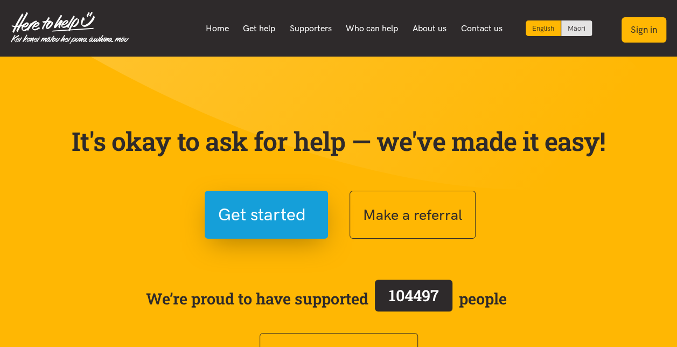
click at [648, 29] on button "Sign in" at bounding box center [643, 29] width 45 height 25
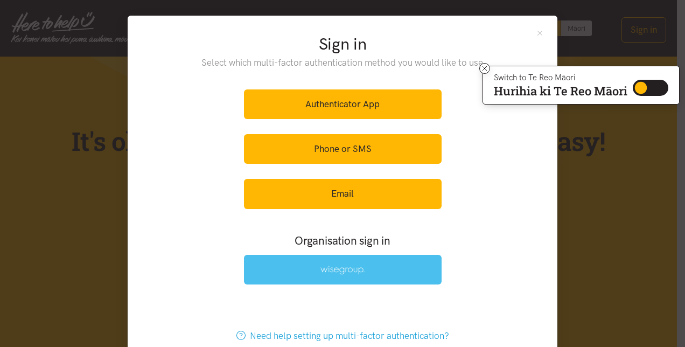
click at [351, 261] on link at bounding box center [343, 270] width 198 height 30
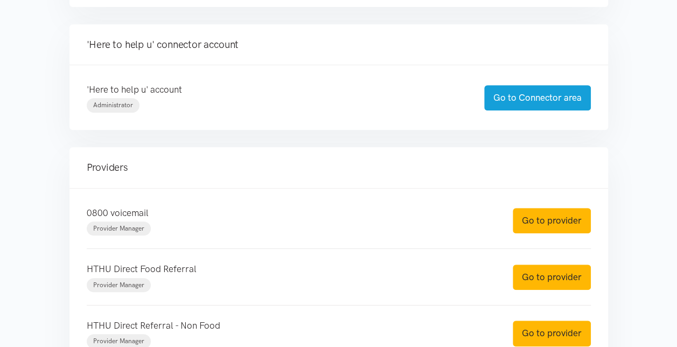
scroll to position [243, 0]
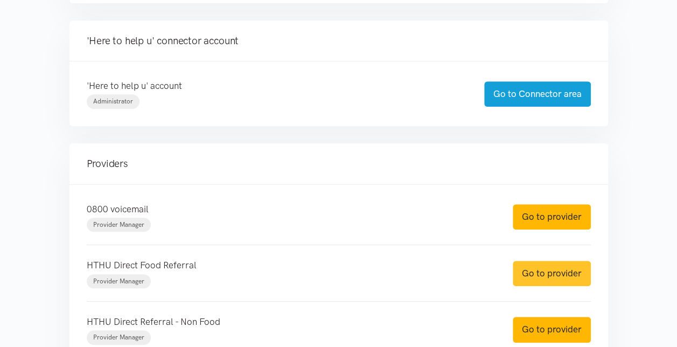
click at [543, 271] on link "Go to provider" at bounding box center [551, 273] width 78 height 25
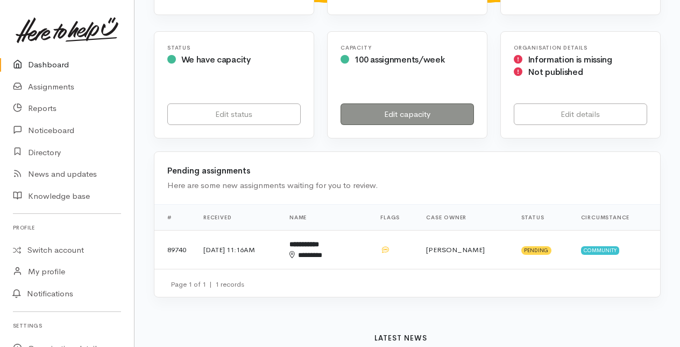
scroll to position [172, 0]
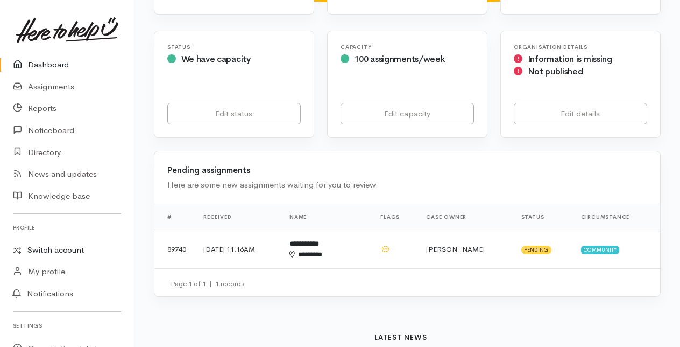
click at [51, 248] on link "Switch account" at bounding box center [67, 250] width 134 height 21
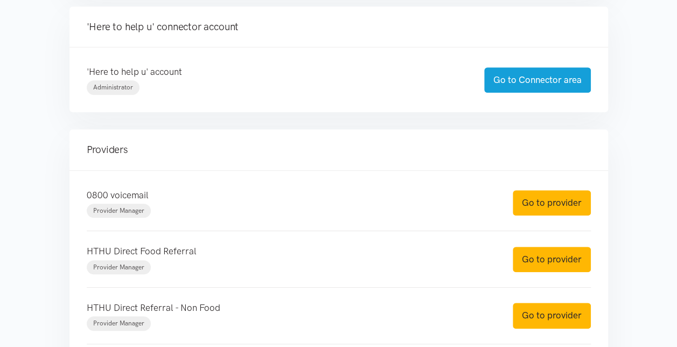
scroll to position [284, 0]
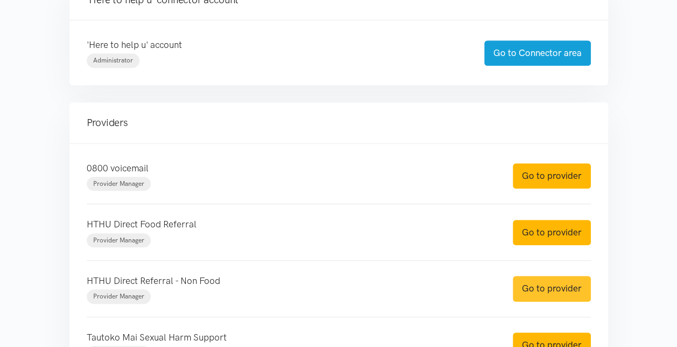
click at [546, 284] on link "Go to provider" at bounding box center [551, 288] width 78 height 25
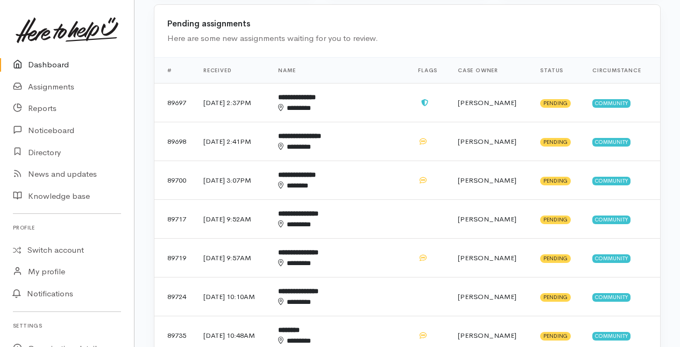
scroll to position [352, 0]
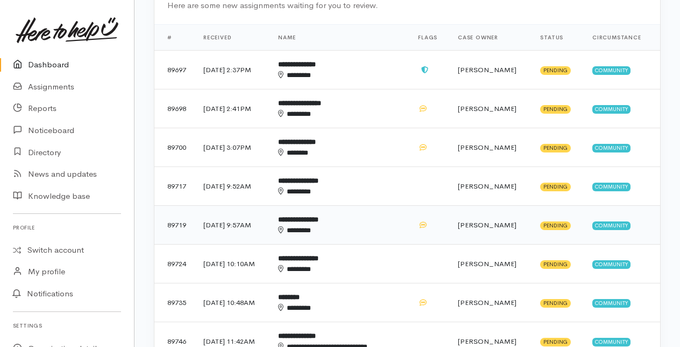
click at [319, 221] on b "**********" at bounding box center [298, 219] width 40 height 7
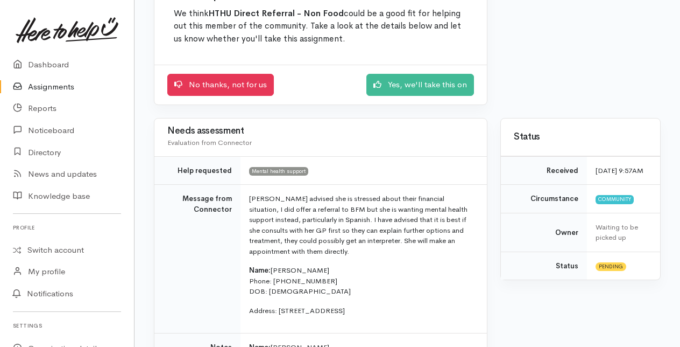
scroll to position [125, 0]
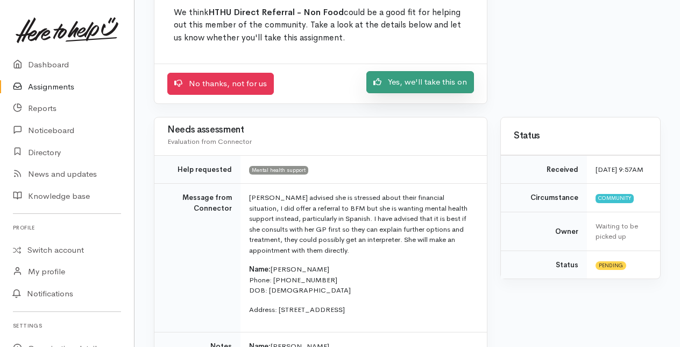
click at [423, 87] on link "Yes, we'll take this on" at bounding box center [421, 82] width 108 height 22
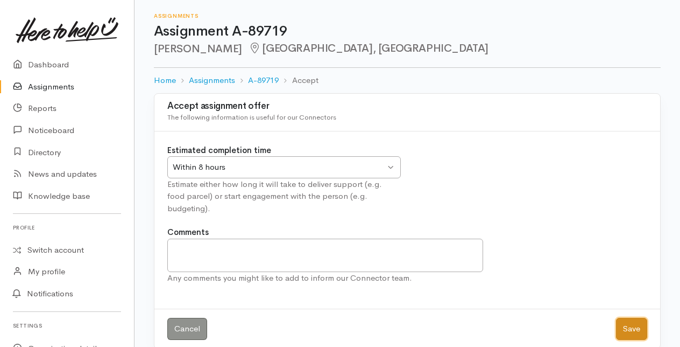
click at [630, 318] on button "Save" at bounding box center [631, 329] width 31 height 22
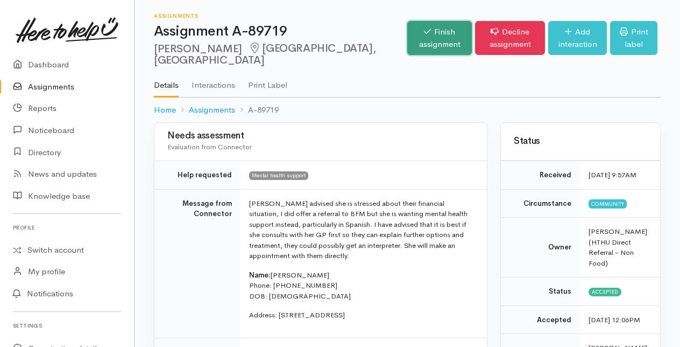
click at [407, 25] on link "Finish assignment" at bounding box center [439, 38] width 65 height 34
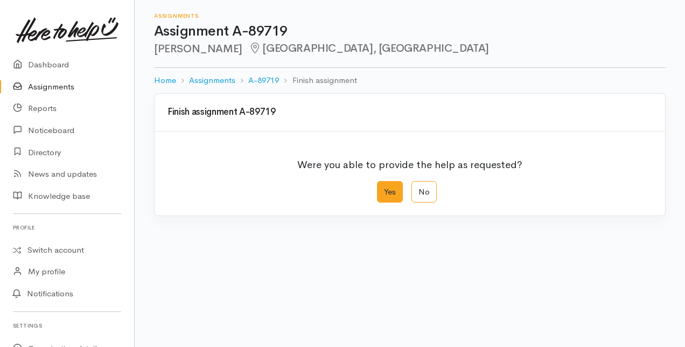
click at [392, 195] on label "Yes" at bounding box center [390, 192] width 26 height 22
click at [384, 188] on input "Yes" at bounding box center [380, 184] width 7 height 7
radio input "true"
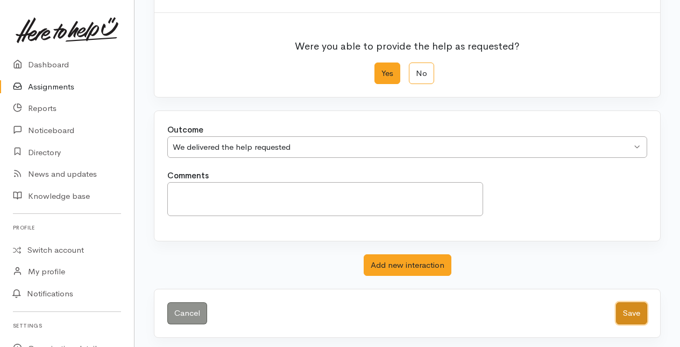
click at [631, 302] on button "Save" at bounding box center [631, 313] width 31 height 22
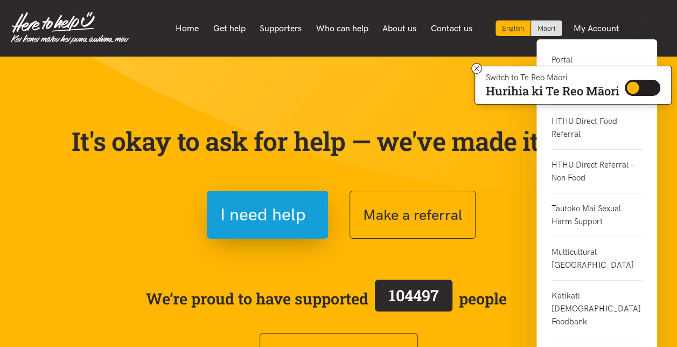
click at [564, 61] on link "Portal" at bounding box center [596, 64] width 90 height 22
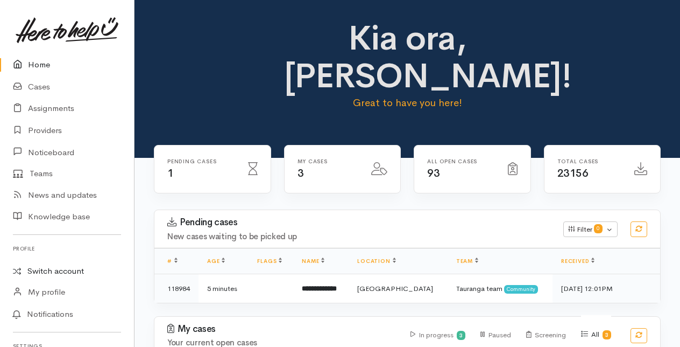
click at [47, 272] on link "Switch account" at bounding box center [67, 271] width 134 height 21
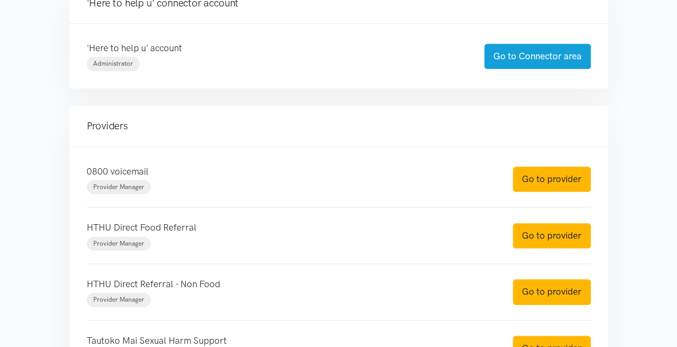
scroll to position [288, 0]
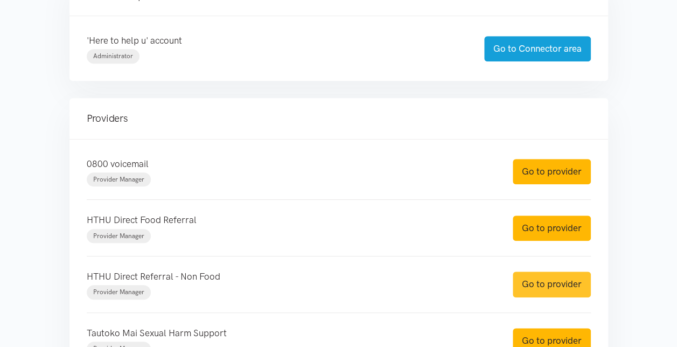
click at [535, 277] on link "Go to provider" at bounding box center [551, 283] width 78 height 25
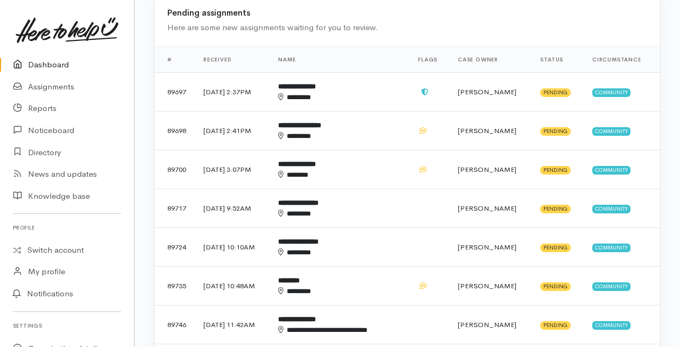
scroll to position [331, 0]
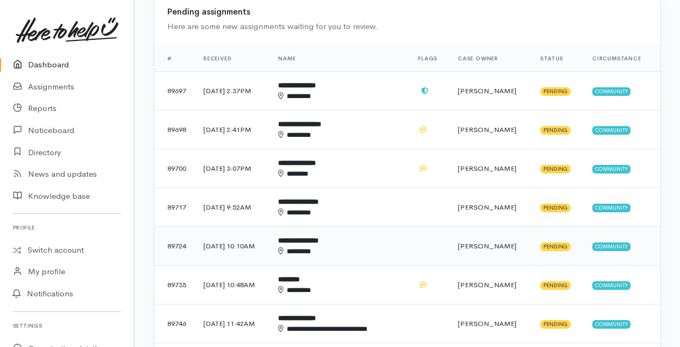
click at [329, 247] on div "********" at bounding box center [333, 251] width 111 height 11
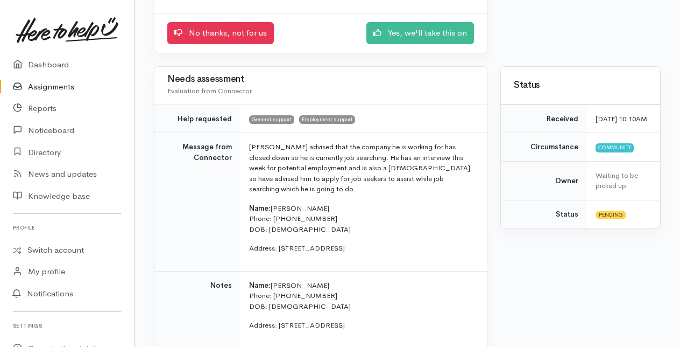
scroll to position [176, 0]
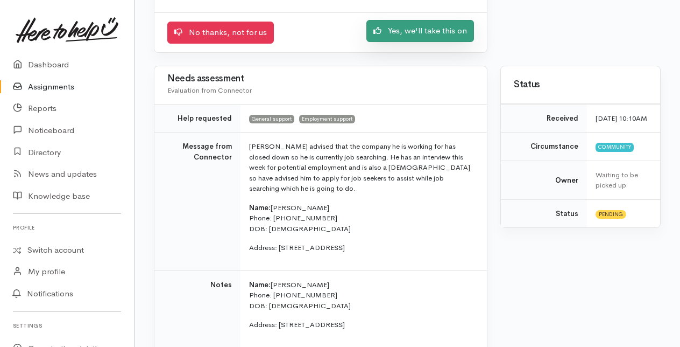
click at [415, 31] on link "Yes, we'll take this on" at bounding box center [421, 31] width 108 height 22
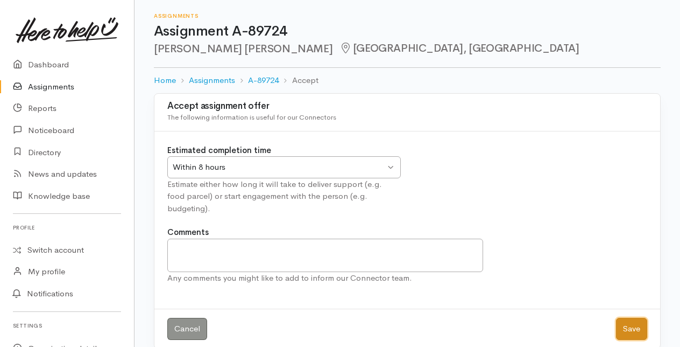
click at [630, 318] on button "Save" at bounding box center [631, 329] width 31 height 22
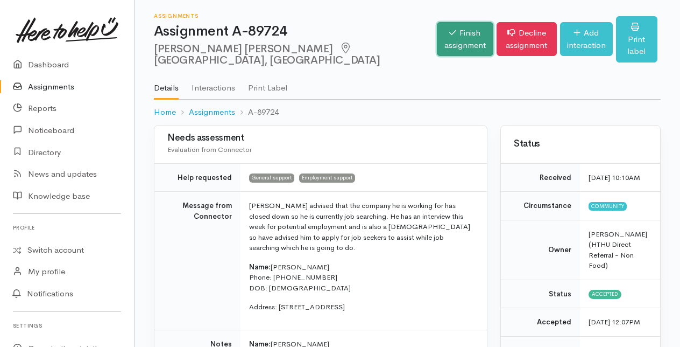
click at [437, 37] on link "Finish assignment" at bounding box center [465, 39] width 56 height 34
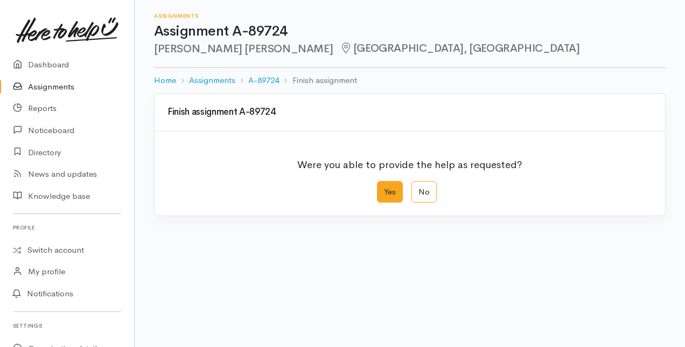
click at [387, 191] on label "Yes" at bounding box center [390, 192] width 26 height 22
click at [384, 188] on input "Yes" at bounding box center [380, 184] width 7 height 7
radio input "true"
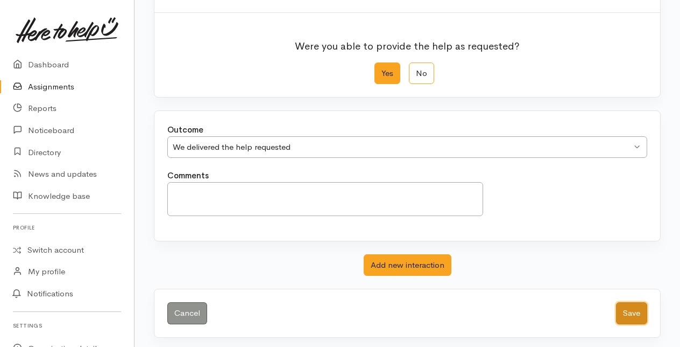
click at [634, 311] on button "Save" at bounding box center [631, 313] width 31 height 22
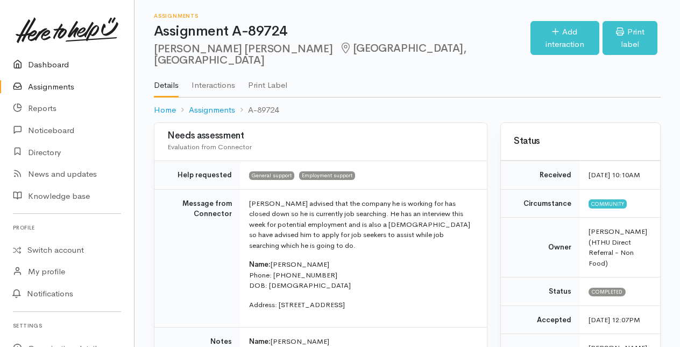
click at [56, 65] on link "Dashboard" at bounding box center [67, 65] width 134 height 22
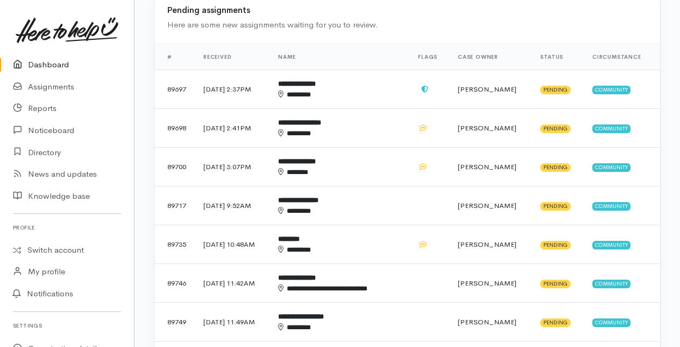
scroll to position [333, 0]
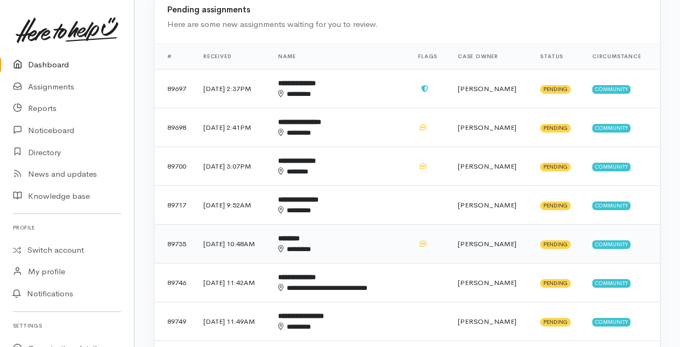
click at [325, 244] on div "********" at bounding box center [333, 249] width 111 height 11
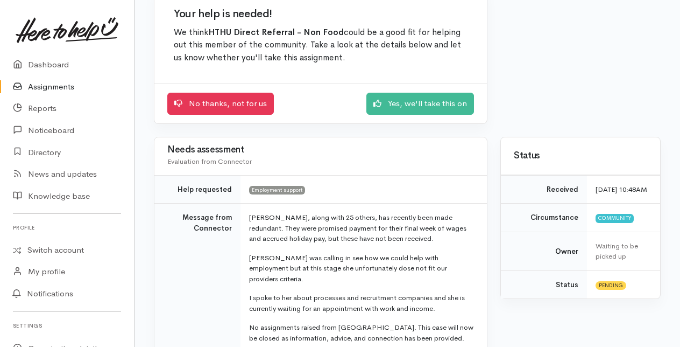
scroll to position [109, 0]
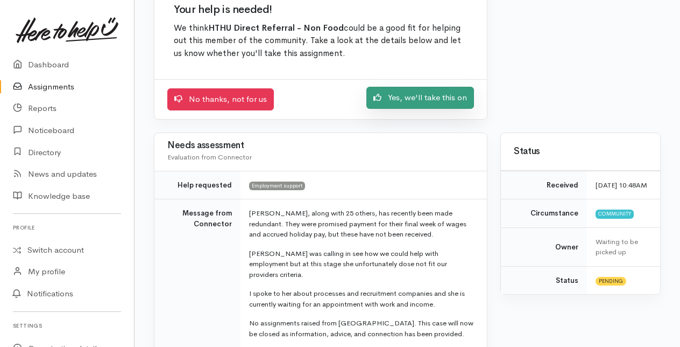
click at [425, 95] on link "Yes, we'll take this on" at bounding box center [421, 98] width 108 height 22
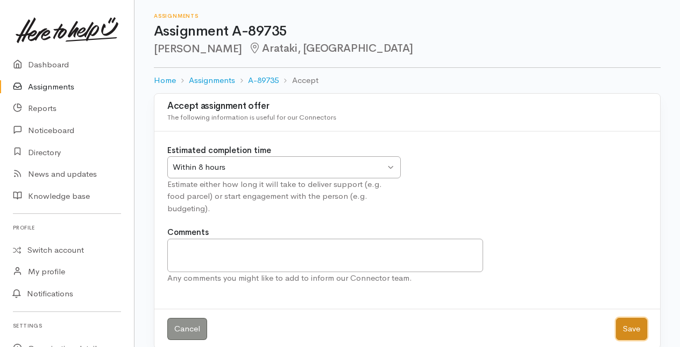
click at [631, 318] on button "Save" at bounding box center [631, 329] width 31 height 22
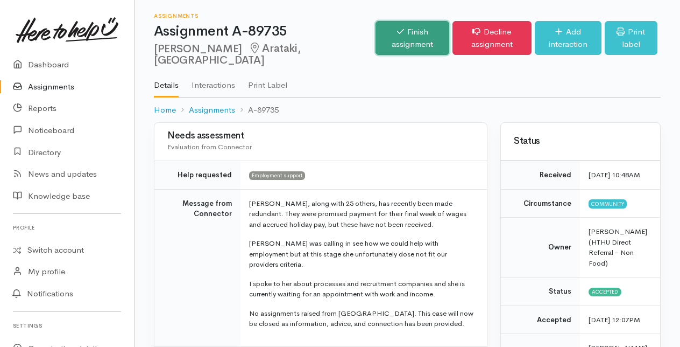
click at [376, 31] on link "Finish assignment" at bounding box center [412, 38] width 73 height 34
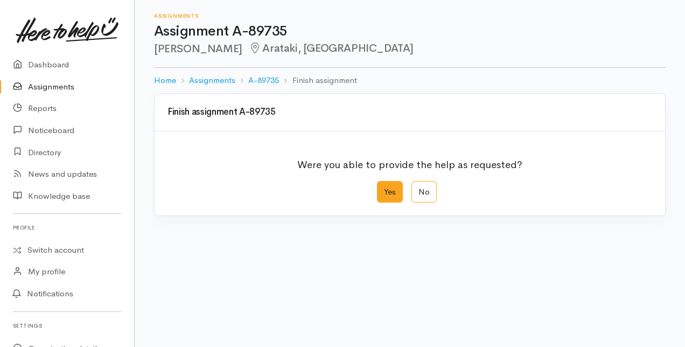
click at [393, 191] on label "Yes" at bounding box center [390, 192] width 26 height 22
click at [384, 188] on input "Yes" at bounding box center [380, 184] width 7 height 7
radio input "true"
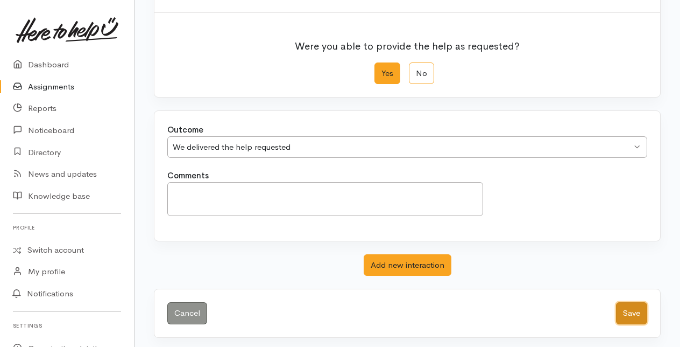
click at [627, 306] on button "Save" at bounding box center [631, 313] width 31 height 22
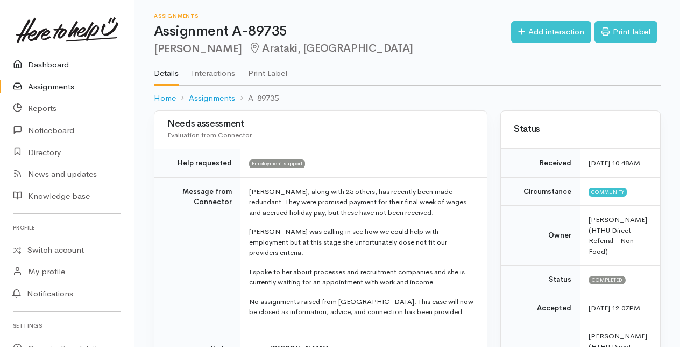
click at [47, 65] on link "Dashboard" at bounding box center [67, 65] width 134 height 22
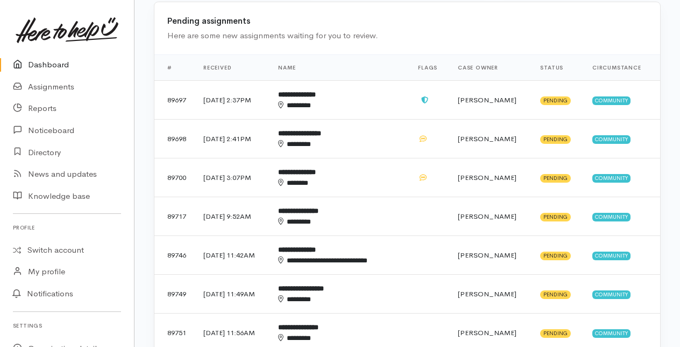
scroll to position [324, 0]
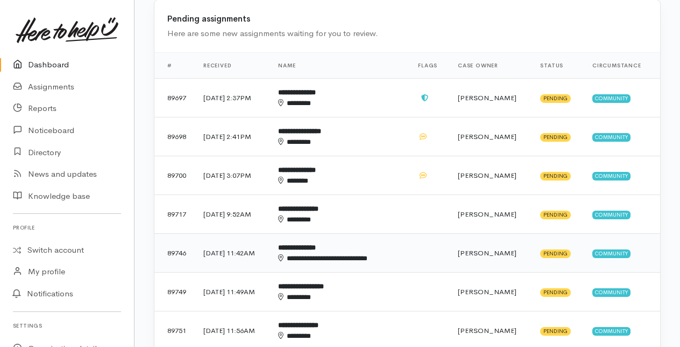
click at [340, 253] on div "**********" at bounding box center [333, 258] width 111 height 11
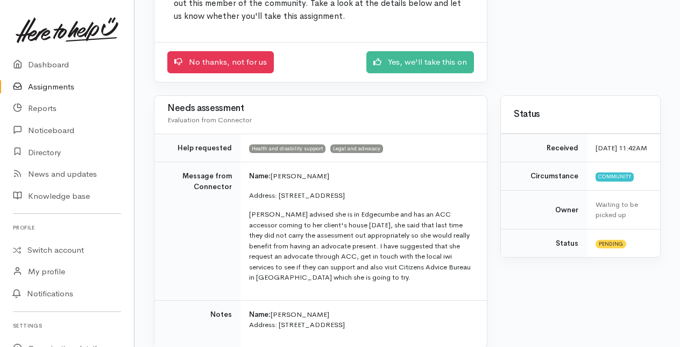
scroll to position [148, 0]
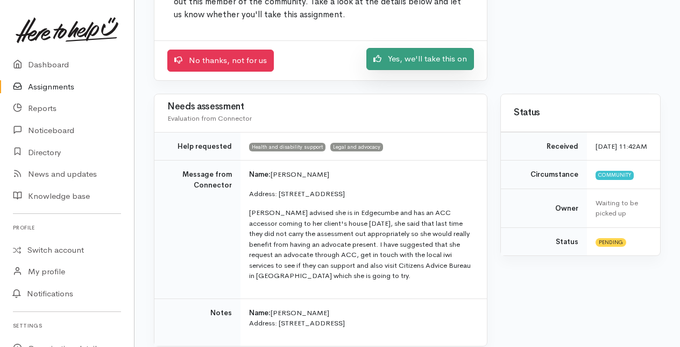
click at [409, 54] on link "Yes, we'll take this on" at bounding box center [421, 59] width 108 height 22
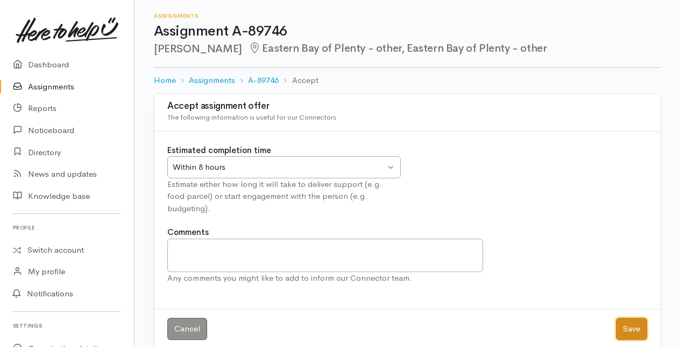
click at [631, 318] on button "Save" at bounding box center [631, 329] width 31 height 22
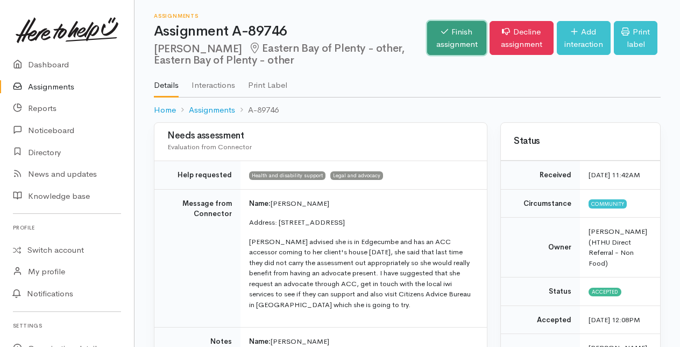
click at [447, 29] on link "Finish assignment" at bounding box center [456, 38] width 59 height 34
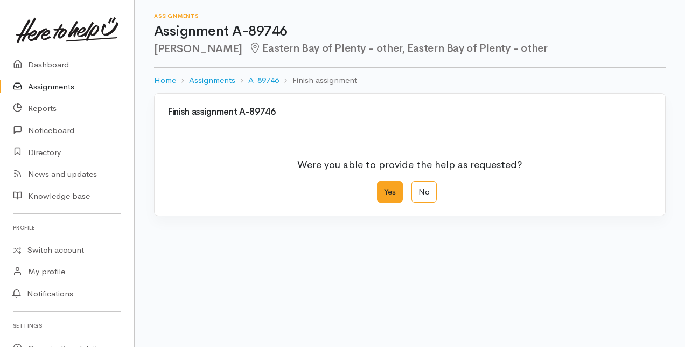
click at [393, 188] on label "Yes" at bounding box center [390, 192] width 26 height 22
click at [384, 188] on input "Yes" at bounding box center [380, 184] width 7 height 7
radio input "true"
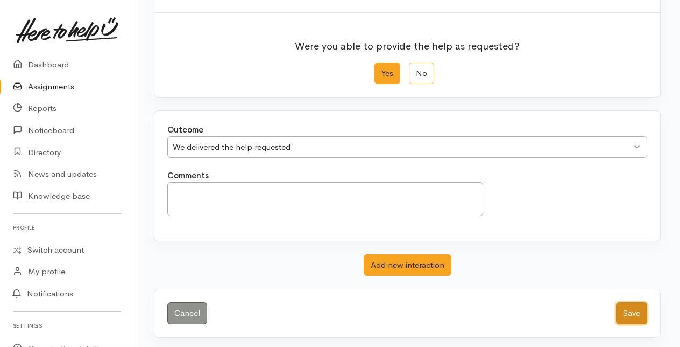
click at [624, 310] on button "Save" at bounding box center [631, 313] width 31 height 22
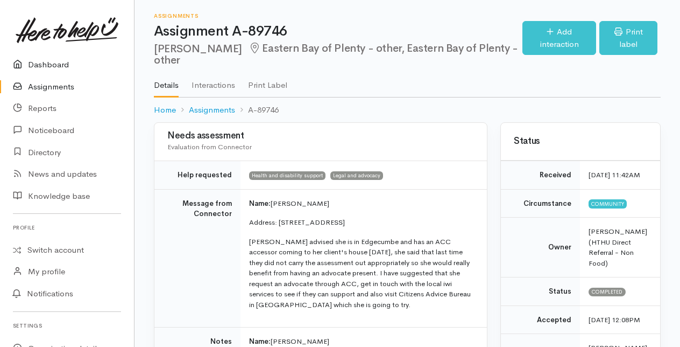
click at [46, 65] on link "Dashboard" at bounding box center [67, 65] width 134 height 22
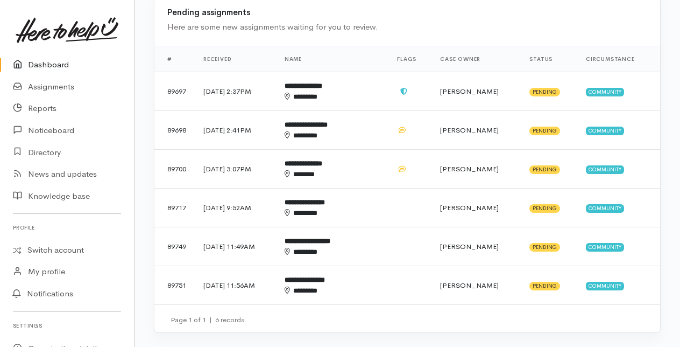
scroll to position [332, 0]
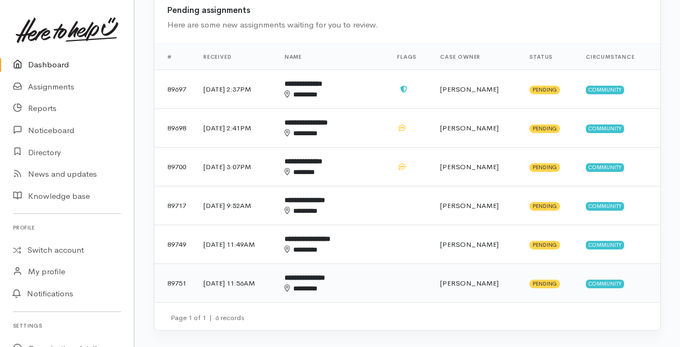
click at [348, 283] on div "********" at bounding box center [324, 288] width 79 height 11
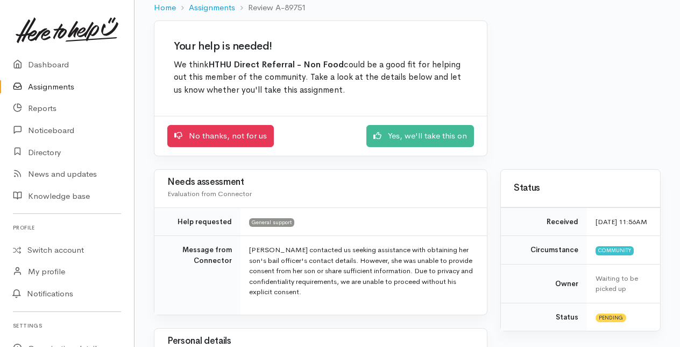
scroll to position [74, 0]
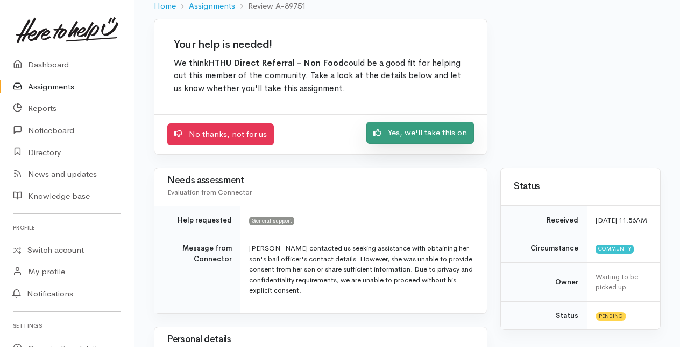
click at [415, 134] on link "Yes, we'll take this on" at bounding box center [421, 133] width 108 height 22
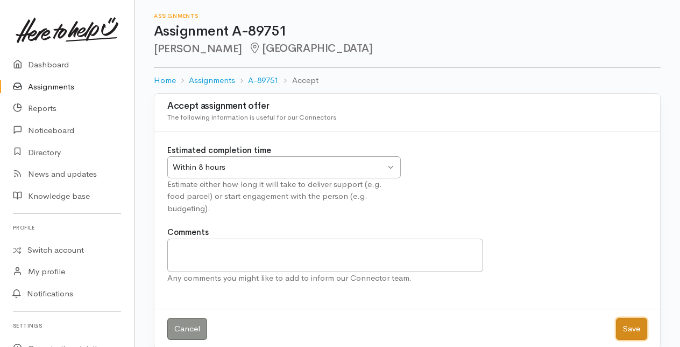
click at [637, 318] on button "Save" at bounding box center [631, 329] width 31 height 22
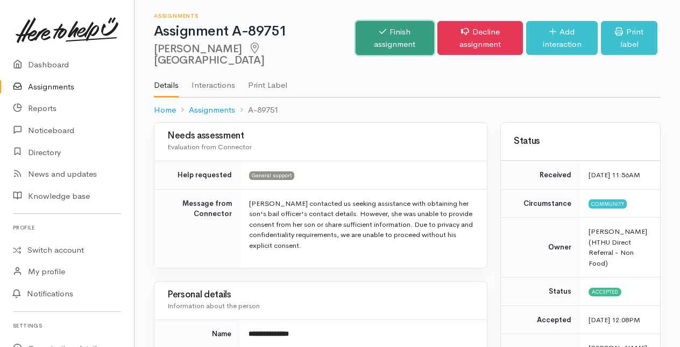
click at [356, 30] on link "Finish assignment" at bounding box center [395, 38] width 79 height 34
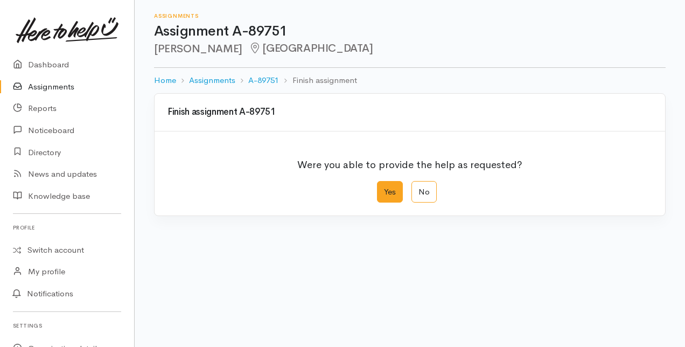
click at [395, 188] on label "Yes" at bounding box center [390, 192] width 26 height 22
click at [384, 188] on input "Yes" at bounding box center [380, 184] width 7 height 7
radio input "true"
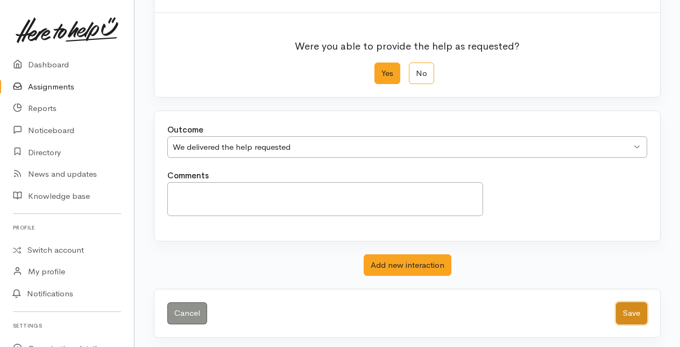
click at [632, 310] on button "Save" at bounding box center [631, 313] width 31 height 22
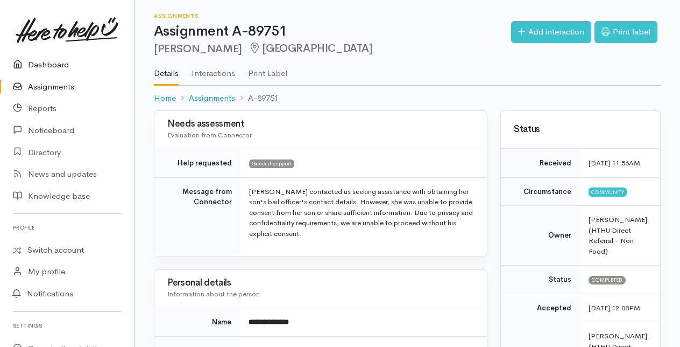
click at [51, 62] on link "Dashboard" at bounding box center [67, 65] width 134 height 22
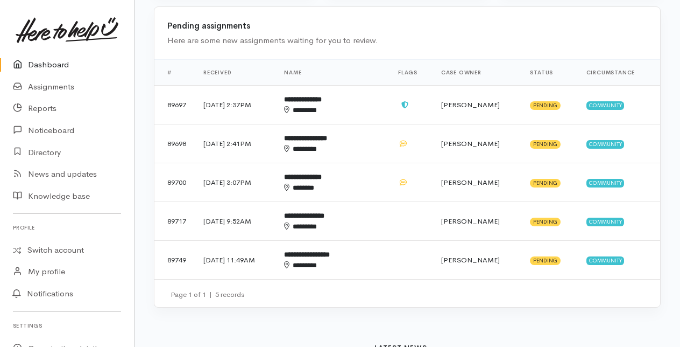
scroll to position [300, 0]
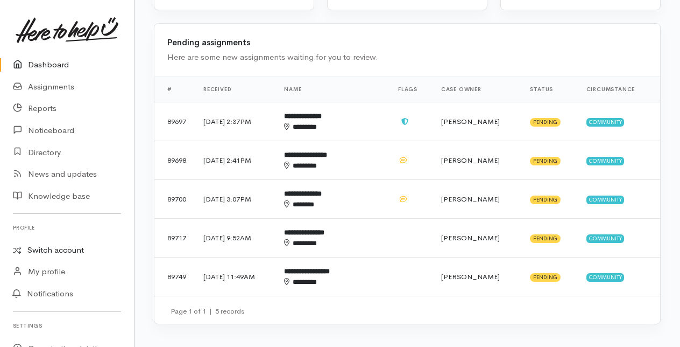
click at [57, 248] on link "Switch account" at bounding box center [67, 250] width 134 height 21
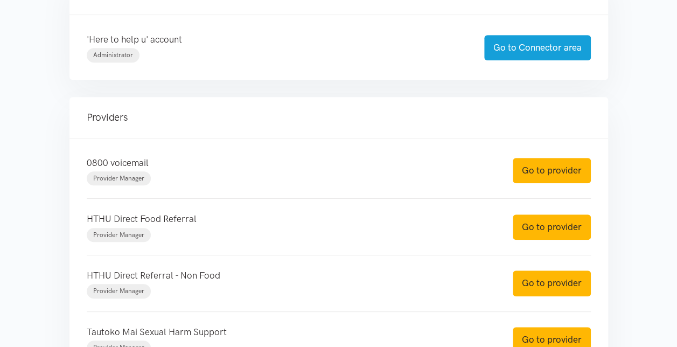
scroll to position [361, 0]
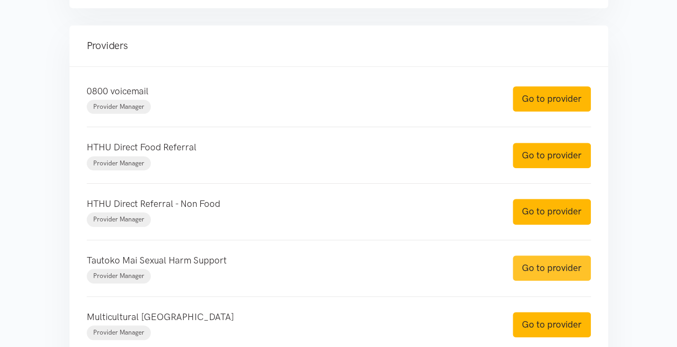
click at [537, 265] on link "Go to provider" at bounding box center [551, 267] width 78 height 25
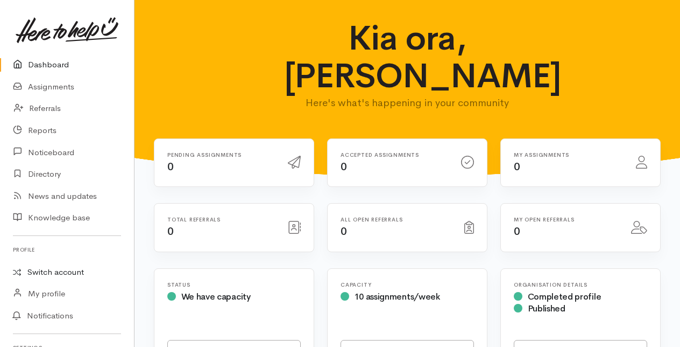
click at [54, 272] on link "Switch account" at bounding box center [67, 272] width 134 height 21
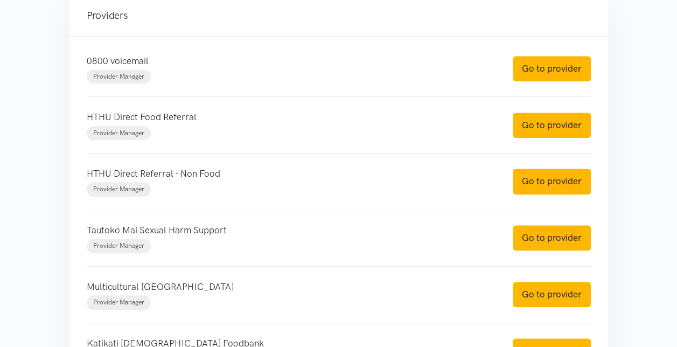
scroll to position [391, 0]
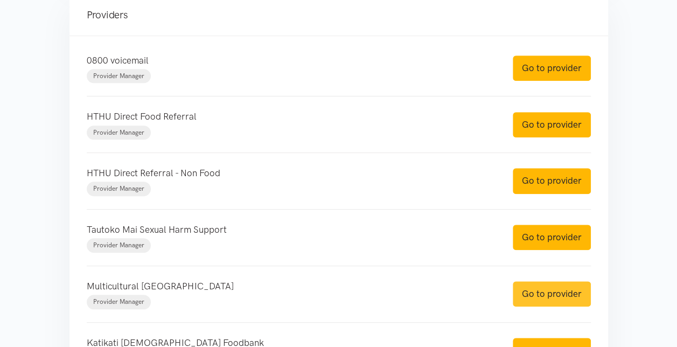
click at [542, 289] on link "Go to provider" at bounding box center [551, 293] width 78 height 25
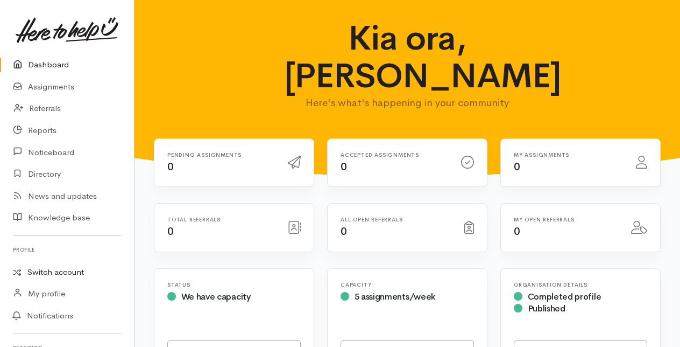
click at [56, 270] on link "Switch account" at bounding box center [67, 272] width 134 height 21
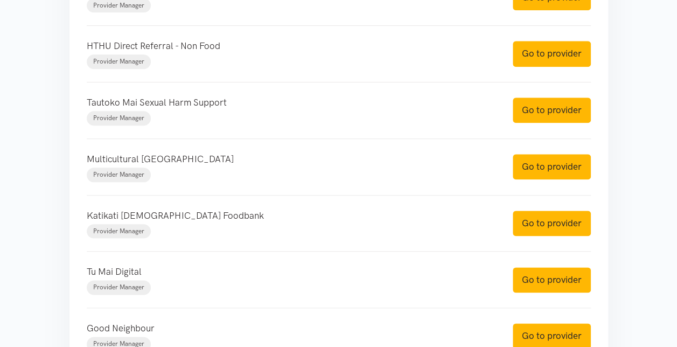
scroll to position [519, 0]
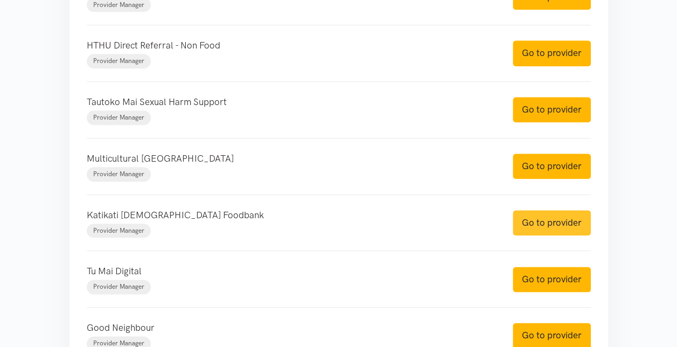
click at [561, 217] on link "Go to provider" at bounding box center [551, 222] width 78 height 25
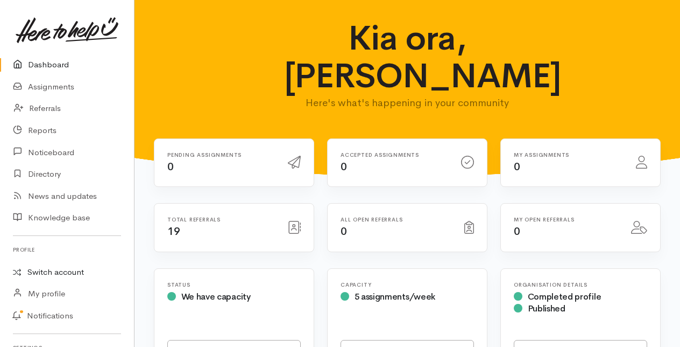
click at [54, 268] on link "Switch account" at bounding box center [67, 272] width 134 height 21
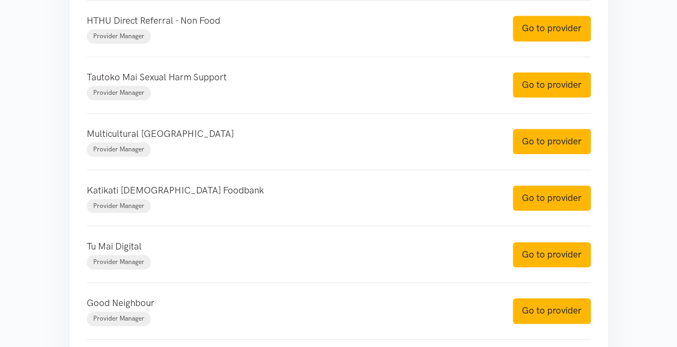
scroll to position [544, 0]
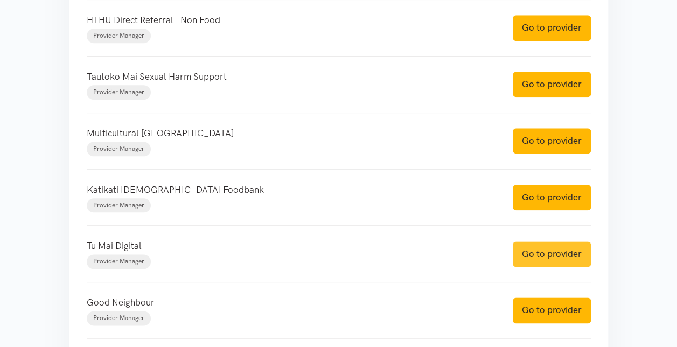
click at [539, 250] on link "Go to provider" at bounding box center [551, 253] width 78 height 25
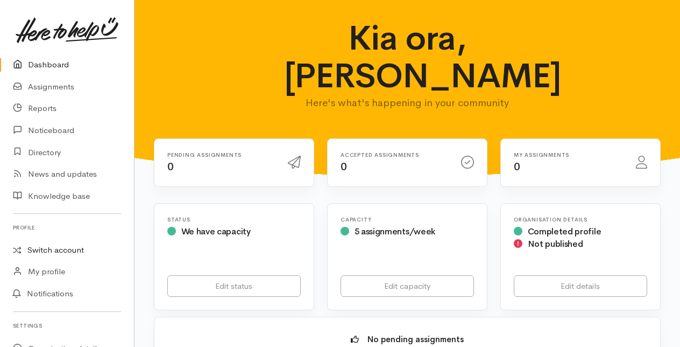
click at [55, 250] on link "Switch account" at bounding box center [67, 250] width 134 height 21
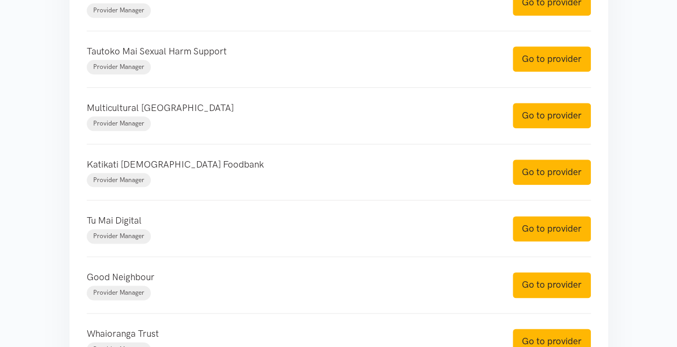
scroll to position [572, 0]
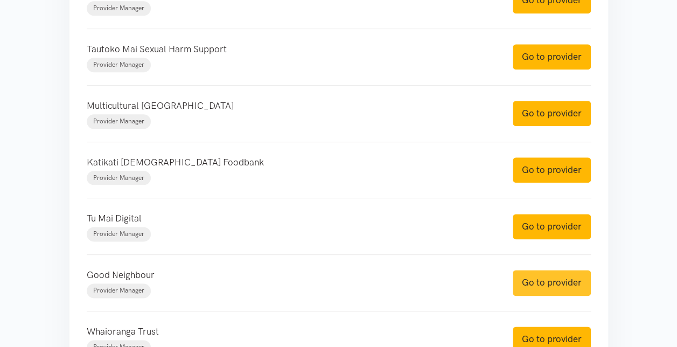
click at [546, 276] on link "Go to provider" at bounding box center [551, 282] width 78 height 25
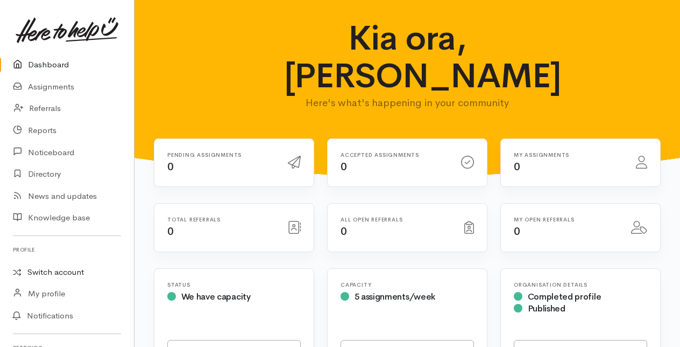
click at [54, 268] on link "Switch account" at bounding box center [67, 272] width 134 height 21
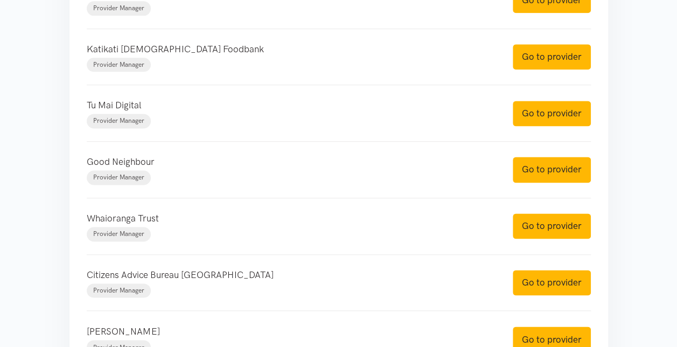
scroll to position [685, 0]
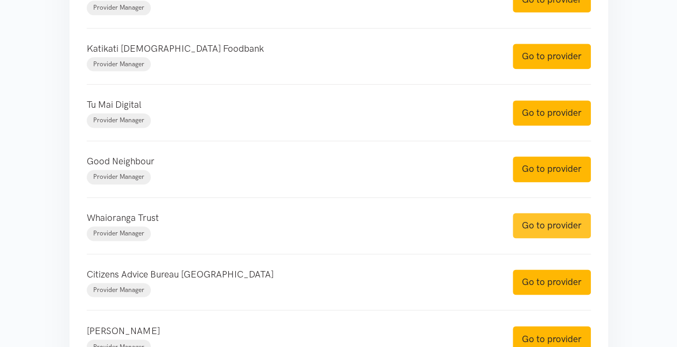
click at [544, 224] on link "Go to provider" at bounding box center [551, 225] width 78 height 25
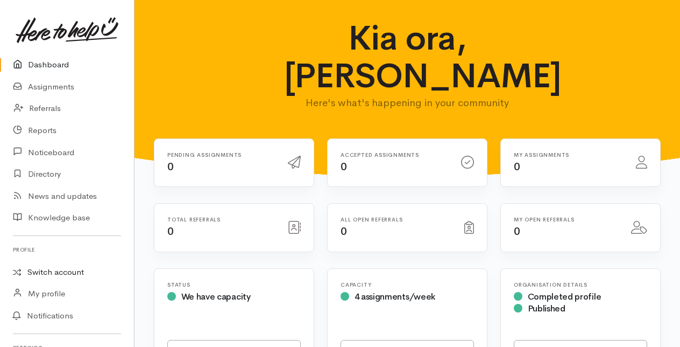
click at [34, 275] on link "Switch account" at bounding box center [67, 272] width 134 height 21
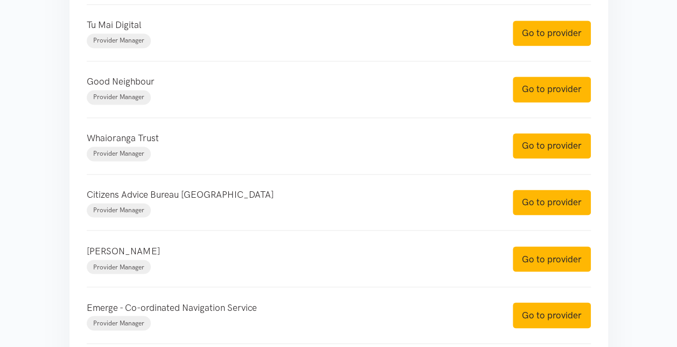
scroll to position [767, 0]
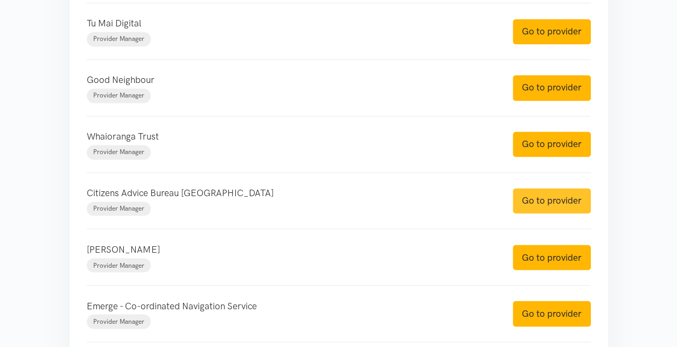
click at [539, 200] on link "Go to provider" at bounding box center [551, 200] width 78 height 25
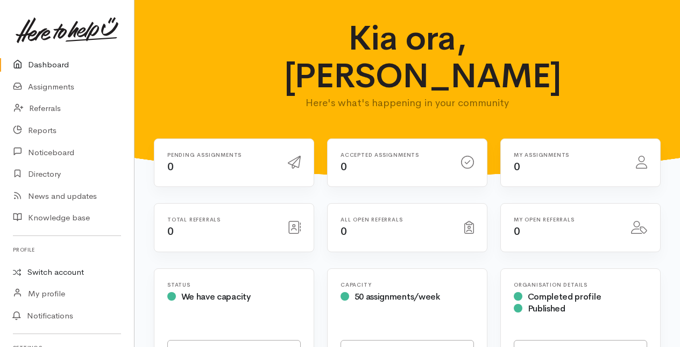
click at [47, 272] on link "Switch account" at bounding box center [67, 272] width 134 height 21
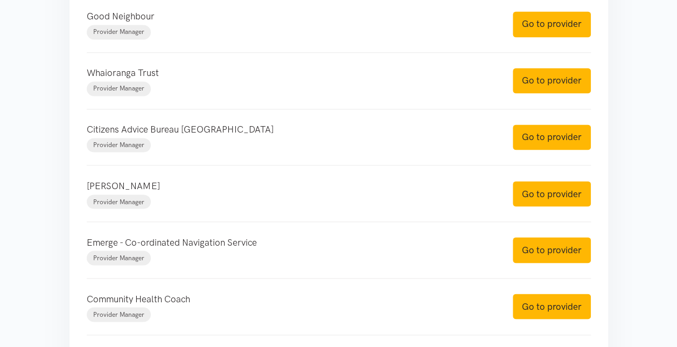
scroll to position [831, 0]
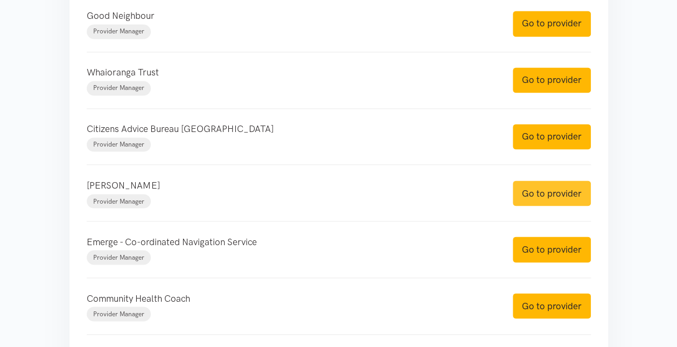
click at [547, 190] on link "Go to provider" at bounding box center [551, 192] width 78 height 25
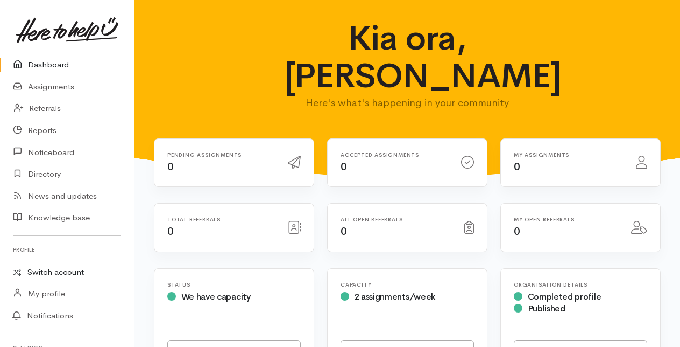
click at [34, 276] on link "Switch account" at bounding box center [67, 272] width 134 height 21
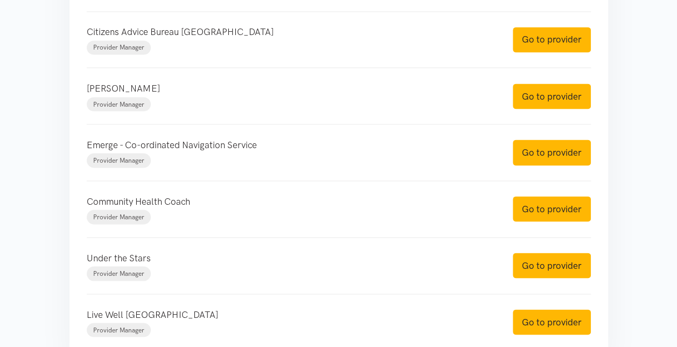
scroll to position [928, 0]
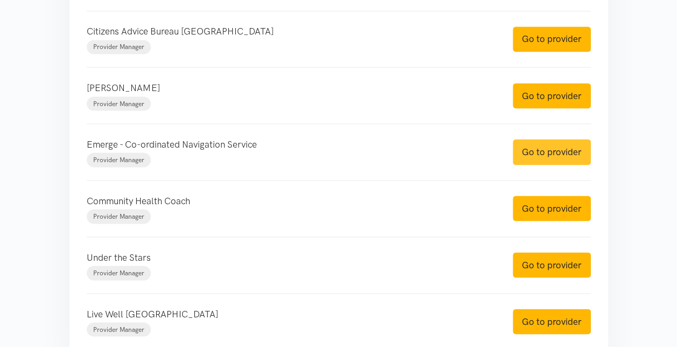
click at [529, 147] on link "Go to provider" at bounding box center [551, 151] width 78 height 25
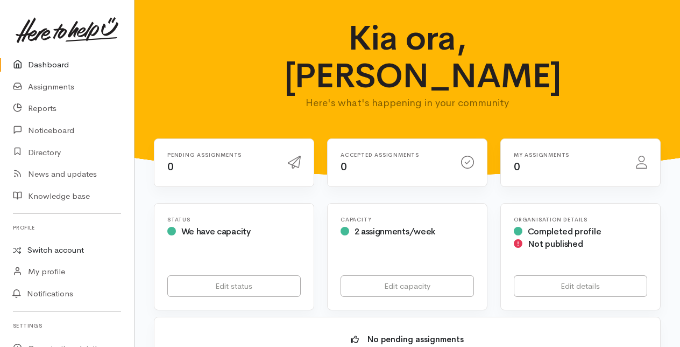
click at [36, 251] on link "Switch account" at bounding box center [67, 250] width 134 height 21
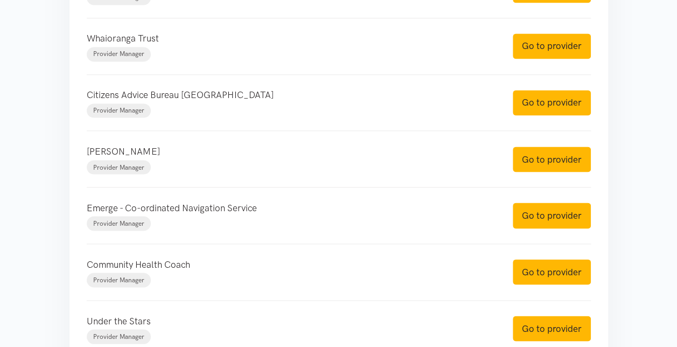
scroll to position [866, 0]
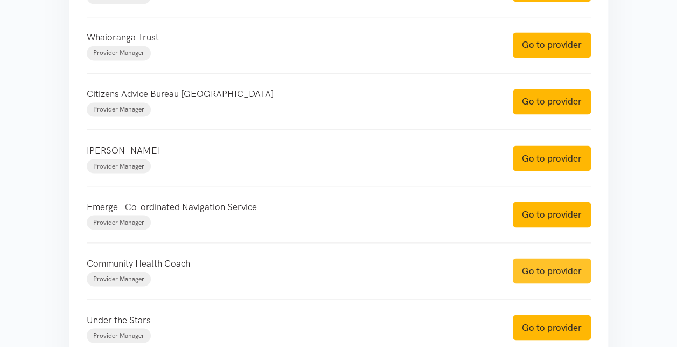
click at [544, 267] on link "Go to provider" at bounding box center [551, 270] width 78 height 25
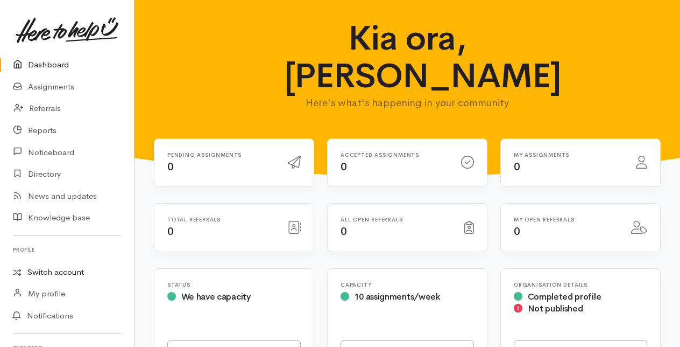
click at [39, 271] on link "Switch account" at bounding box center [67, 272] width 134 height 21
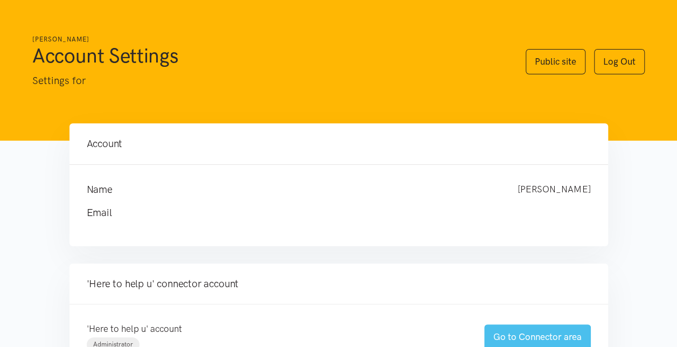
click at [514, 331] on link "Go to Connector area" at bounding box center [537, 336] width 107 height 25
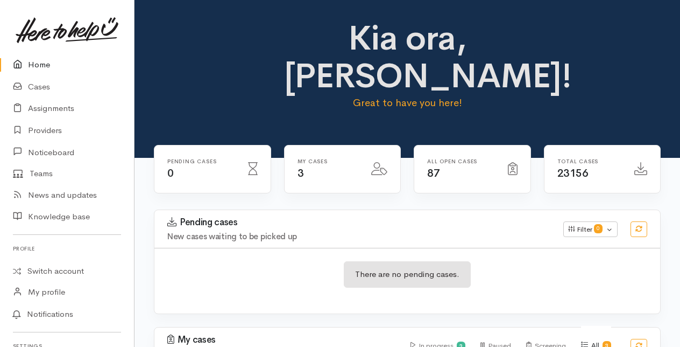
click at [38, 65] on link "Home" at bounding box center [67, 65] width 134 height 22
click at [43, 86] on link "Cases" at bounding box center [67, 87] width 134 height 22
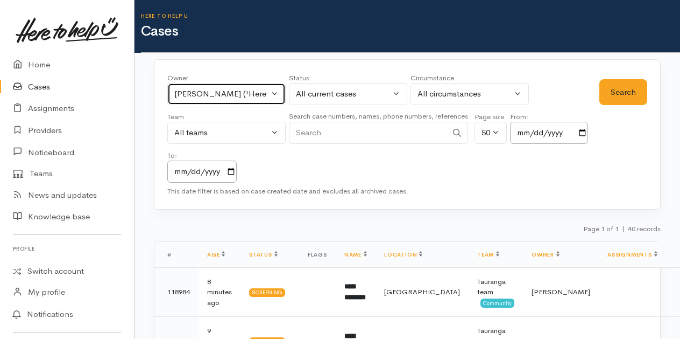
click at [272, 90] on button "Rachel Proctor ('Here to help u')" at bounding box center [226, 94] width 118 height 22
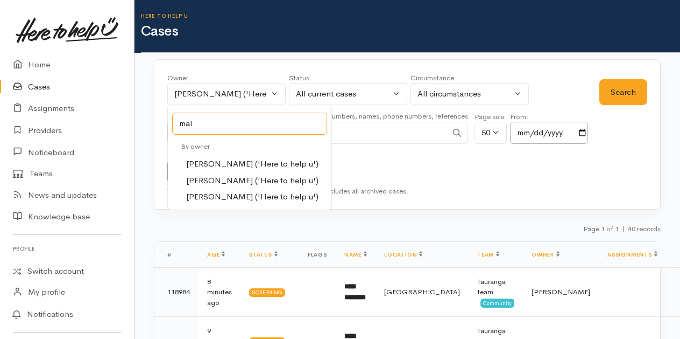
type input "mal"
click at [206, 175] on span "[PERSON_NAME] ('Here to help u')" at bounding box center [252, 180] width 132 height 12
select select "1613"
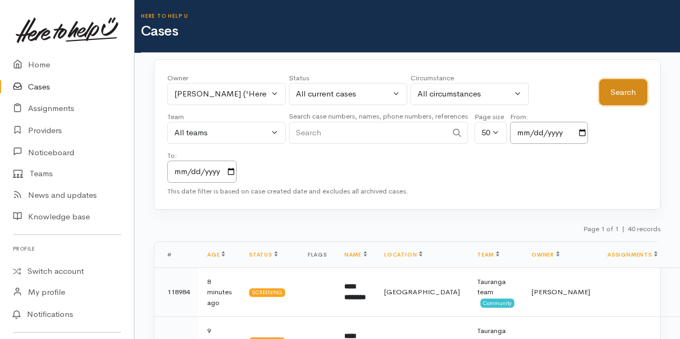
click at [614, 93] on button "Search" at bounding box center [624, 92] width 48 height 26
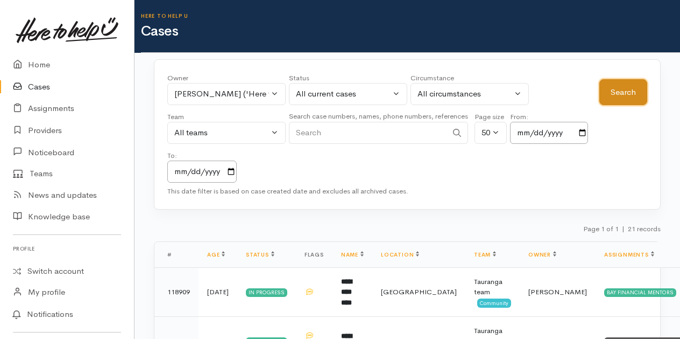
scroll to position [67, 0]
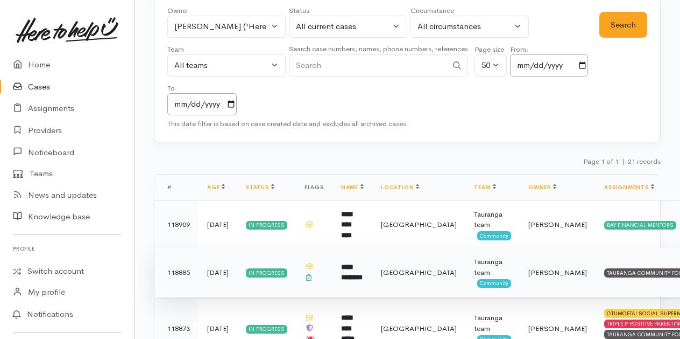
click at [356, 271] on b "**********" at bounding box center [352, 272] width 22 height 18
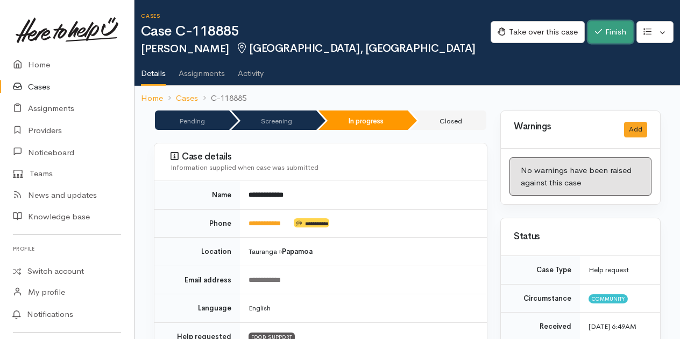
click at [598, 31] on icon "button" at bounding box center [598, 31] width 7 height 5
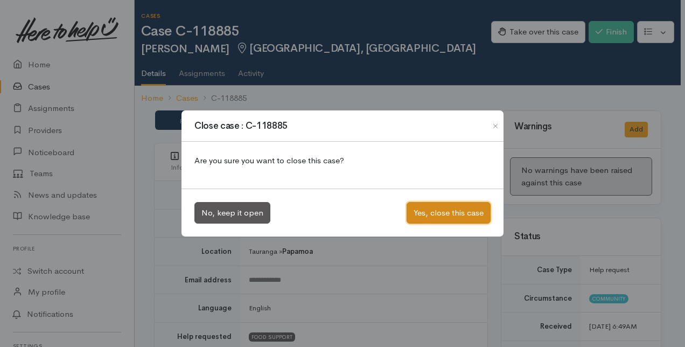
click at [442, 210] on button "Yes, close this case" at bounding box center [448, 213] width 84 height 22
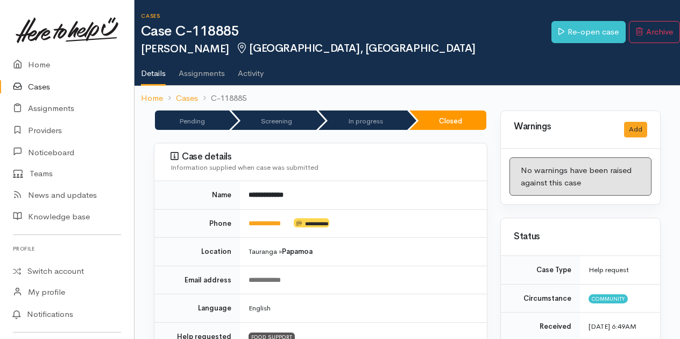
click at [37, 87] on link "Cases" at bounding box center [67, 87] width 134 height 22
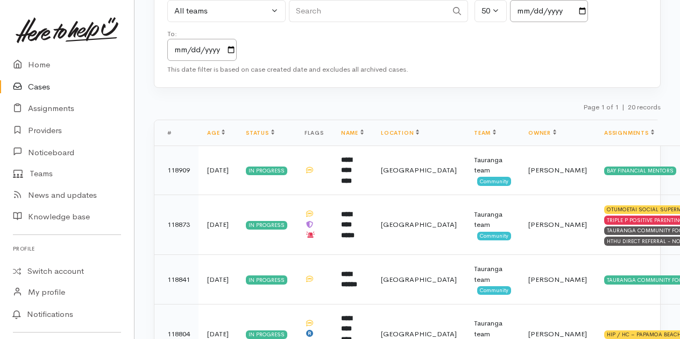
scroll to position [123, 0]
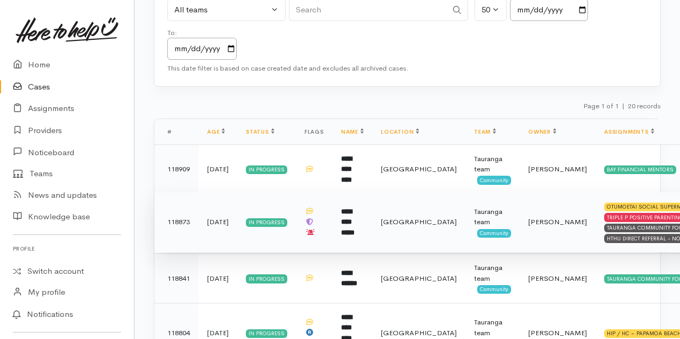
click at [355, 219] on b "**********" at bounding box center [347, 222] width 13 height 28
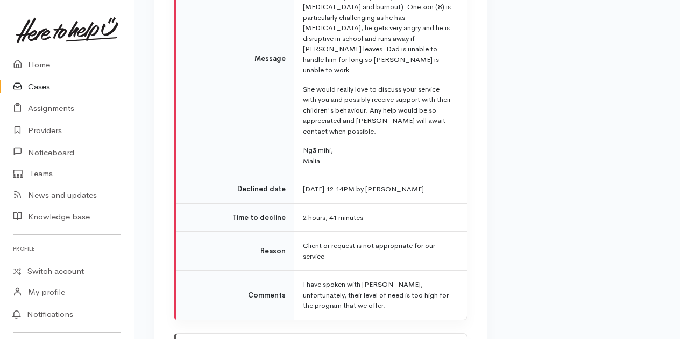
scroll to position [1828, 0]
click at [39, 87] on link "Cases" at bounding box center [67, 87] width 134 height 22
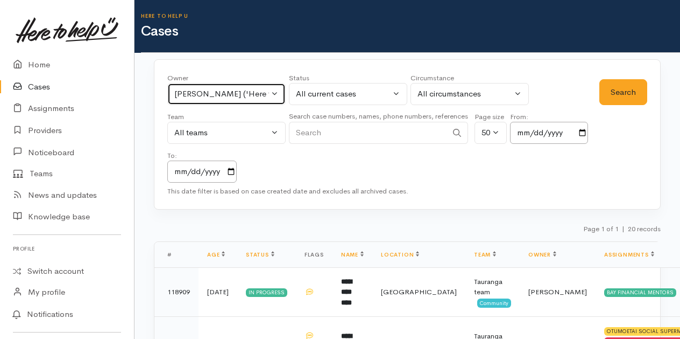
click at [277, 94] on button "[PERSON_NAME] ('Here to help u')" at bounding box center [226, 94] width 118 height 22
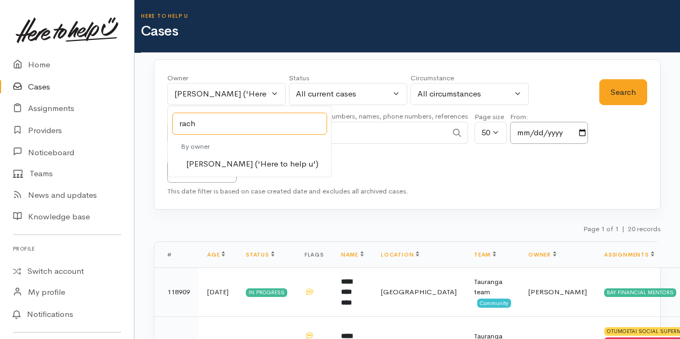
type input "rach"
click at [205, 159] on span "[PERSON_NAME] ('Here to help u')" at bounding box center [252, 164] width 132 height 12
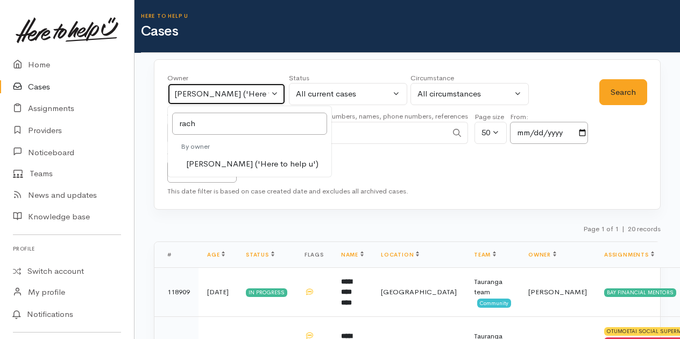
select select "1612"
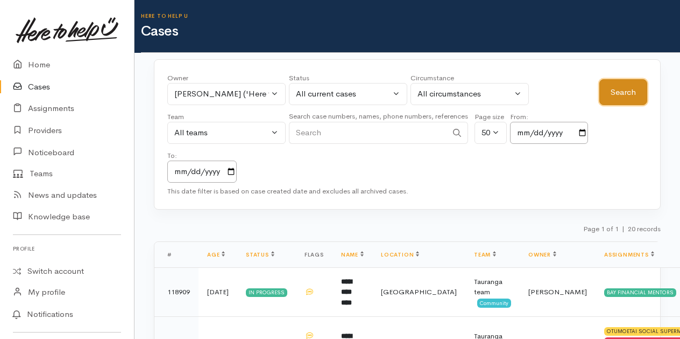
click at [622, 85] on button "Search" at bounding box center [624, 92] width 48 height 26
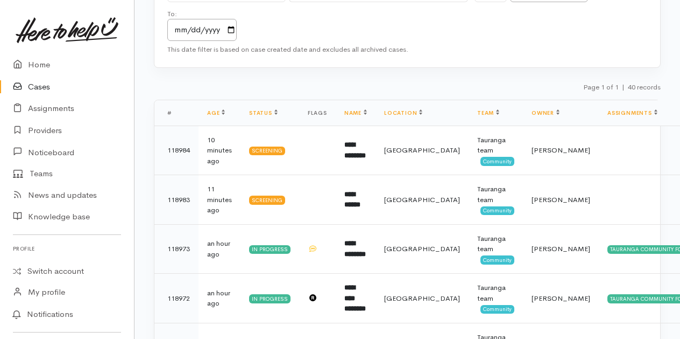
scroll to position [142, 0]
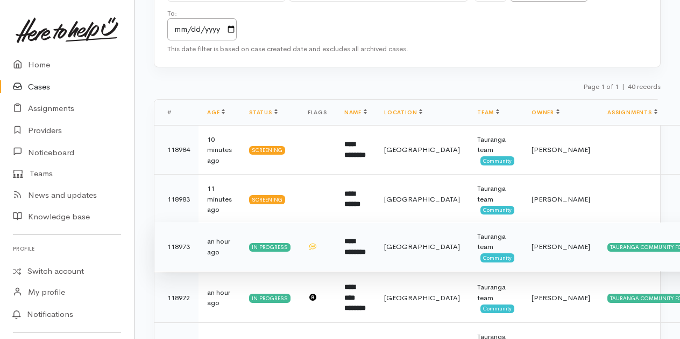
click at [359, 243] on b "**********" at bounding box center [356, 246] width 22 height 18
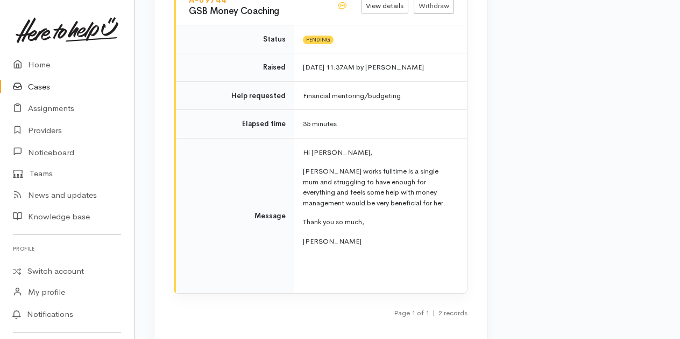
scroll to position [1711, 0]
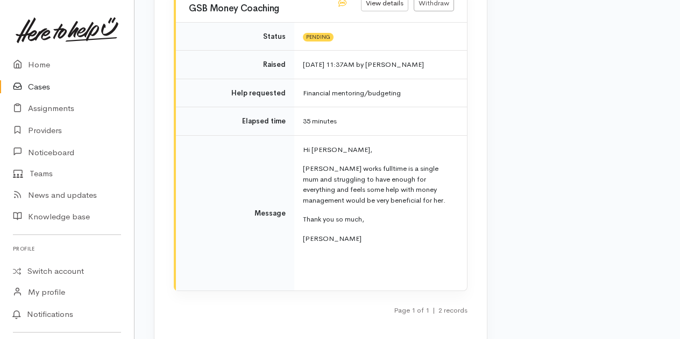
click at [41, 85] on link "Cases" at bounding box center [67, 87] width 134 height 22
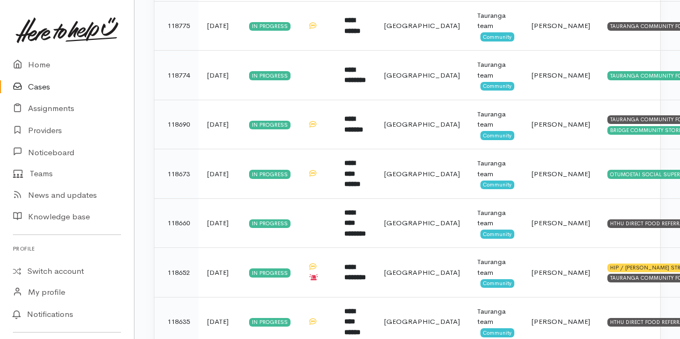
scroll to position [1471, 0]
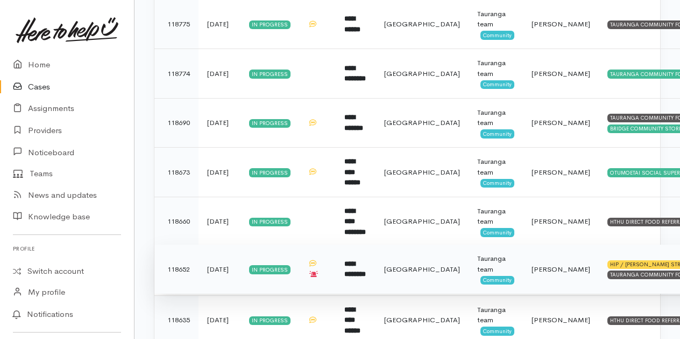
click at [366, 260] on b "**********" at bounding box center [356, 269] width 22 height 18
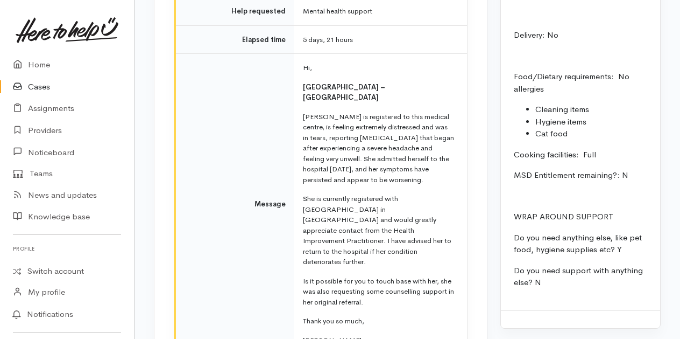
scroll to position [1451, 0]
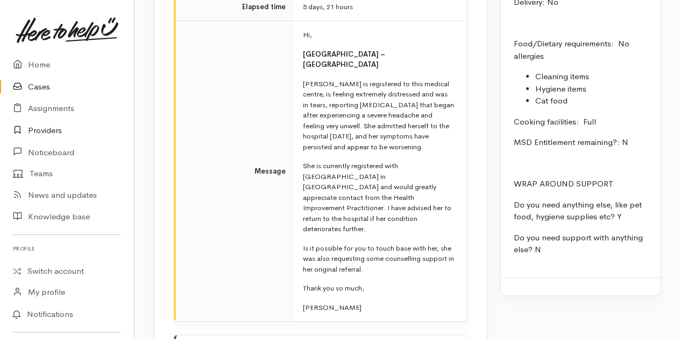
click at [49, 132] on link "Providers" at bounding box center [67, 131] width 134 height 22
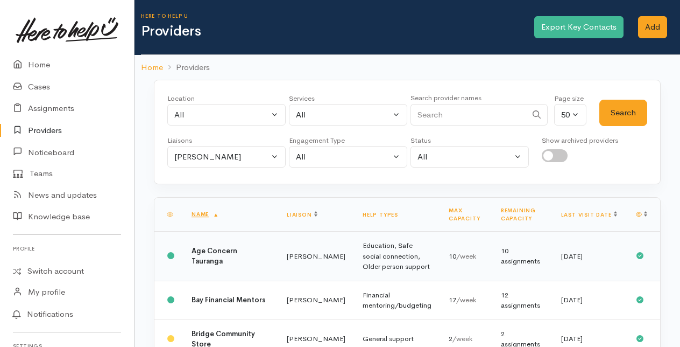
scroll to position [2, 0]
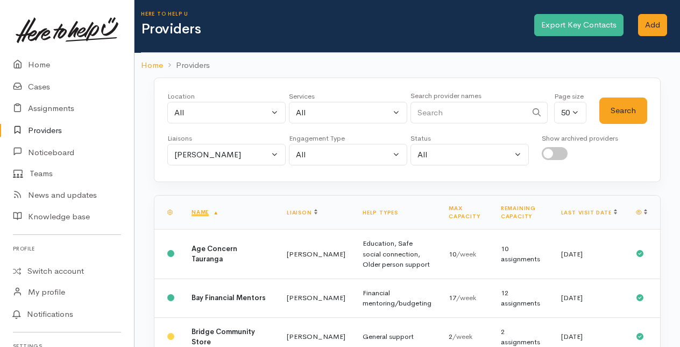
click at [446, 110] on input "Search" at bounding box center [469, 113] width 116 height 22
type input "dee"
click at [621, 107] on button "Search" at bounding box center [624, 110] width 48 height 26
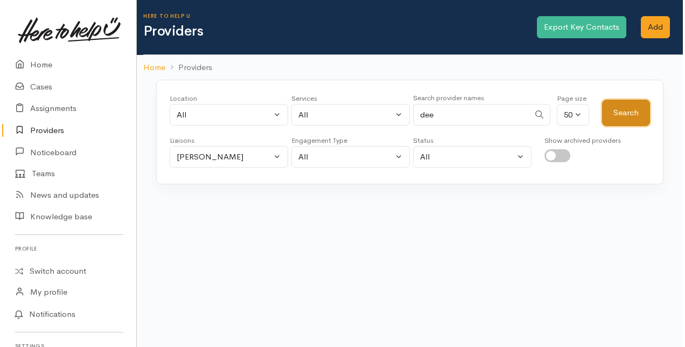
scroll to position [0, 0]
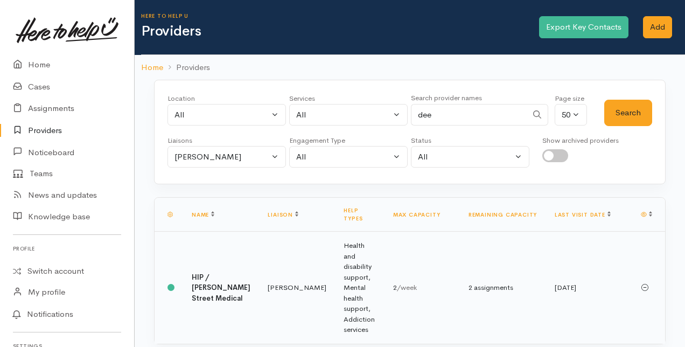
click at [219, 272] on b "HIP / [PERSON_NAME] Street Medical" at bounding box center [221, 287] width 59 height 30
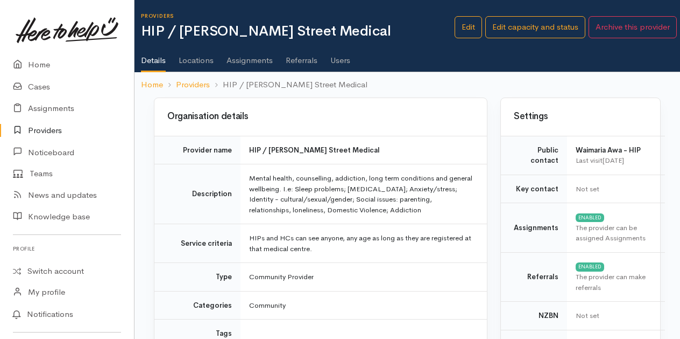
click at [339, 57] on link "Users" at bounding box center [341, 56] width 20 height 30
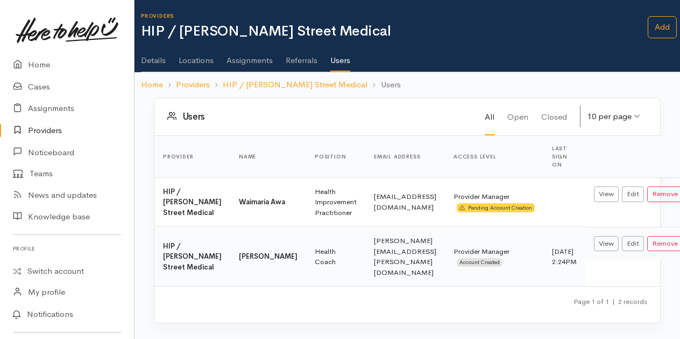
click at [245, 60] on link "Assignments" at bounding box center [250, 56] width 46 height 30
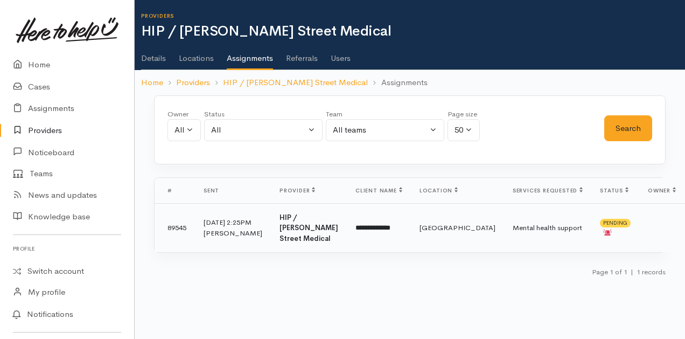
click at [347, 233] on td "**********" at bounding box center [379, 227] width 64 height 49
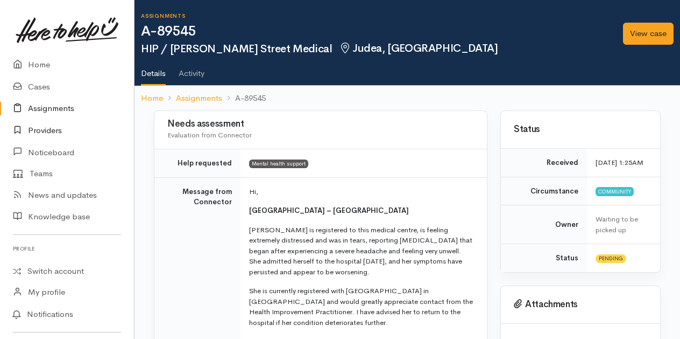
click at [55, 127] on link "Providers" at bounding box center [67, 131] width 134 height 22
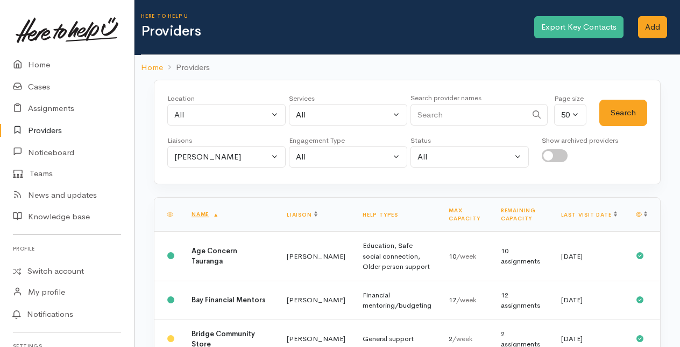
click at [432, 114] on input "Search" at bounding box center [469, 115] width 116 height 22
type input "dee"
click at [633, 108] on button "Search" at bounding box center [624, 113] width 48 height 26
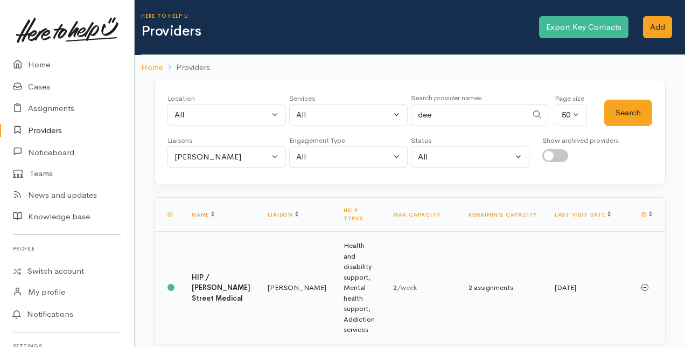
click at [353, 246] on td "Health and disability support, Mental health support, Addiction services" at bounding box center [359, 287] width 49 height 112
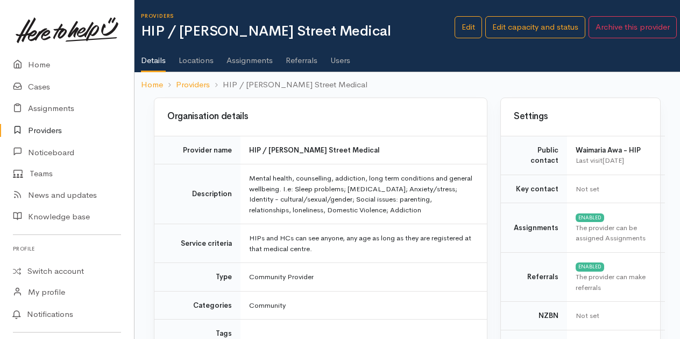
click at [339, 62] on link "Users" at bounding box center [341, 56] width 20 height 30
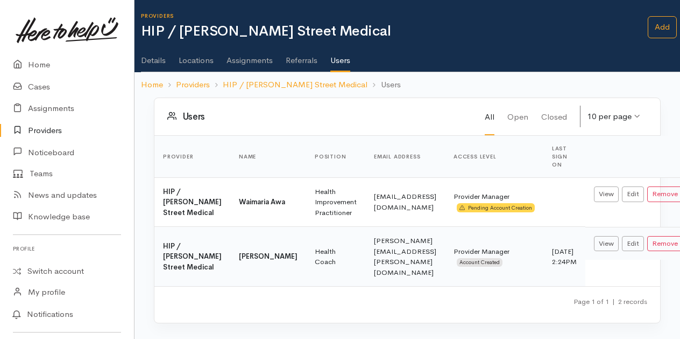
click at [366, 279] on td "[PERSON_NAME][EMAIL_ADDRESS][PERSON_NAME][DOMAIN_NAME]" at bounding box center [406, 257] width 80 height 60
click at [594, 251] on link "View" at bounding box center [606, 244] width 25 height 16
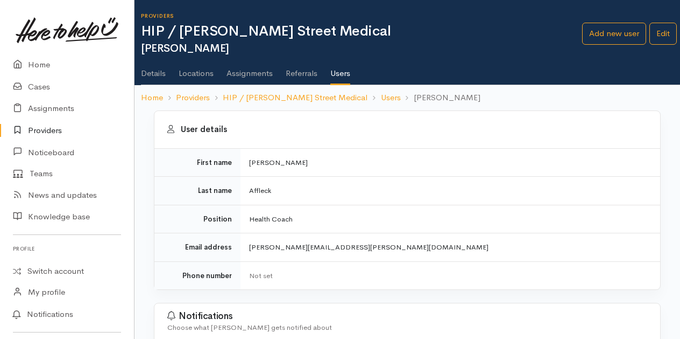
scroll to position [97, 6]
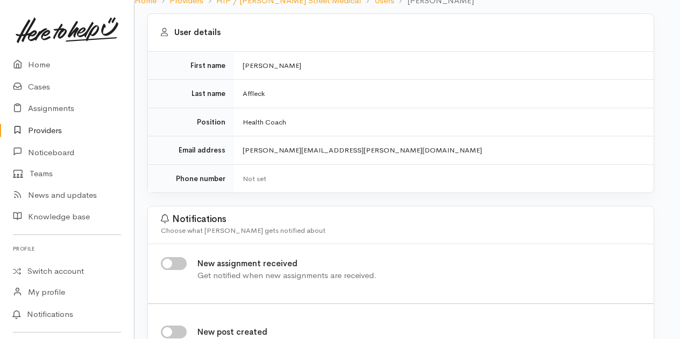
click at [171, 258] on input "New assignment received" at bounding box center [174, 263] width 26 height 13
checkbox input "true"
click at [38, 67] on link "Home" at bounding box center [67, 65] width 134 height 22
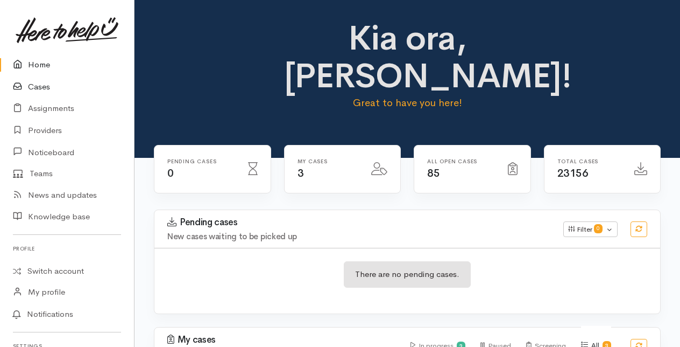
click at [33, 87] on link "Cases" at bounding box center [67, 87] width 134 height 22
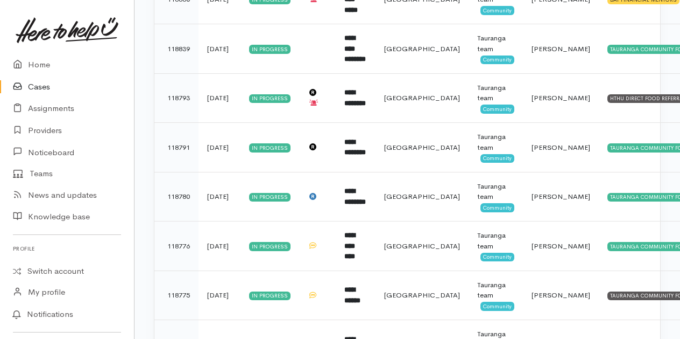
scroll to position [1198, 0]
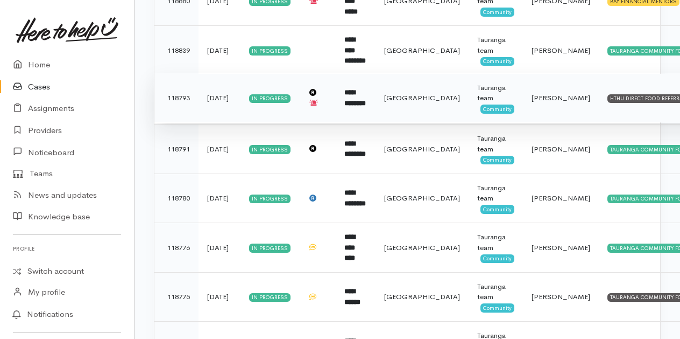
click at [366, 89] on b "**********" at bounding box center [356, 98] width 22 height 18
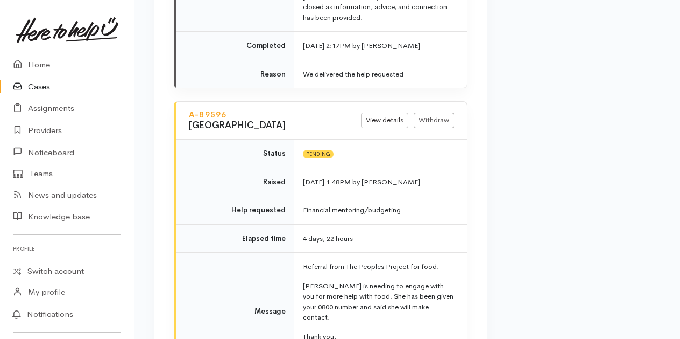
scroll to position [1672, 0]
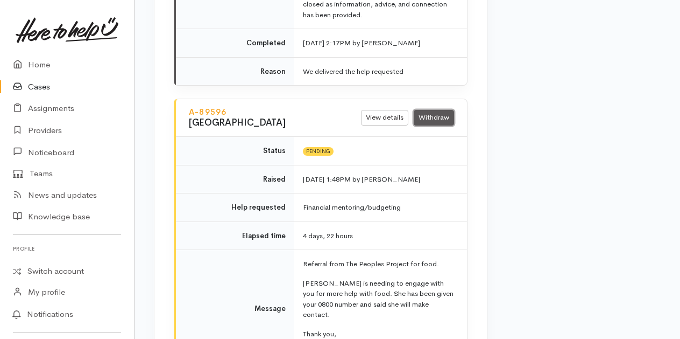
click at [443, 110] on link "Withdraw" at bounding box center [434, 118] width 40 height 16
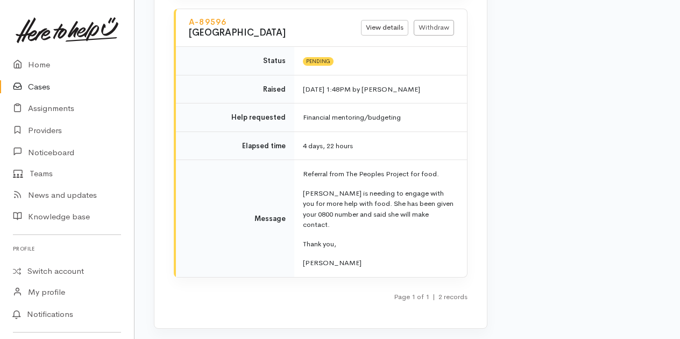
scroll to position [1799, 0]
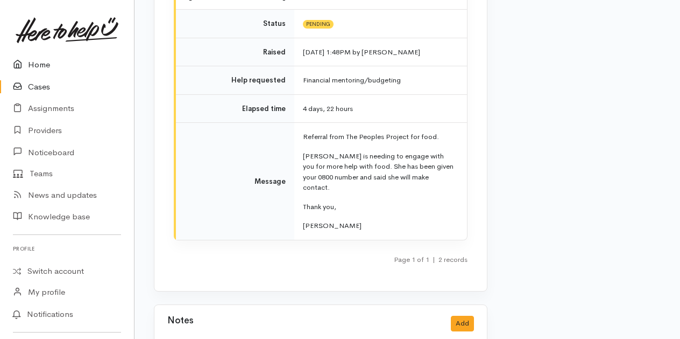
click at [42, 65] on link "Home" at bounding box center [67, 65] width 134 height 22
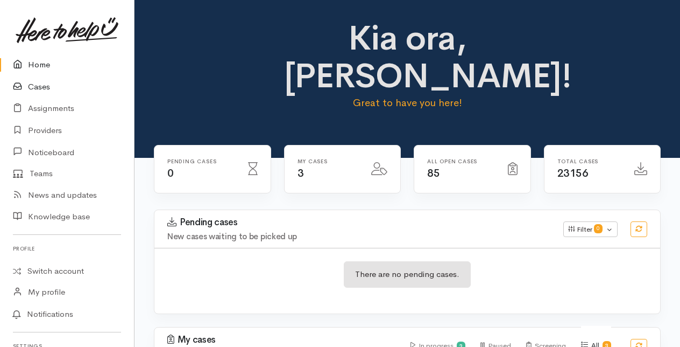
click at [37, 89] on link "Cases" at bounding box center [67, 87] width 134 height 22
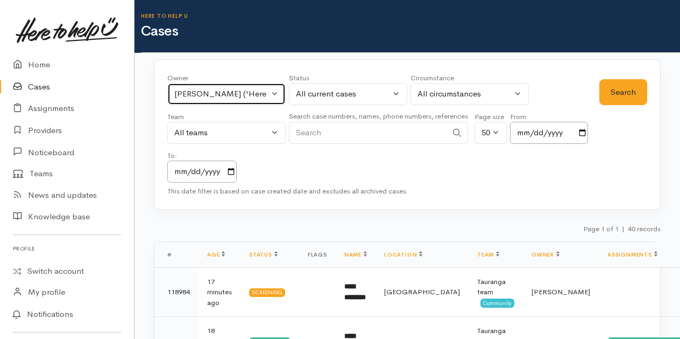
click at [275, 95] on button "Rachel Proctor ('Here to help u')" at bounding box center [226, 94] width 118 height 22
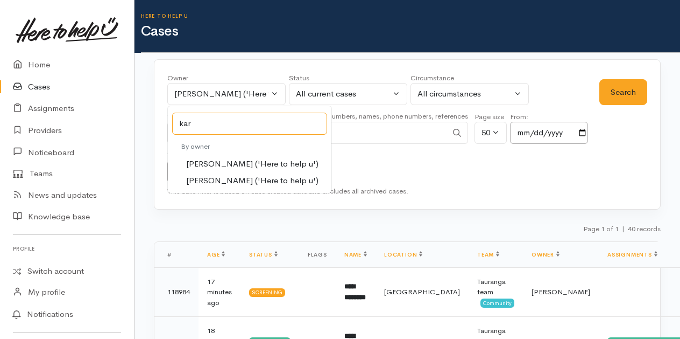
type input "kar"
click at [209, 159] on span "Karli Morris ('Here to help u')" at bounding box center [252, 164] width 132 height 12
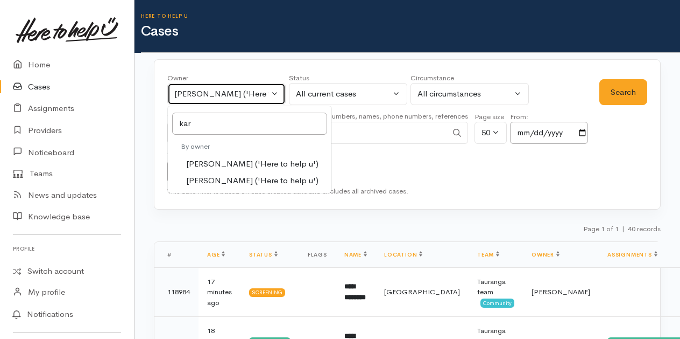
select select "435"
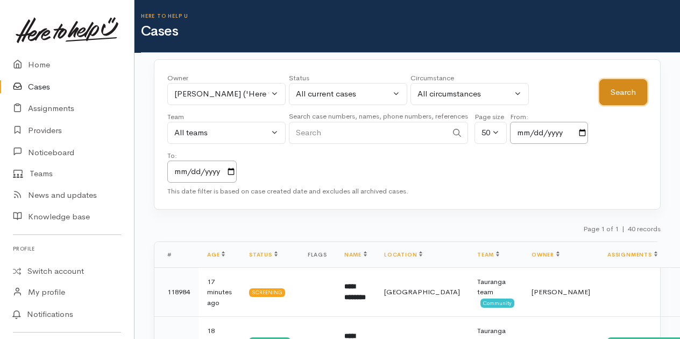
click at [624, 88] on button "Search" at bounding box center [624, 92] width 48 height 26
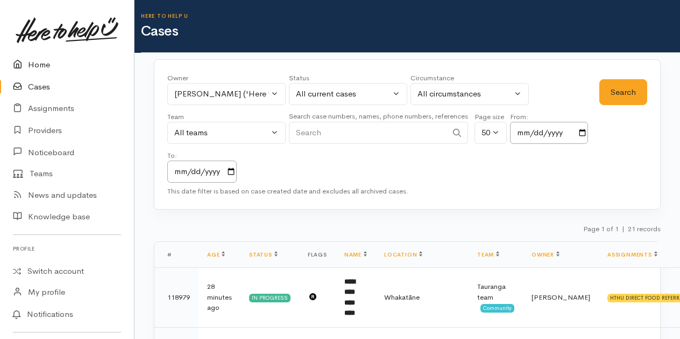
click at [41, 65] on link "Home" at bounding box center [67, 65] width 134 height 22
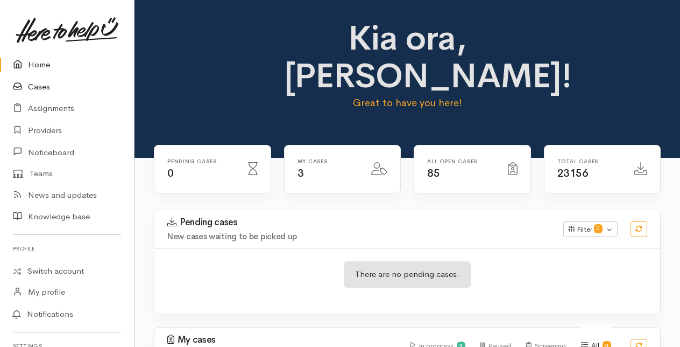
click at [39, 87] on link "Cases" at bounding box center [67, 87] width 134 height 22
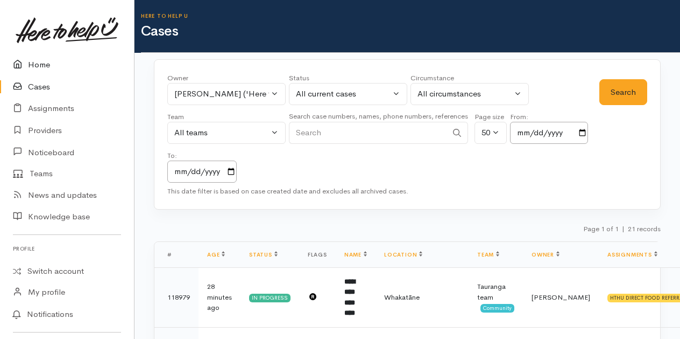
click at [38, 64] on link "Home" at bounding box center [67, 65] width 134 height 22
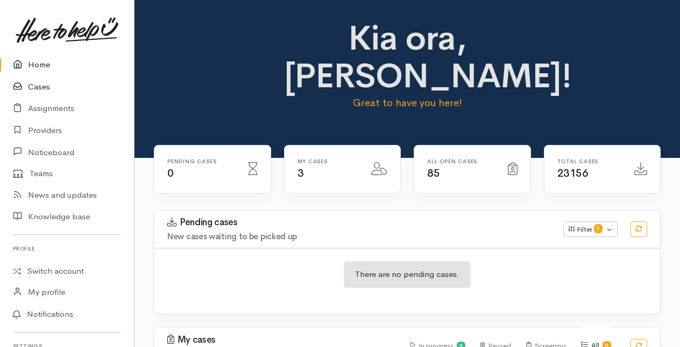
click at [37, 85] on link "Cases" at bounding box center [67, 87] width 134 height 22
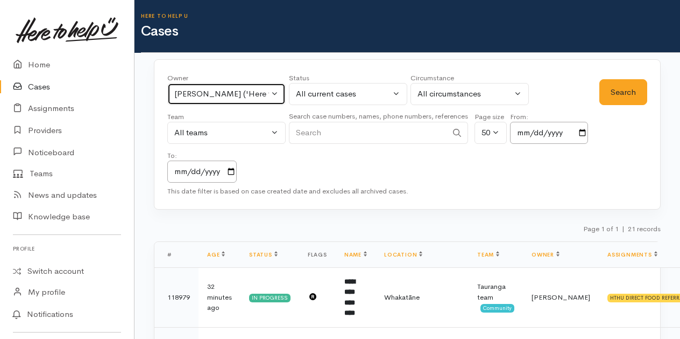
click at [273, 89] on button "Karli Morris ('Here to help u')" at bounding box center [226, 94] width 118 height 22
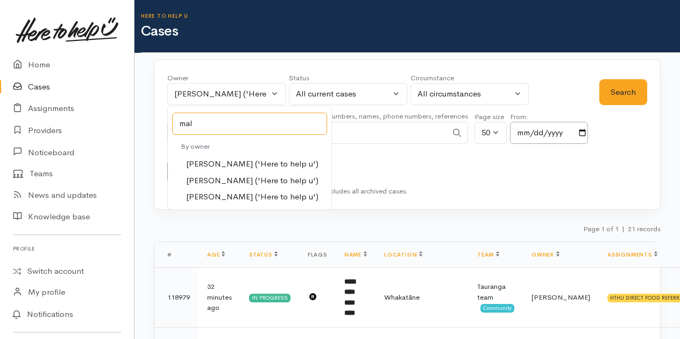
type input "mal"
click at [211, 178] on span "Malia Stowers ('Here to help u')" at bounding box center [252, 180] width 132 height 12
select select "1613"
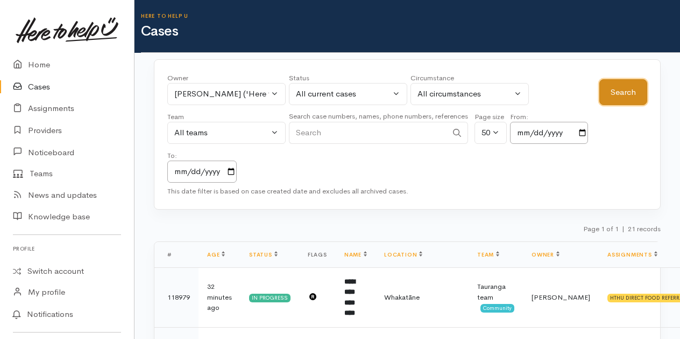
click at [614, 90] on button "Search" at bounding box center [624, 92] width 48 height 26
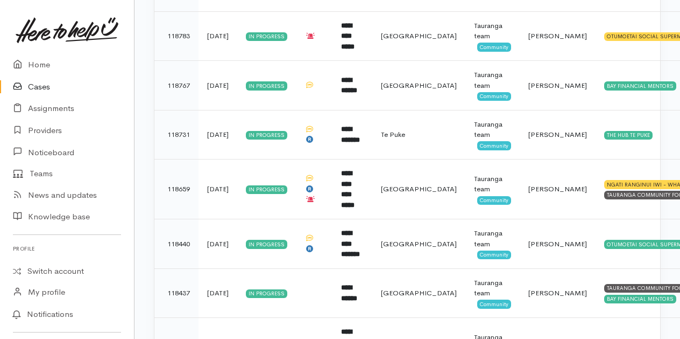
scroll to position [476, 0]
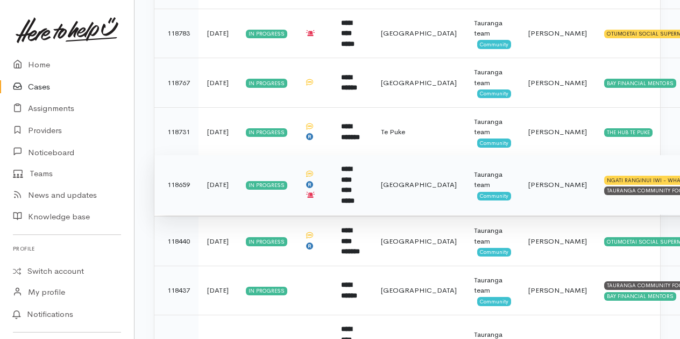
click at [355, 165] on b "**********" at bounding box center [347, 184] width 13 height 39
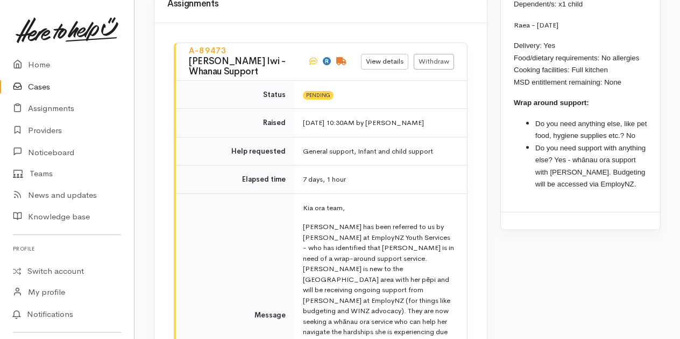
scroll to position [1419, 0]
click at [46, 130] on link "Providers" at bounding box center [67, 131] width 134 height 22
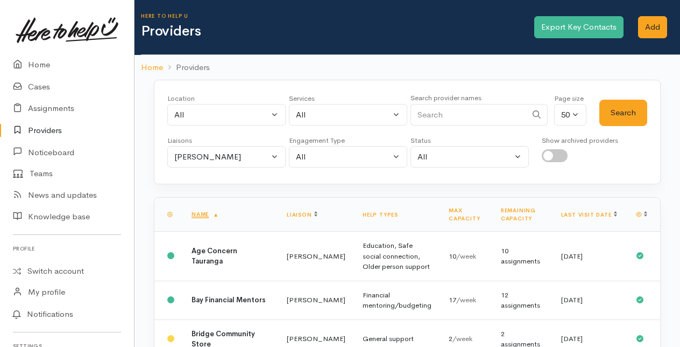
click at [442, 114] on input "Search" at bounding box center [469, 115] width 116 height 22
type input "whanau"
click at [280, 153] on button "Amanda Gabb" at bounding box center [226, 157] width 118 height 22
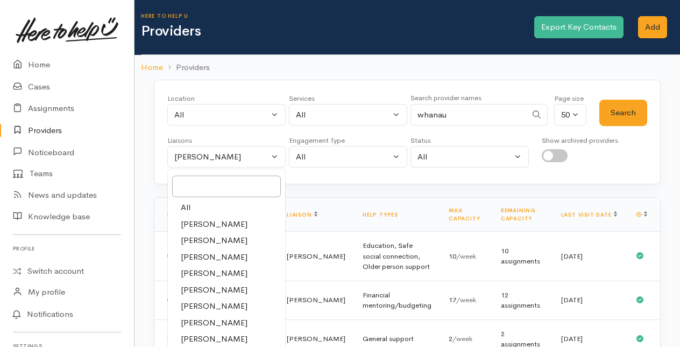
click at [186, 202] on span "All" at bounding box center [186, 207] width 10 height 12
select select "null"
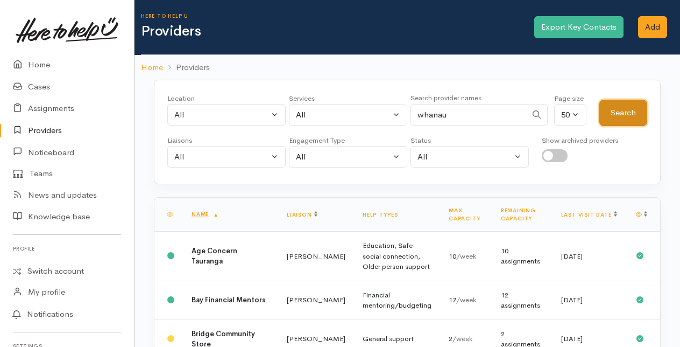
click at [631, 109] on button "Search" at bounding box center [624, 113] width 48 height 26
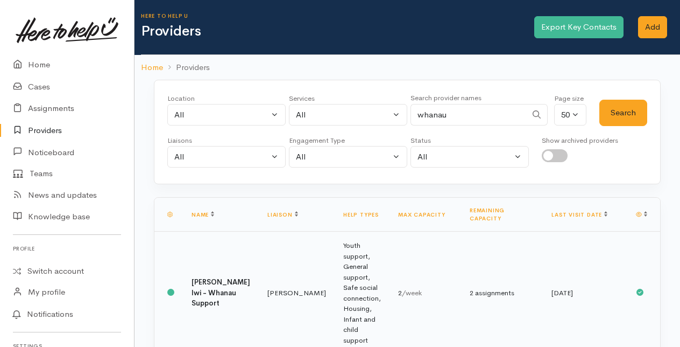
click at [228, 277] on b "Ngati Ranginui Iwi - Whanau Support" at bounding box center [221, 292] width 59 height 30
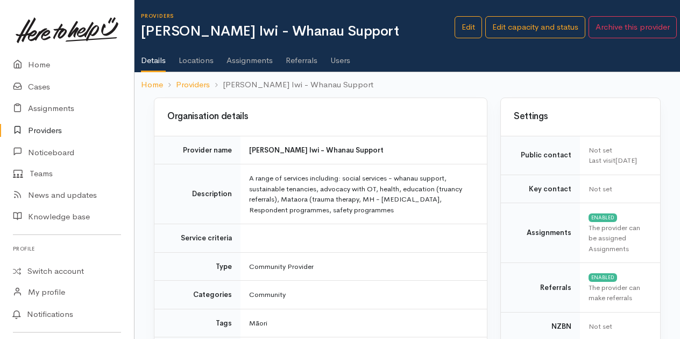
click at [340, 60] on link "Users" at bounding box center [341, 56] width 20 height 30
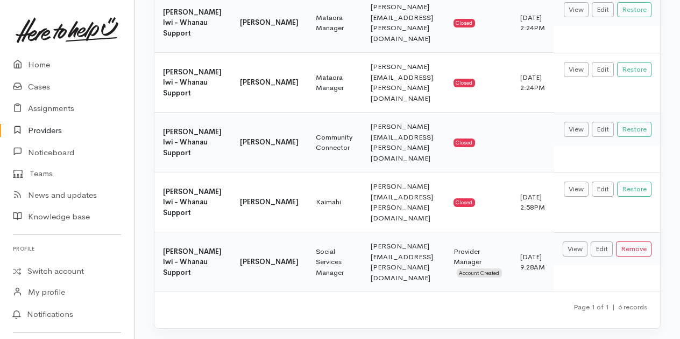
scroll to position [235, 0]
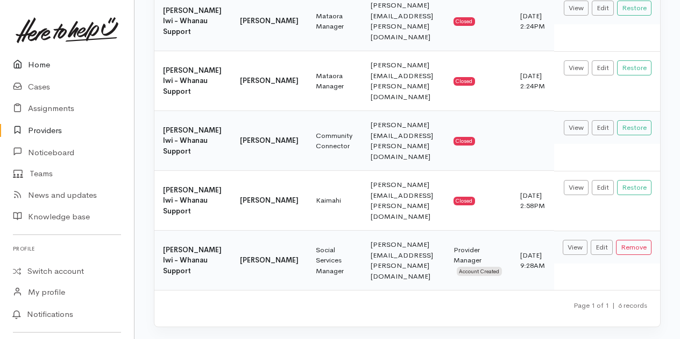
click at [43, 61] on link "Home" at bounding box center [67, 65] width 134 height 22
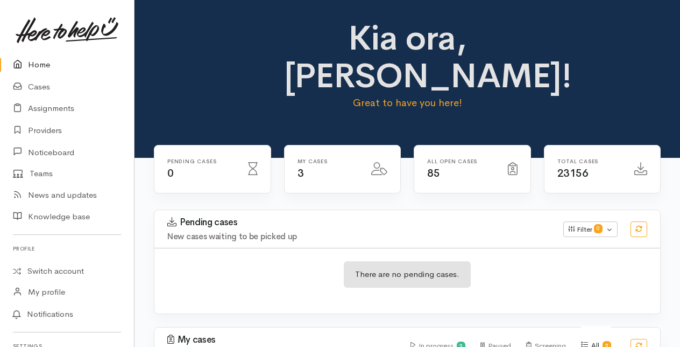
click at [38, 62] on link "Home" at bounding box center [67, 65] width 134 height 22
click at [41, 88] on link "Cases" at bounding box center [67, 87] width 134 height 22
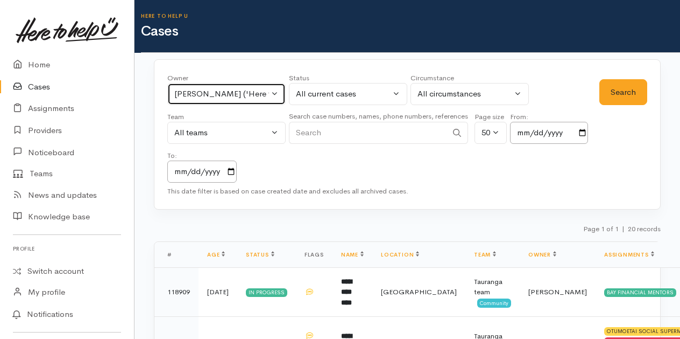
click at [277, 95] on button "Malia Stowers ('Here to help u')" at bounding box center [226, 94] width 118 height 22
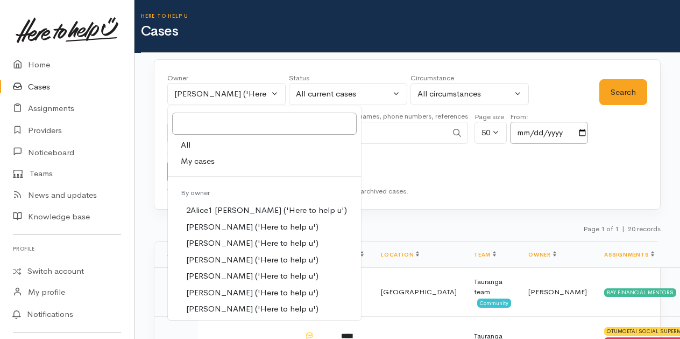
click at [201, 158] on span "My cases" at bounding box center [198, 161] width 34 height 12
select select "205"
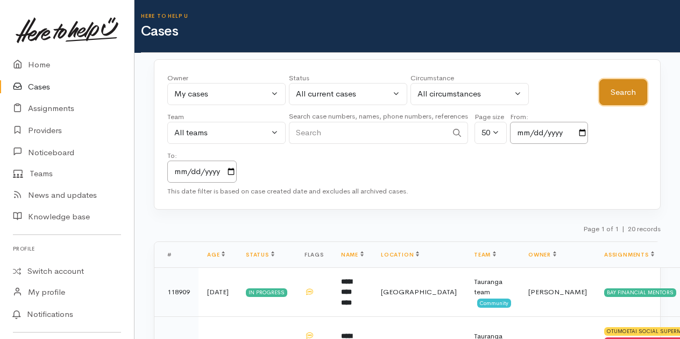
click at [622, 81] on button "Search" at bounding box center [624, 92] width 48 height 26
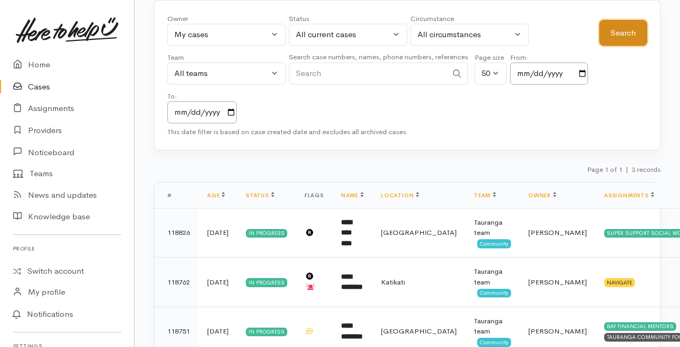
scroll to position [97, 0]
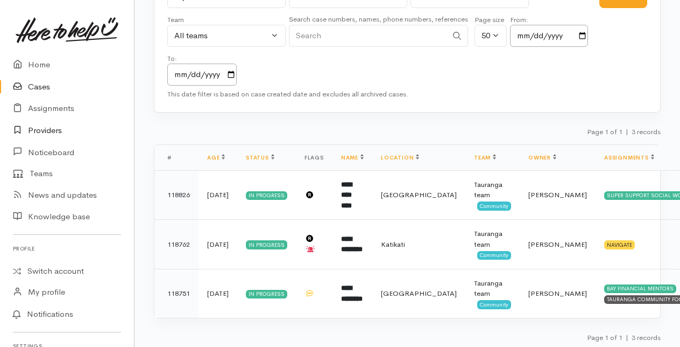
click at [41, 129] on link "Providers" at bounding box center [67, 131] width 134 height 22
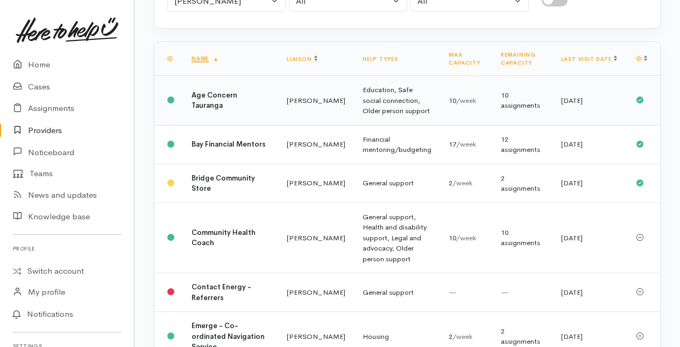
scroll to position [156, 0]
click at [278, 256] on td "[PERSON_NAME]" at bounding box center [316, 237] width 76 height 71
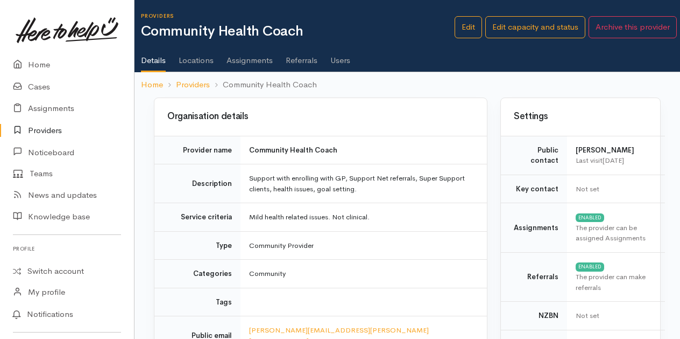
click at [249, 61] on link "Assignments" at bounding box center [250, 56] width 46 height 30
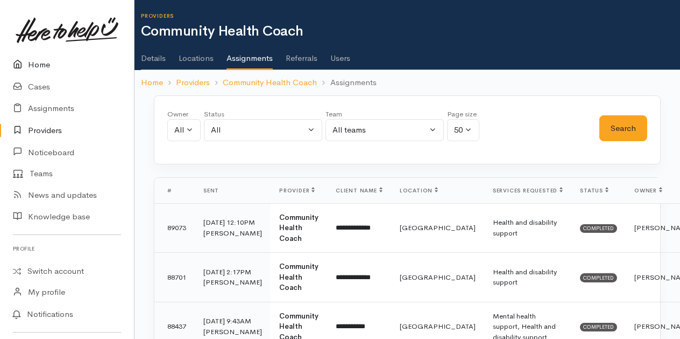
click at [43, 62] on link "Home" at bounding box center [67, 65] width 134 height 22
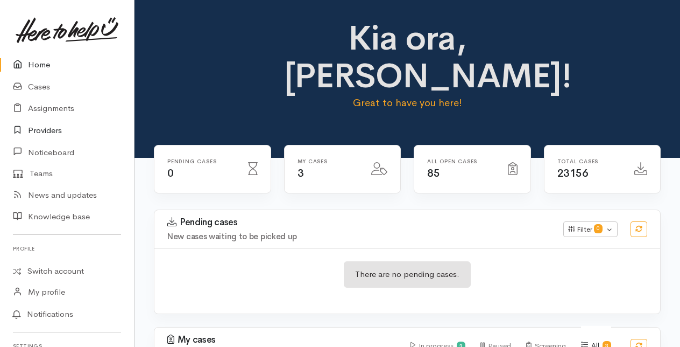
click at [50, 131] on link "Providers" at bounding box center [67, 131] width 134 height 22
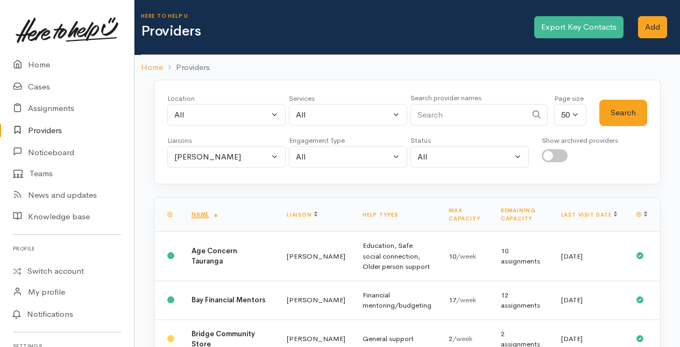
click at [554, 153] on input "checkbox" at bounding box center [555, 155] width 26 height 13
checkbox input "true"
click at [426, 114] on input "Search" at bounding box center [469, 115] width 116 height 22
type input "court"
click at [621, 106] on button "Search" at bounding box center [624, 113] width 48 height 26
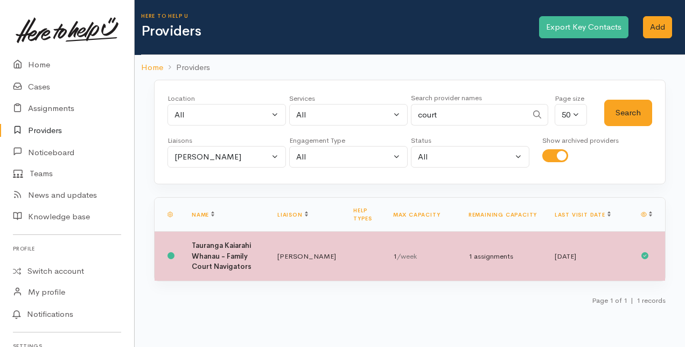
click at [248, 250] on b "Tauranga Kaiarahi Whanau - Family Court Navigators" at bounding box center [222, 256] width 60 height 30
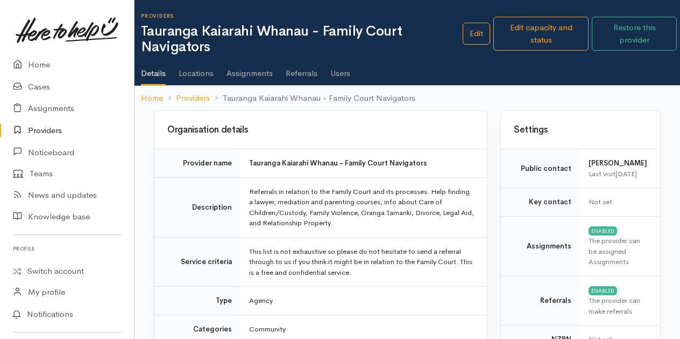
click at [338, 70] on link "Users" at bounding box center [341, 69] width 20 height 30
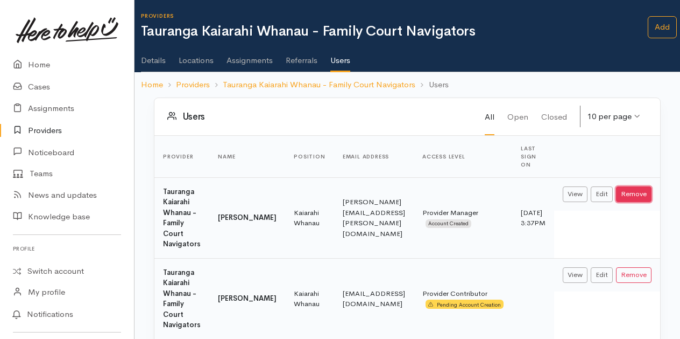
click at [642, 193] on button "Remove" at bounding box center [634, 194] width 36 height 16
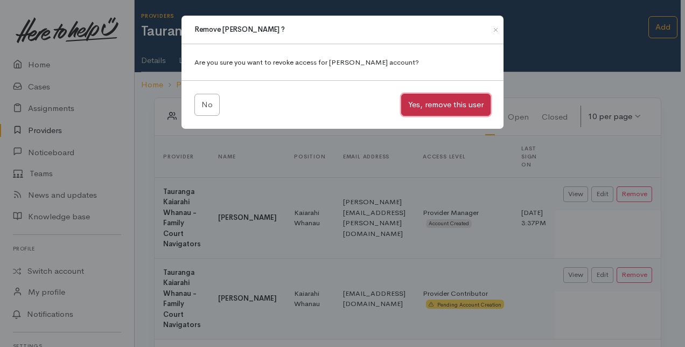
click at [450, 106] on button "Yes, remove this user" at bounding box center [445, 105] width 89 height 22
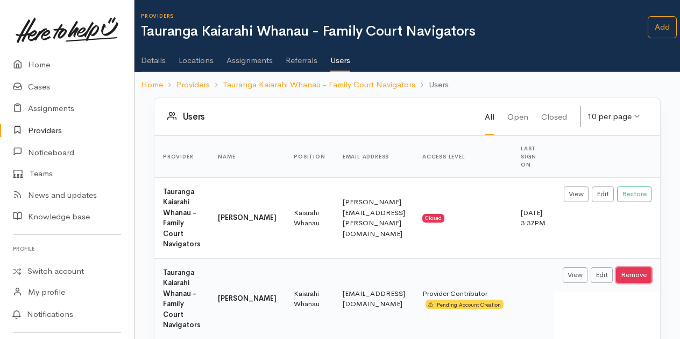
click at [639, 272] on button "Remove" at bounding box center [634, 275] width 36 height 16
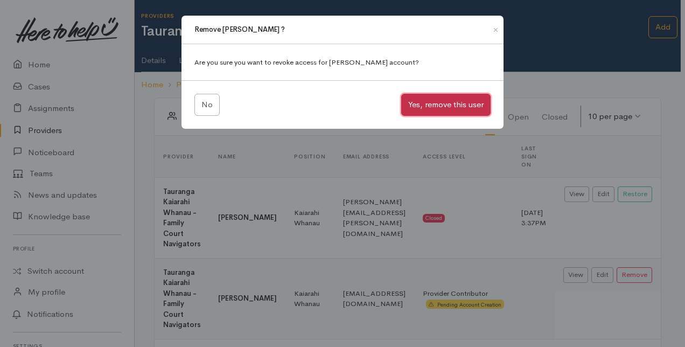
click at [428, 101] on button "Yes, remove this user" at bounding box center [445, 105] width 89 height 22
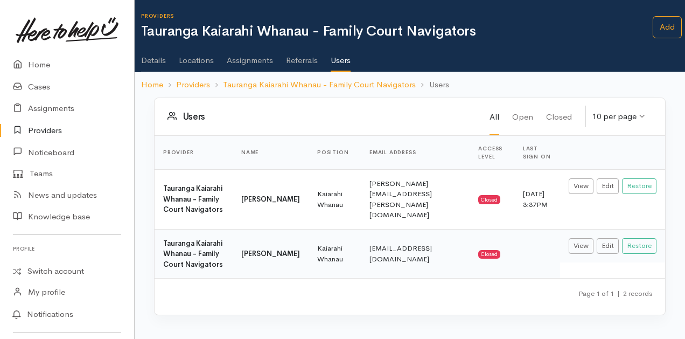
click at [153, 60] on link "Details" at bounding box center [153, 56] width 25 height 30
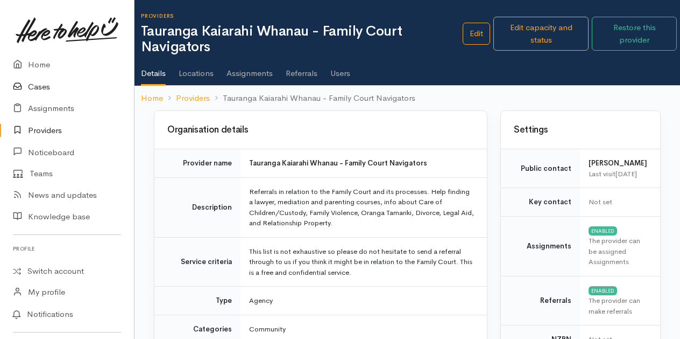
click at [43, 87] on link "Cases" at bounding box center [67, 87] width 134 height 22
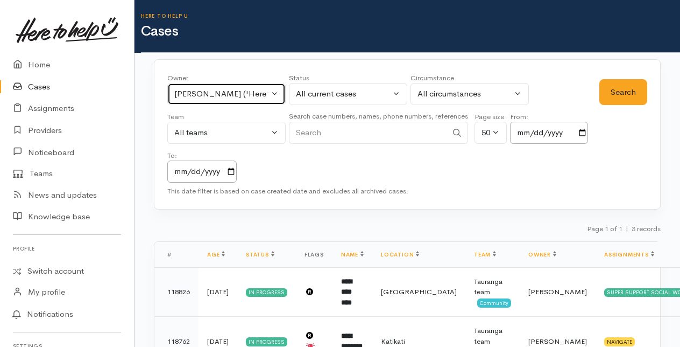
click at [275, 90] on button "Amanda Gabb ('Here to help u')" at bounding box center [226, 94] width 118 height 22
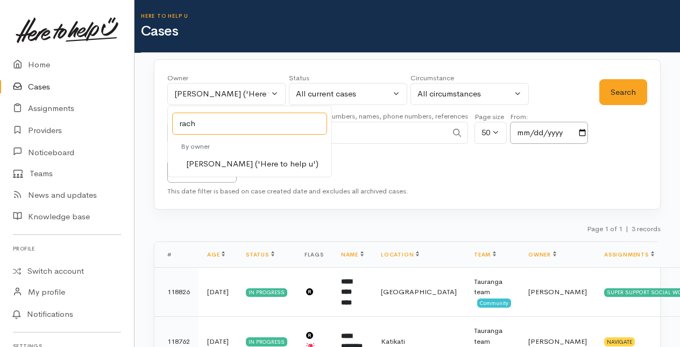
type input "rach"
click at [210, 161] on span "Rachel Proctor ('Here to help u')" at bounding box center [252, 164] width 132 height 12
select select "1612"
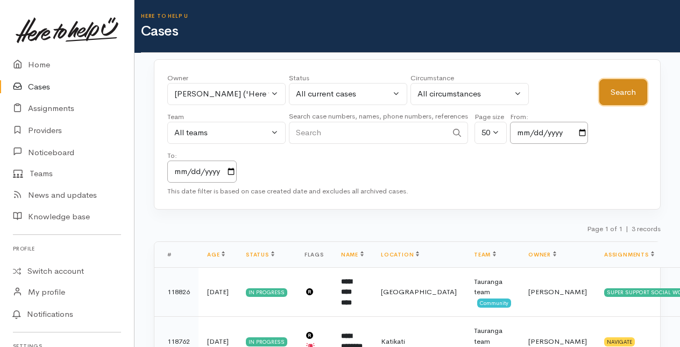
click at [619, 91] on button "Search" at bounding box center [624, 92] width 48 height 26
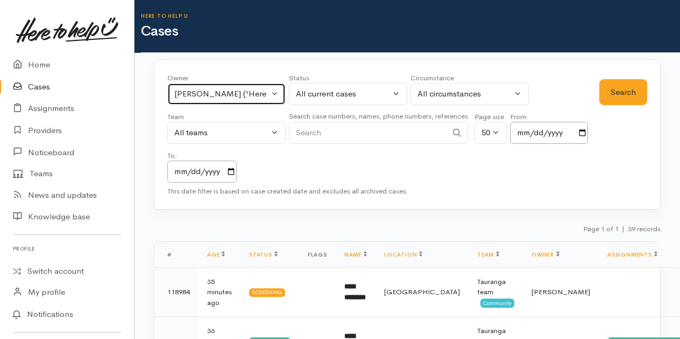
click at [275, 93] on button "Rachel Proctor ('Here to help u')" at bounding box center [226, 94] width 118 height 22
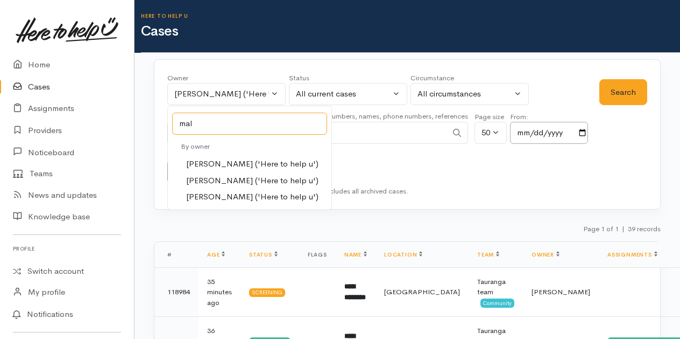
type input "mal"
click at [203, 177] on span "Malia Stowers ('Here to help u')" at bounding box center [252, 180] width 132 height 12
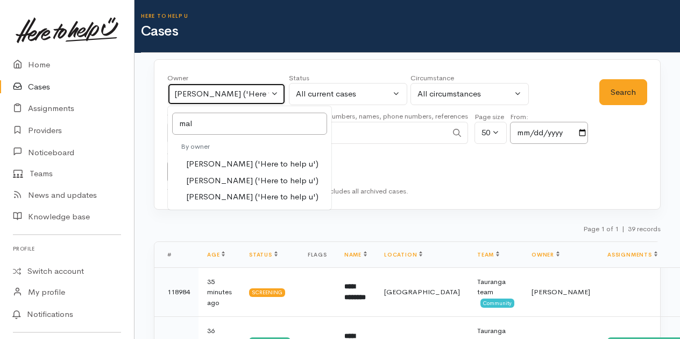
select select "1613"
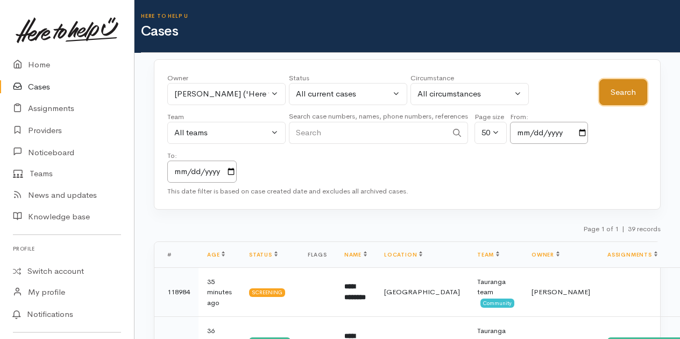
click at [624, 89] on button "Search" at bounding box center [624, 92] width 48 height 26
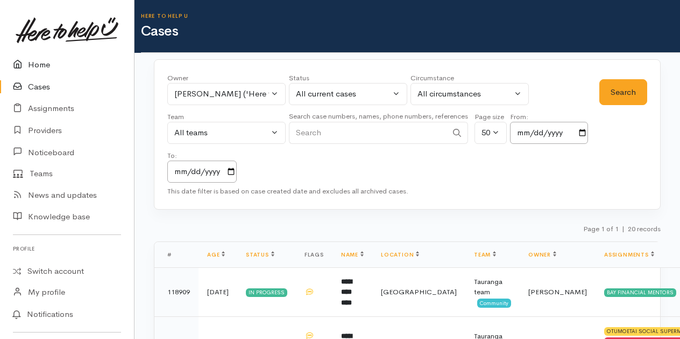
click at [39, 64] on link "Home" at bounding box center [67, 65] width 134 height 22
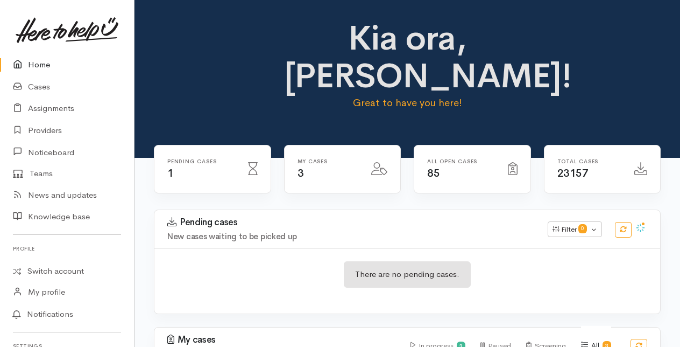
click at [36, 65] on link "Home" at bounding box center [67, 65] width 134 height 22
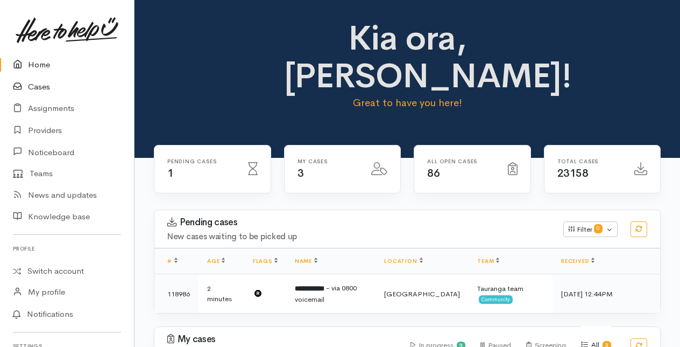
click at [37, 90] on link "Cases" at bounding box center [67, 87] width 134 height 22
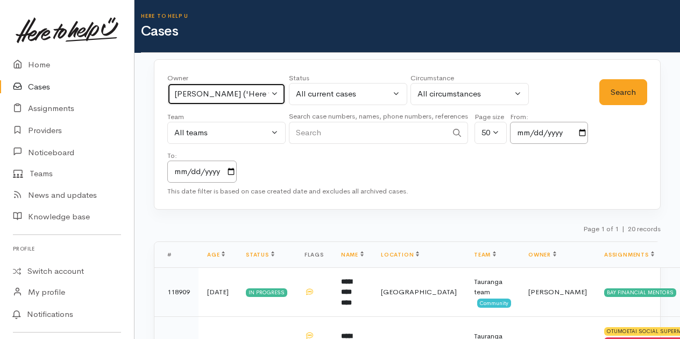
click at [272, 89] on button "Malia Stowers ('Here to help u')" at bounding box center [226, 94] width 118 height 22
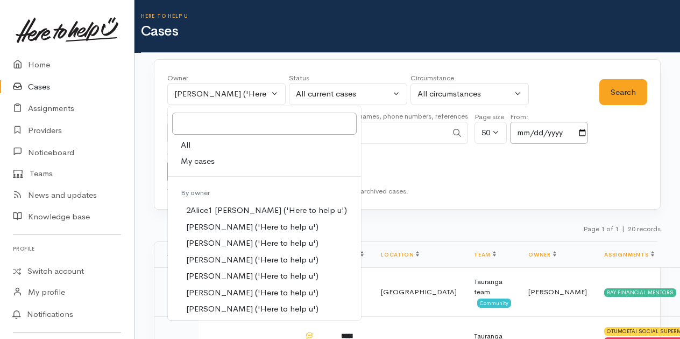
click at [194, 160] on span "My cases" at bounding box center [198, 161] width 34 height 12
select select "205"
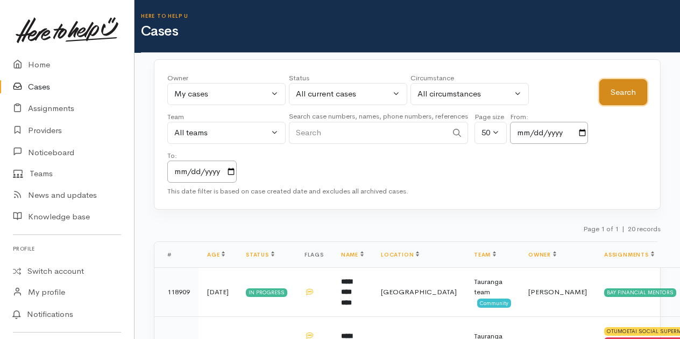
click at [616, 91] on button "Search" at bounding box center [624, 92] width 48 height 26
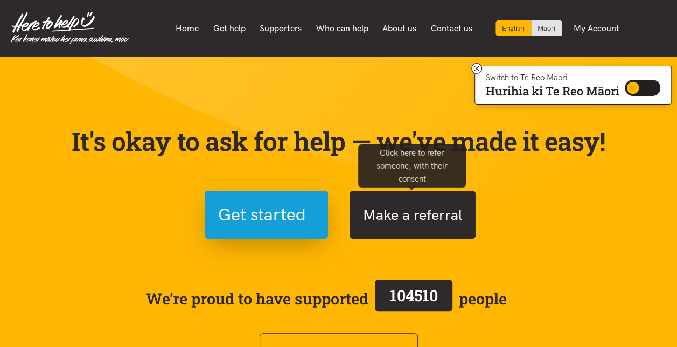
click at [382, 220] on button "Make a referral" at bounding box center [412, 215] width 126 height 48
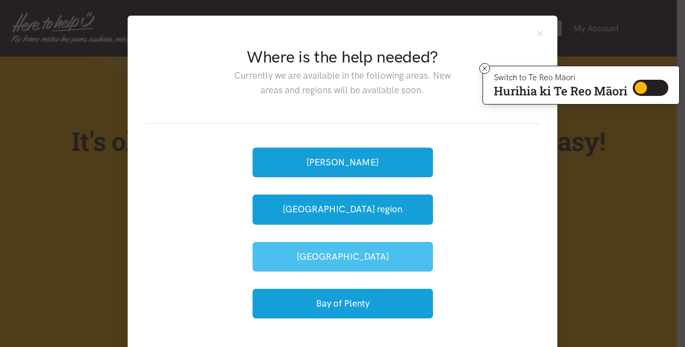
click at [340, 254] on button "[GEOGRAPHIC_DATA]" at bounding box center [342, 257] width 180 height 30
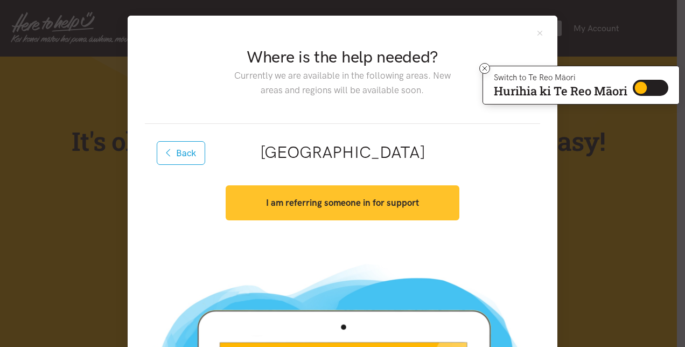
click at [340, 199] on strong "I am referring someone in for support" at bounding box center [342, 202] width 153 height 11
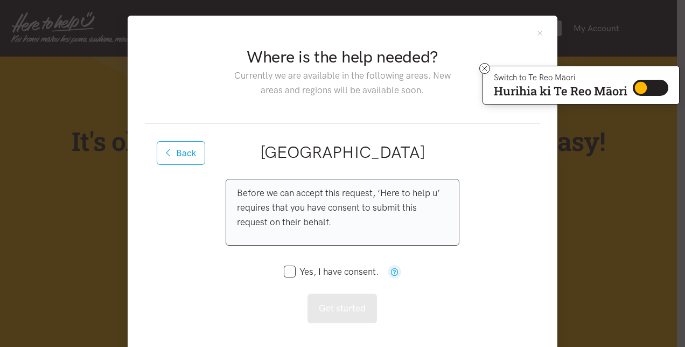
click at [290, 267] on input "Yes, I have consent." at bounding box center [331, 271] width 95 height 9
checkbox input "true"
click at [359, 310] on button "Get started" at bounding box center [341, 308] width 69 height 30
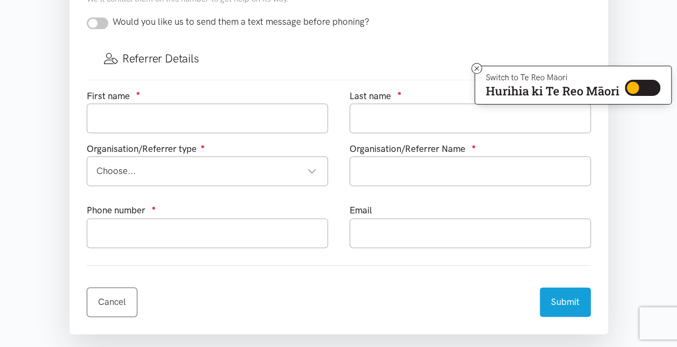
scroll to position [589, 0]
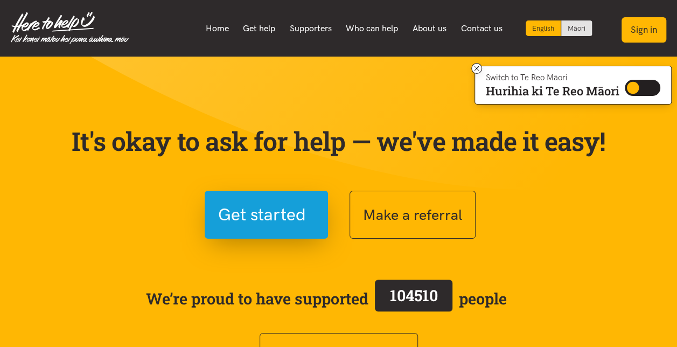
click at [638, 29] on button "Sign in" at bounding box center [643, 29] width 45 height 25
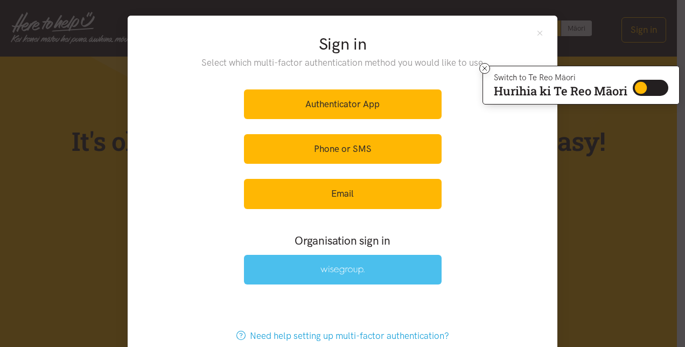
click at [348, 262] on link at bounding box center [343, 270] width 198 height 30
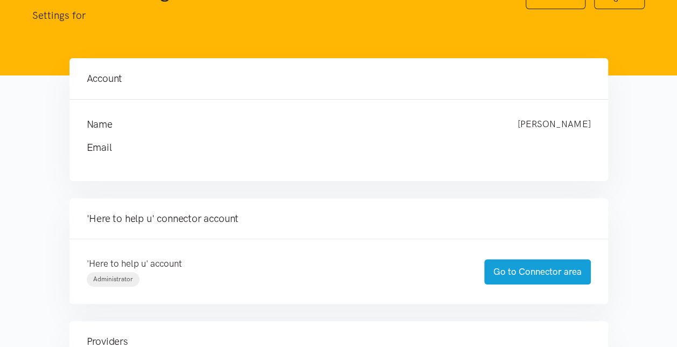
scroll to position [66, 0]
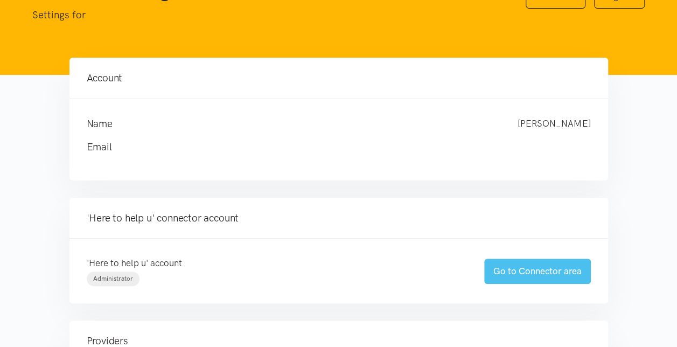
click at [532, 266] on link "Go to Connector area" at bounding box center [537, 270] width 107 height 25
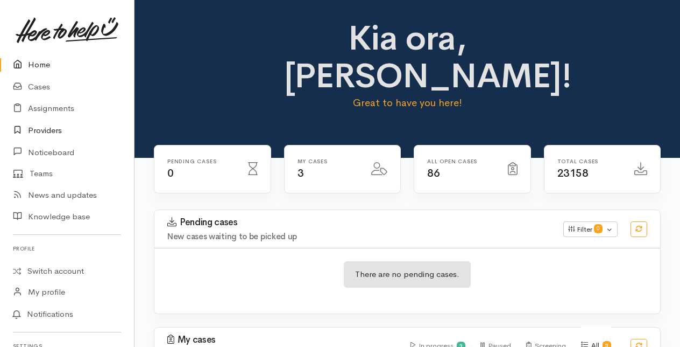
click at [43, 129] on link "Providers" at bounding box center [67, 131] width 134 height 22
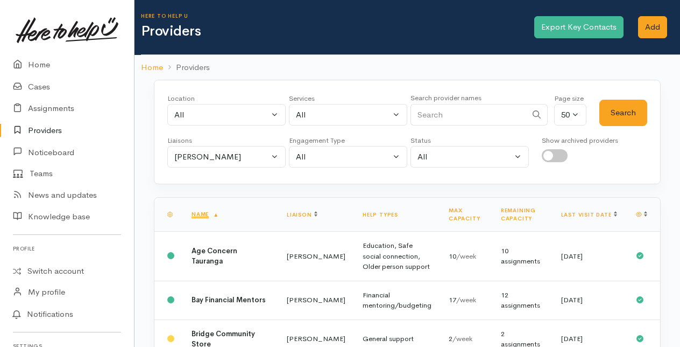
click at [549, 151] on input "checkbox" at bounding box center [555, 155] width 26 height 13
checkbox input "true"
click at [420, 111] on input "Search" at bounding box center [469, 115] width 116 height 22
type input "court"
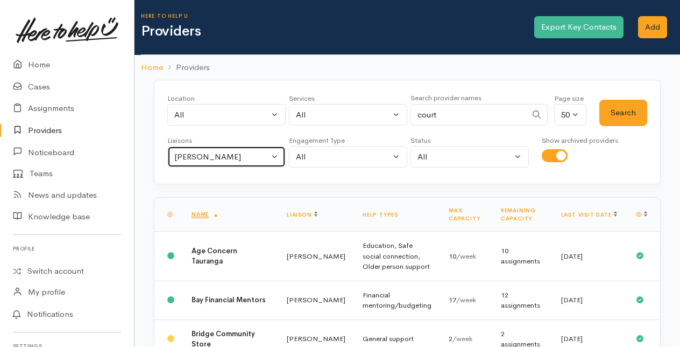
click at [277, 152] on button "[PERSON_NAME]" at bounding box center [226, 157] width 118 height 22
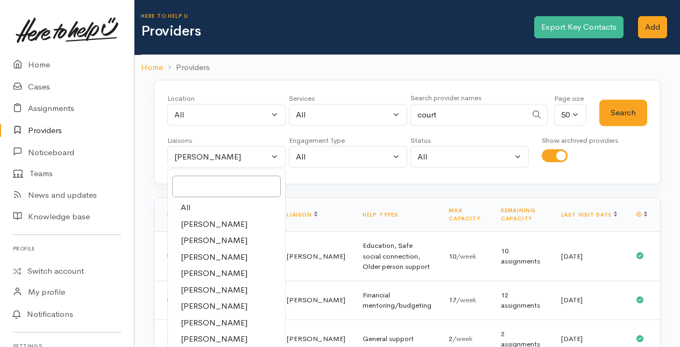
click at [195, 207] on link "All" at bounding box center [226, 207] width 117 height 17
select select "null"
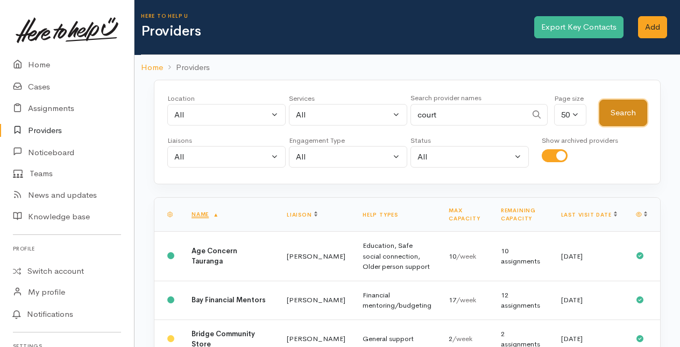
click at [607, 115] on button "Search" at bounding box center [624, 113] width 48 height 26
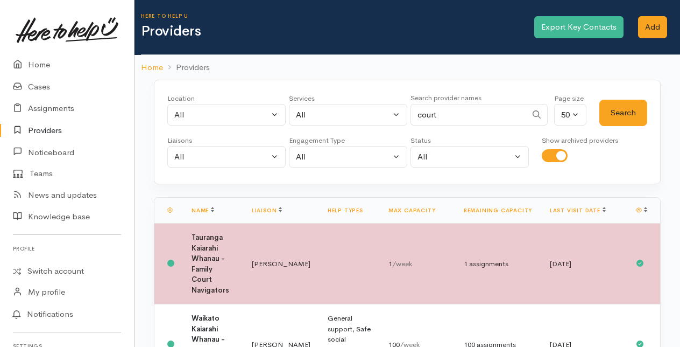
click at [252, 253] on td "Amanda Gabb" at bounding box center [281, 263] width 76 height 81
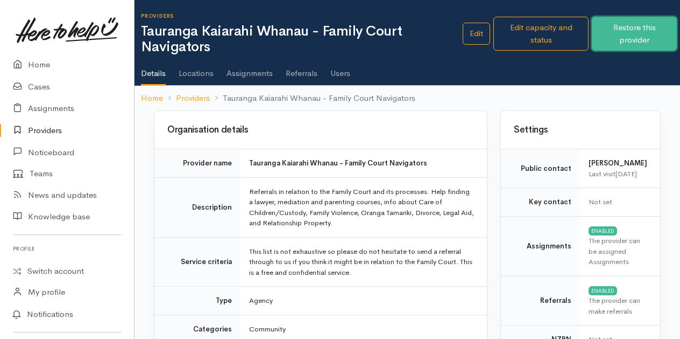
click at [629, 37] on button "Restore this provider" at bounding box center [634, 34] width 85 height 34
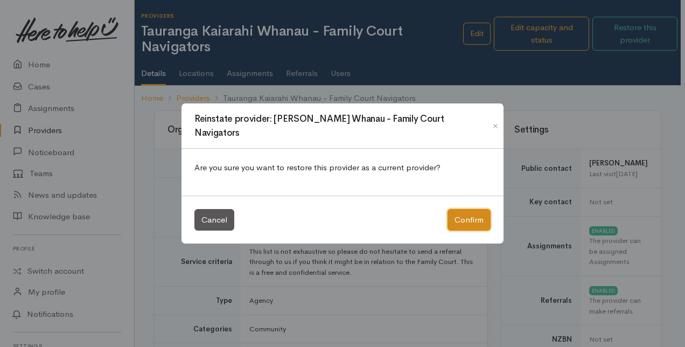
click at [460, 220] on button "Confirm" at bounding box center [468, 220] width 43 height 22
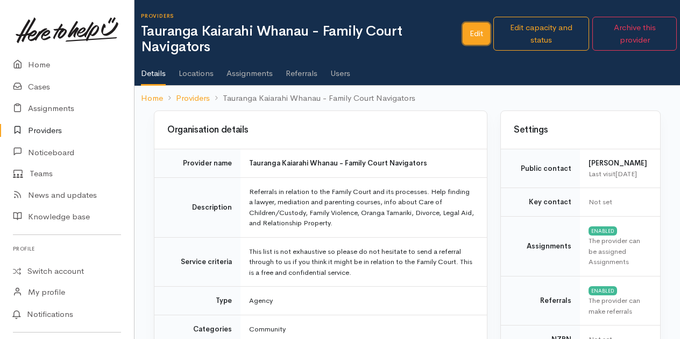
click at [477, 34] on link "Edit" at bounding box center [476, 34] width 27 height 22
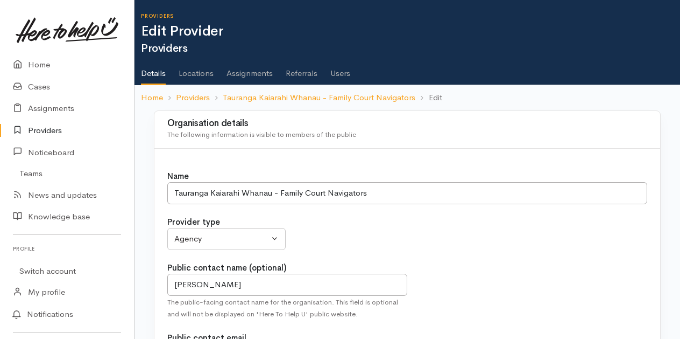
select select
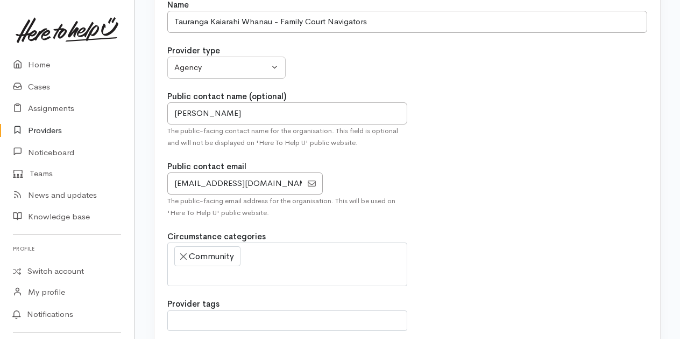
scroll to position [173, 0]
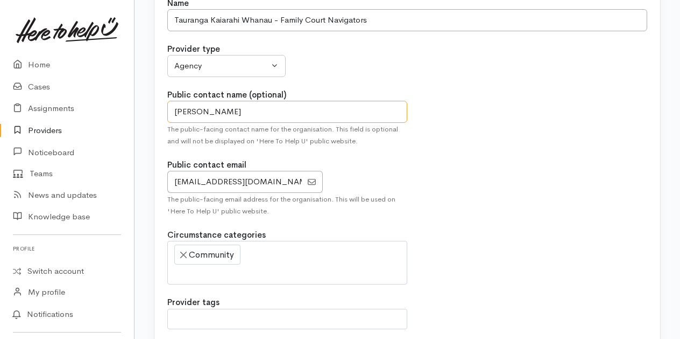
click at [252, 114] on input "Michael Payne" at bounding box center [287, 112] width 240 height 22
type input "M"
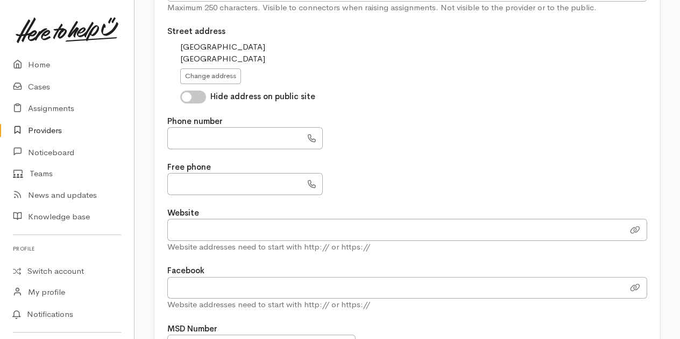
scroll to position [628, 0]
click at [178, 129] on input "text" at bounding box center [234, 137] width 135 height 22
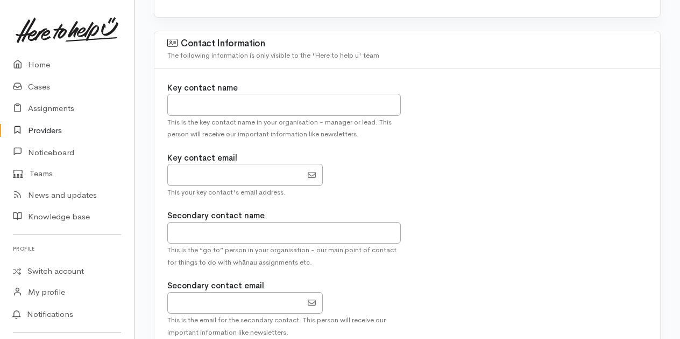
scroll to position [1013, 0]
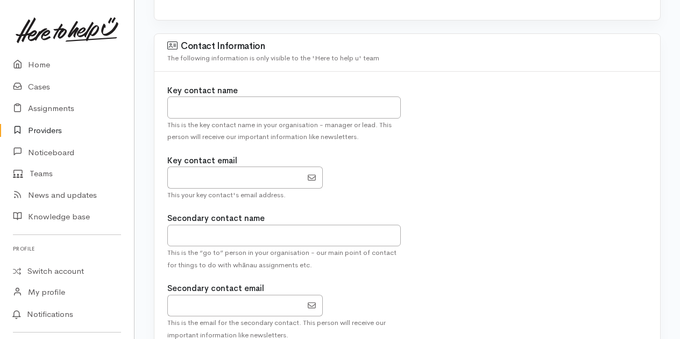
type input "**********"
click at [180, 96] on input "text" at bounding box center [284, 107] width 234 height 22
type input "[PERSON_NAME]"
click at [187, 169] on input "EmailAddress" at bounding box center [234, 177] width 135 height 22
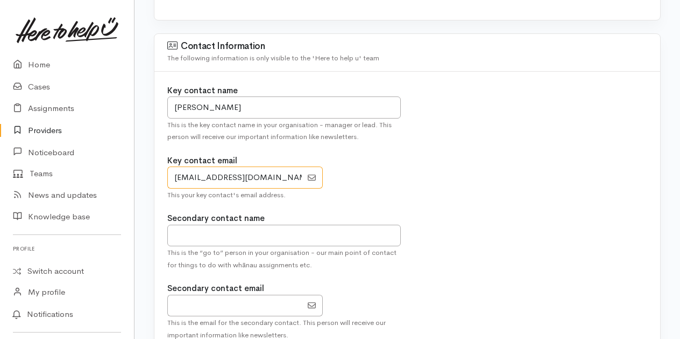
type input "[EMAIL_ADDRESS][DOMAIN_NAME]"
click at [185, 227] on input "text" at bounding box center [284, 235] width 234 height 22
type input "Tara Mason"
click at [183, 296] on input "EmailAddress" at bounding box center [234, 305] width 135 height 22
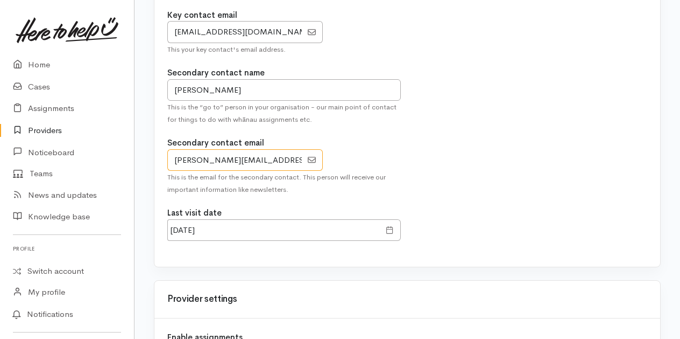
scroll to position [1158, 0]
type input "Taria.mason@justice.govt.nz"
click at [221, 219] on input "13 Sep 2024" at bounding box center [273, 230] width 213 height 22
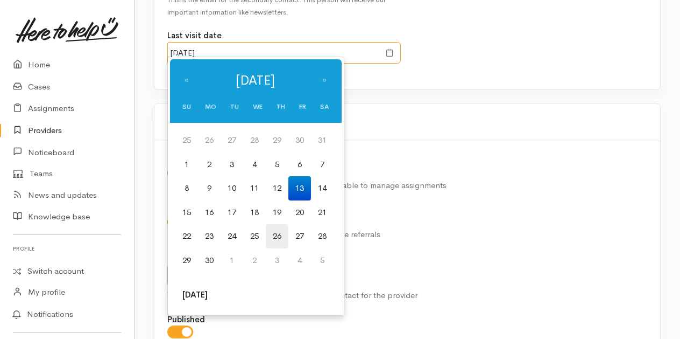
scroll to position [1336, 0]
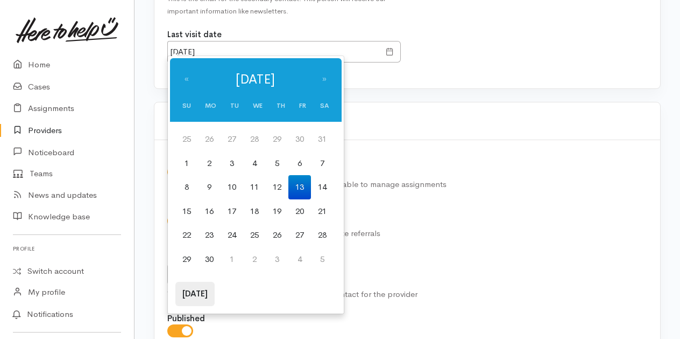
click at [198, 294] on th "Today" at bounding box center [194, 294] width 39 height 24
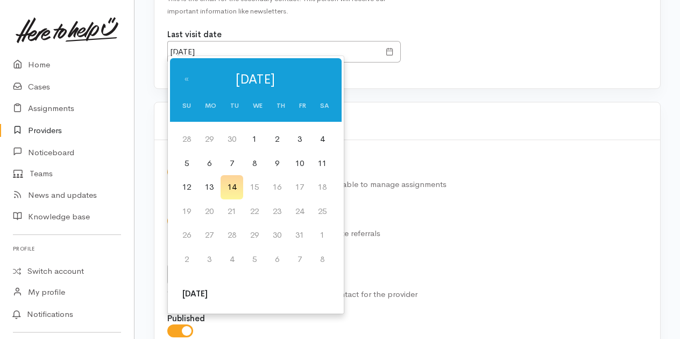
click at [236, 186] on td "14" at bounding box center [232, 187] width 23 height 24
type input "14 Oct 2025"
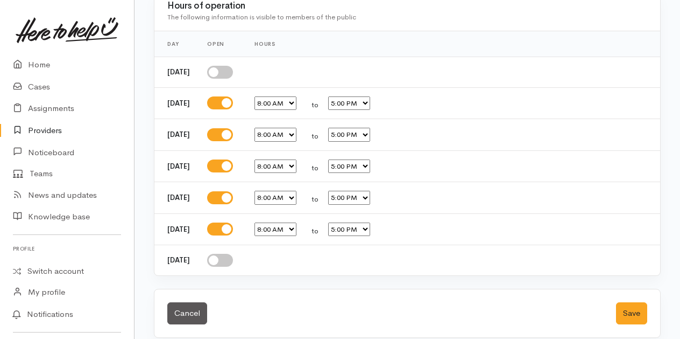
scroll to position [2107, 0]
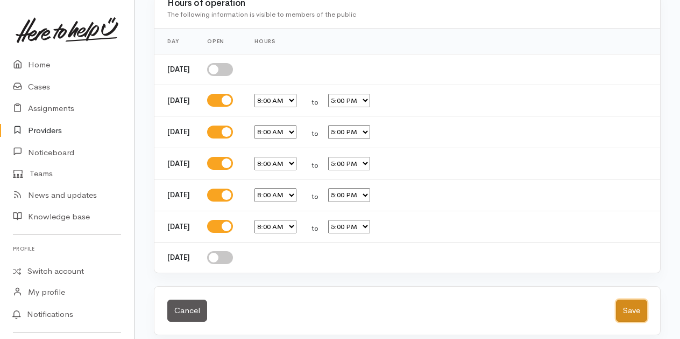
click at [629, 299] on button "Save" at bounding box center [631, 310] width 31 height 22
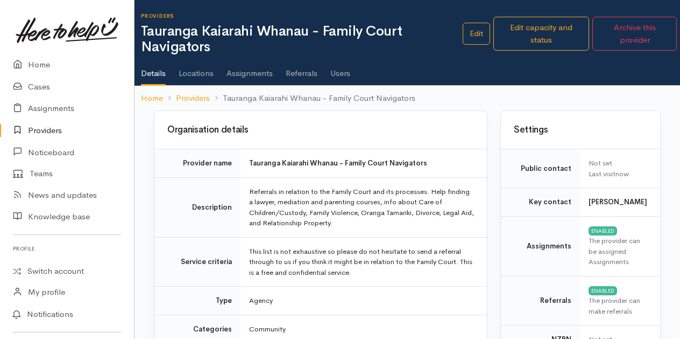
click at [202, 74] on link "Locations" at bounding box center [196, 69] width 35 height 30
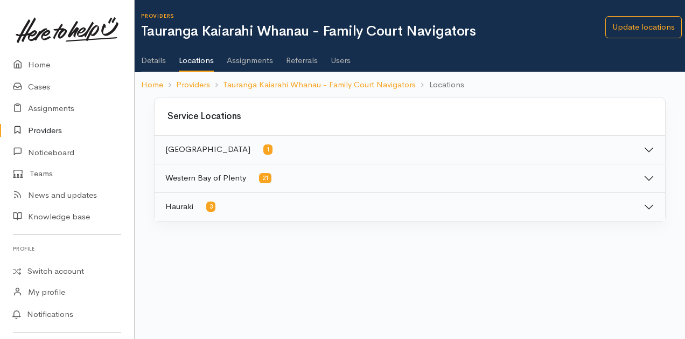
click at [343, 59] on link "Users" at bounding box center [341, 56] width 20 height 30
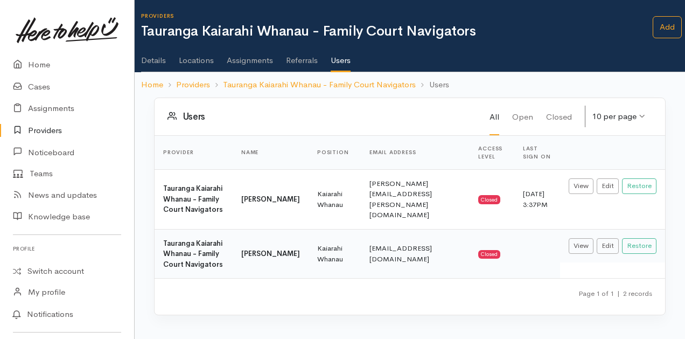
click at [673, 23] on div at bounding box center [678, 169] width 13 height 339
click at [667, 25] on link "Add" at bounding box center [666, 27] width 29 height 22
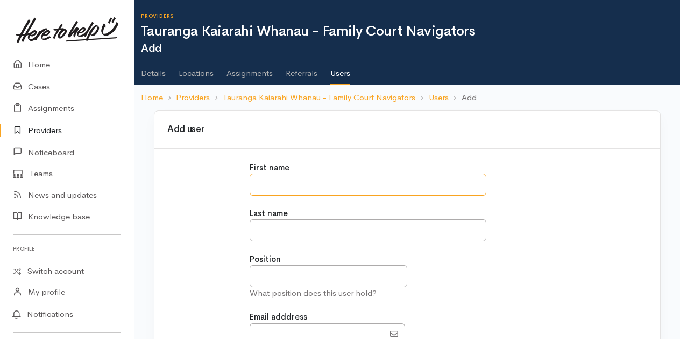
click at [268, 181] on input "text" at bounding box center [368, 184] width 237 height 22
type input "****"
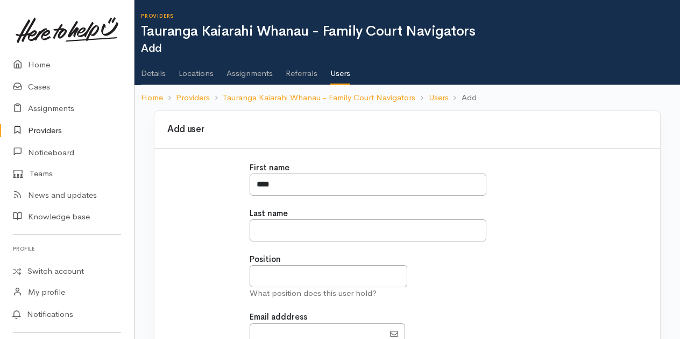
type input "**********"
type input "[EMAIL_ADDRESS][DOMAIN_NAME]"
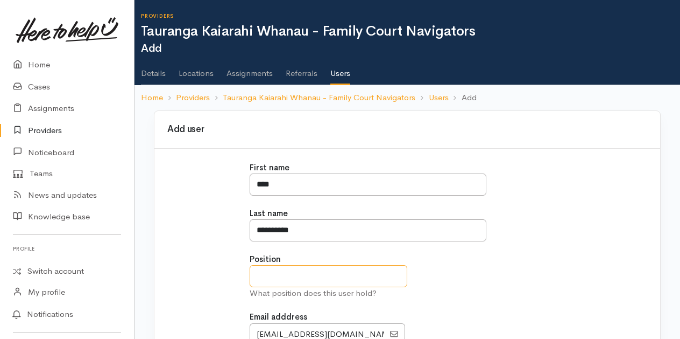
click at [265, 270] on input "text" at bounding box center [329, 276] width 158 height 22
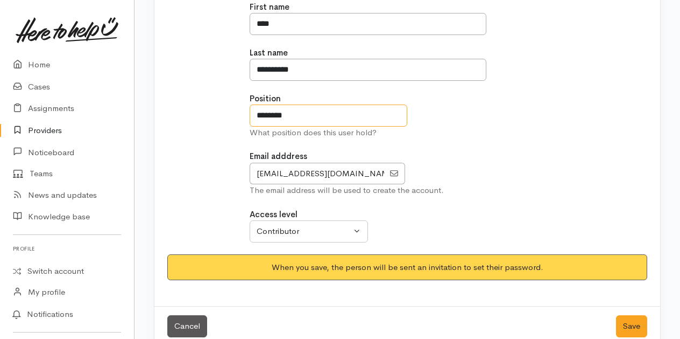
scroll to position [161, 0]
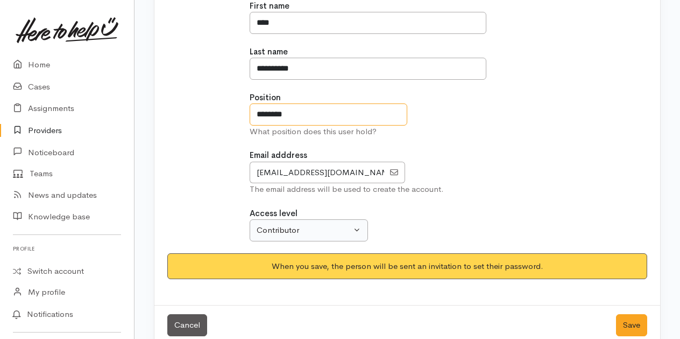
type input "********"
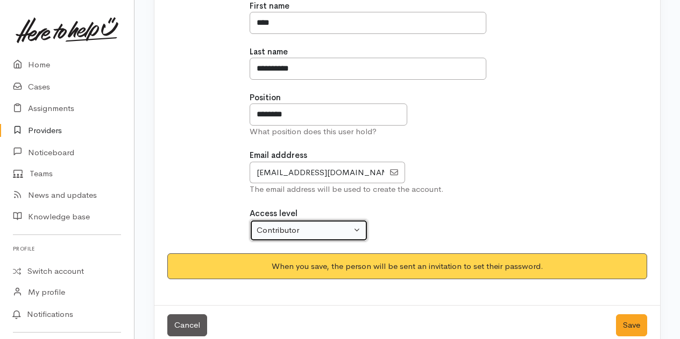
click at [357, 228] on button "Contributor" at bounding box center [309, 230] width 118 height 22
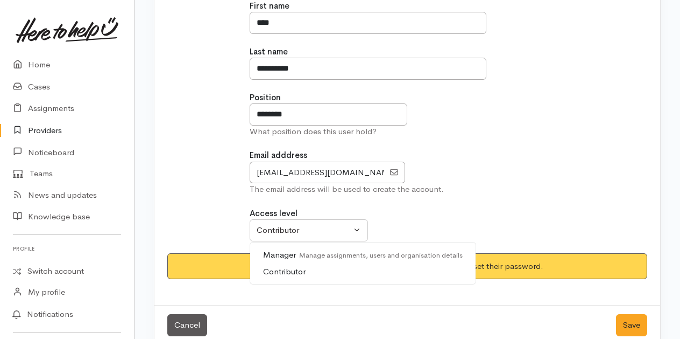
click at [279, 251] on span "Manager Manage assignments, users and organisation details" at bounding box center [363, 255] width 200 height 12
select select "true"
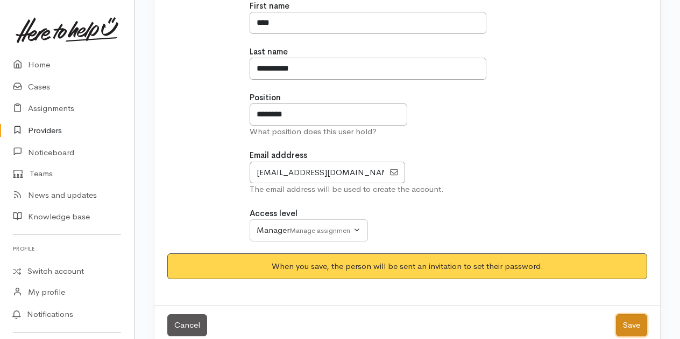
click at [638, 321] on button "Save" at bounding box center [631, 325] width 31 height 22
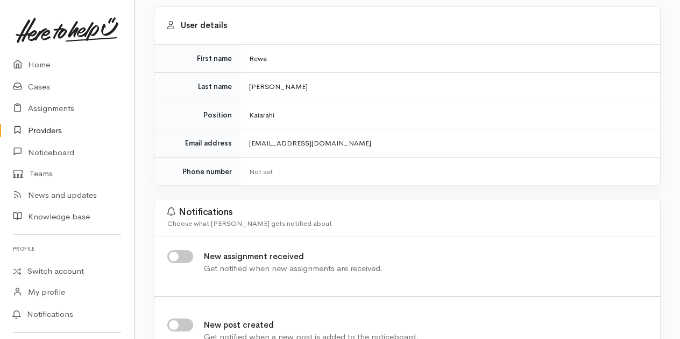
scroll to position [105, 0]
click at [182, 251] on input "New assignment received" at bounding box center [180, 255] width 26 height 13
checkbox input "true"
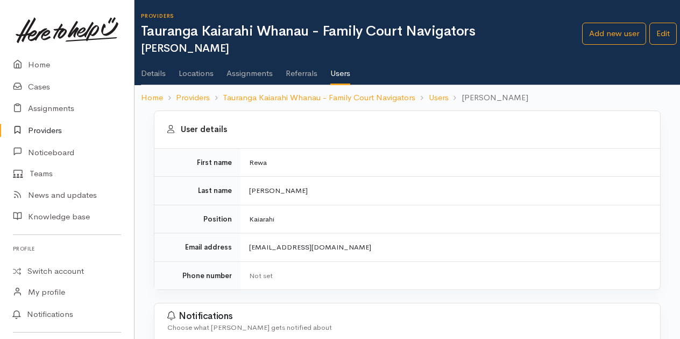
click at [341, 71] on link "Users" at bounding box center [341, 69] width 20 height 31
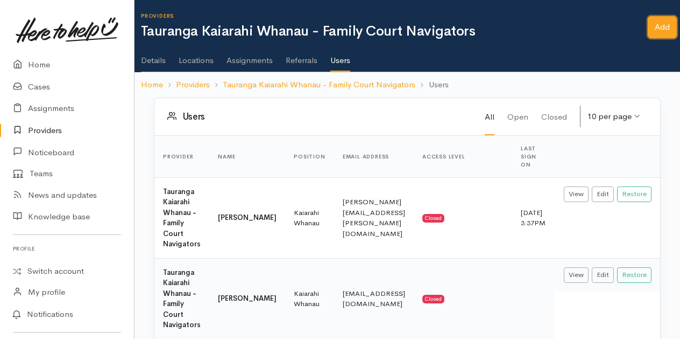
click at [659, 27] on link "Add" at bounding box center [662, 27] width 29 height 22
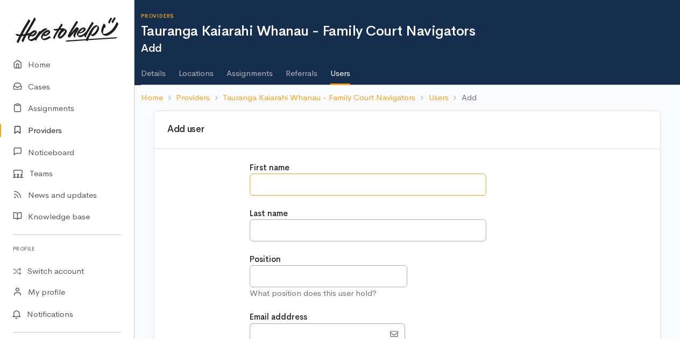
click at [263, 179] on input "text" at bounding box center [368, 184] width 237 height 22
type input "*****"
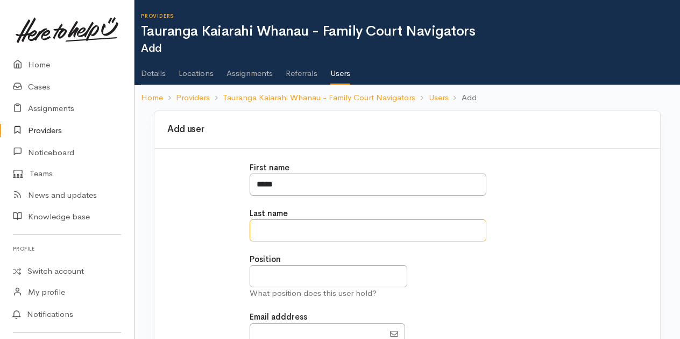
click at [271, 229] on input "text" at bounding box center [368, 230] width 237 height 22
type input "*****"
click at [262, 273] on input "text" at bounding box center [329, 276] width 158 height 22
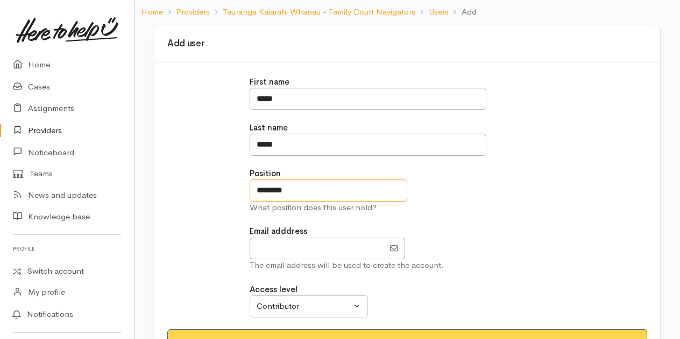
scroll to position [87, 0]
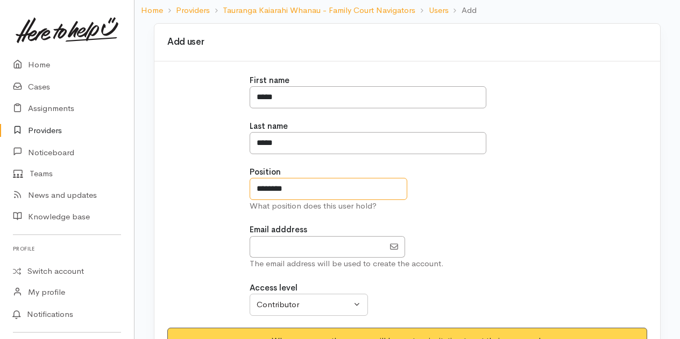
type input "********"
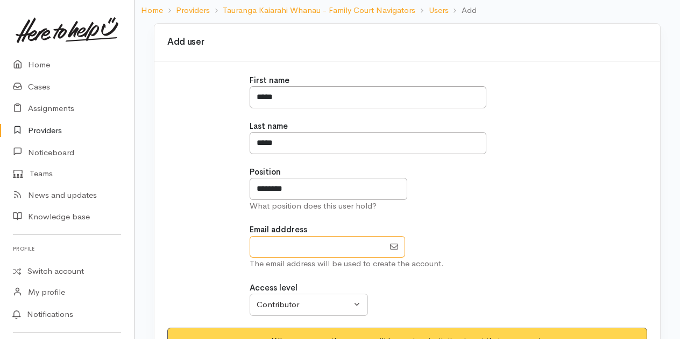
click at [273, 248] on input "EmailAddress" at bounding box center [317, 247] width 135 height 22
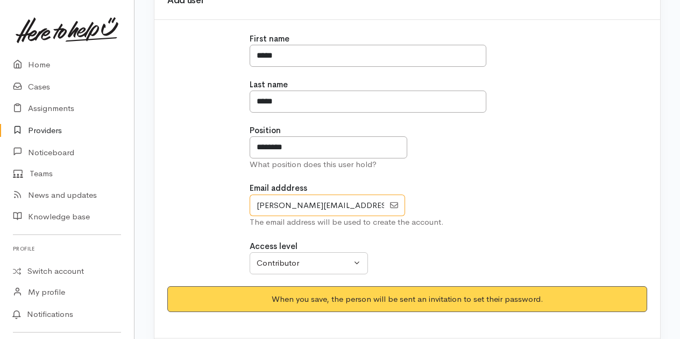
scroll to position [131, 0]
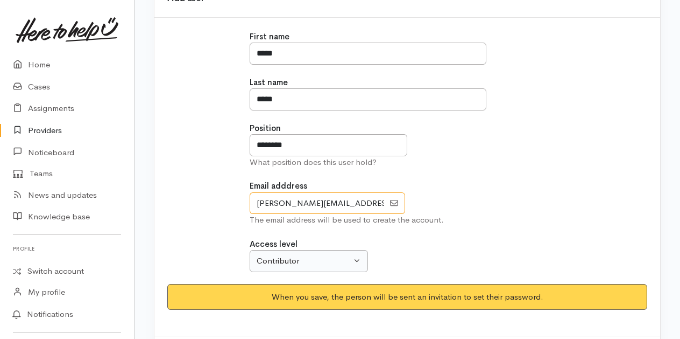
type input "Taria.Mason@justice.govt.nz"
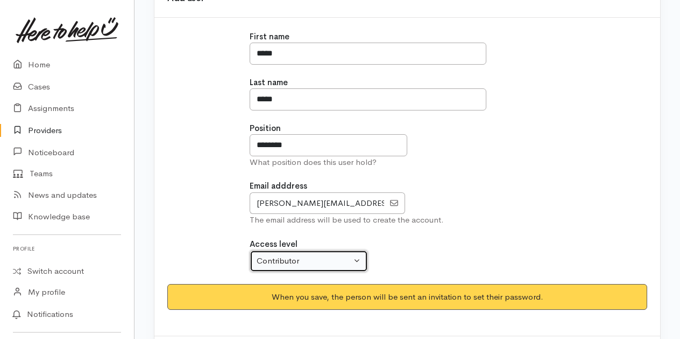
click at [361, 251] on button "Contributor" at bounding box center [309, 261] width 118 height 22
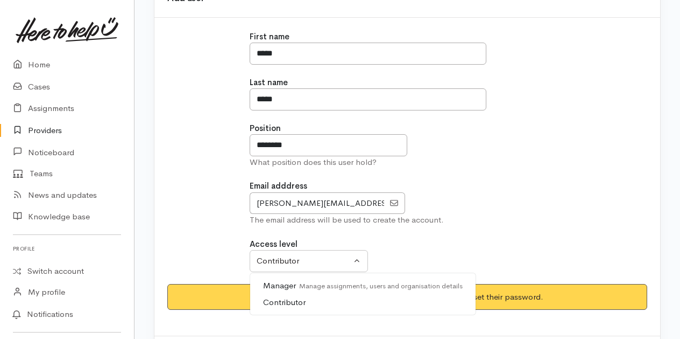
click at [286, 283] on span "Manager Manage assignments, users and organisation details" at bounding box center [363, 285] width 200 height 12
select select "true"
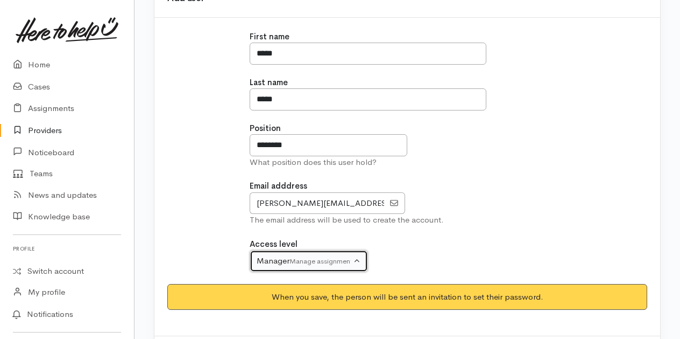
scroll to position [177, 0]
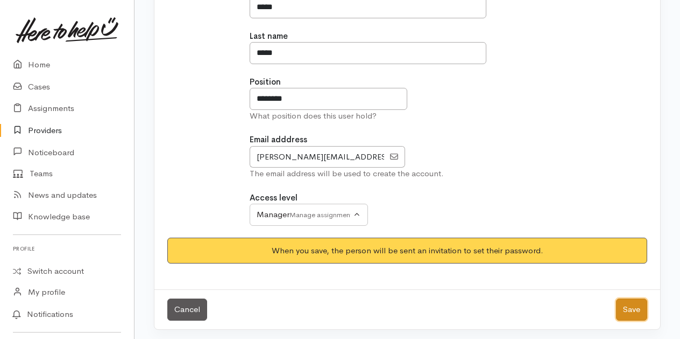
click at [629, 306] on button "Save" at bounding box center [631, 309] width 31 height 22
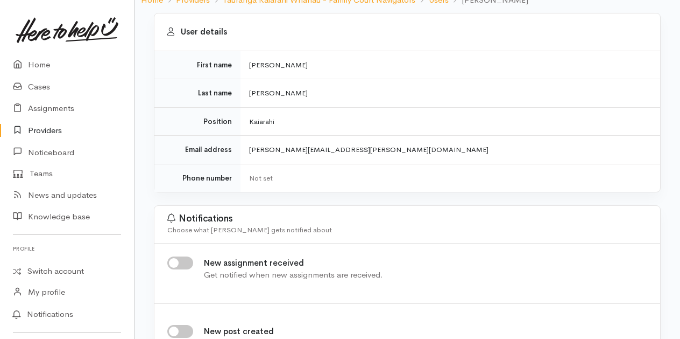
scroll to position [98, 0]
click at [184, 257] on input "New assignment received" at bounding box center [180, 262] width 26 height 13
checkbox input "true"
click at [38, 66] on link "Home" at bounding box center [67, 65] width 134 height 22
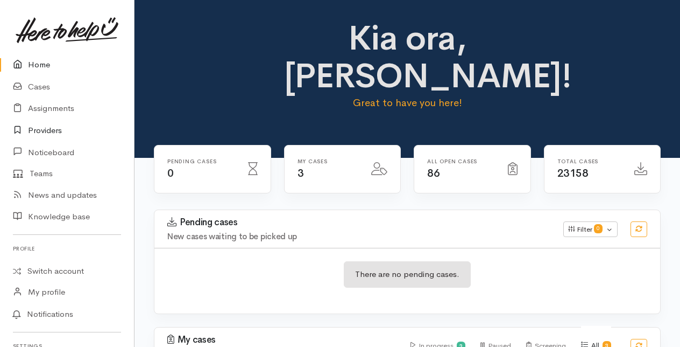
click at [44, 130] on link "Providers" at bounding box center [67, 131] width 134 height 22
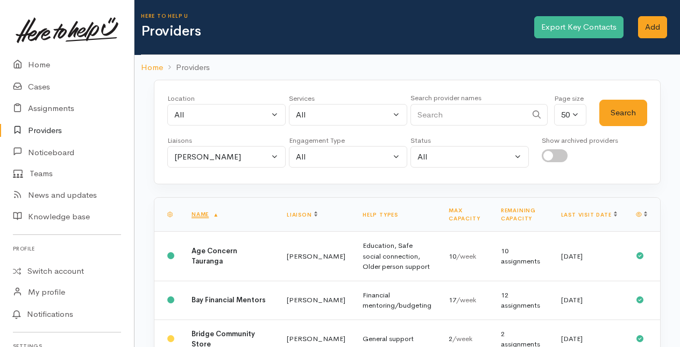
click at [432, 111] on input "Search" at bounding box center [469, 115] width 116 height 22
type input "court"
click at [624, 116] on button "Search" at bounding box center [624, 113] width 48 height 26
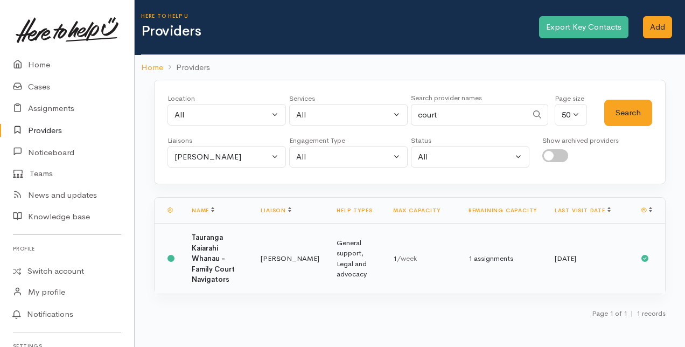
click at [235, 252] on b "Tauranga Kaiarahi Whanau - Family Court Navigators" at bounding box center [213, 258] width 43 height 51
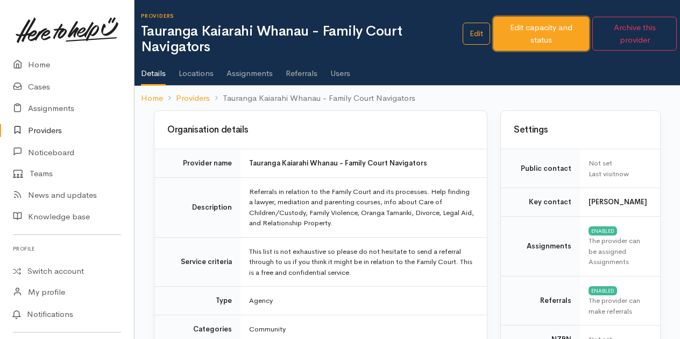
click at [532, 32] on link "Edit capacity and status" at bounding box center [542, 34] width 96 height 34
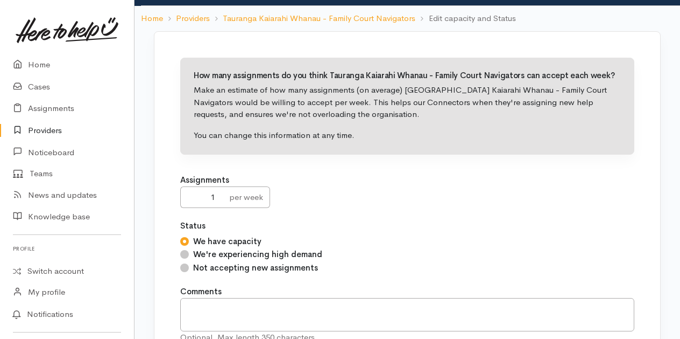
scroll to position [64, 0]
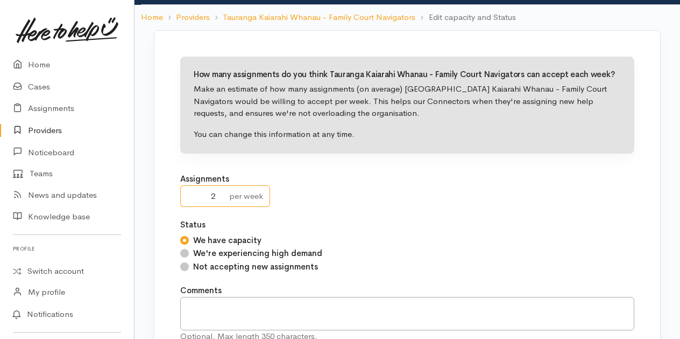
click at [220, 191] on input "2" at bounding box center [201, 196] width 43 height 22
click at [220, 191] on input "3" at bounding box center [201, 196] width 43 height 22
type input "4"
click at [220, 191] on input "4" at bounding box center [201, 196] width 43 height 22
click at [354, 229] on div "Status We have capacity We're experiencing high demand Not accepting new assign…" at bounding box center [407, 246] width 454 height 54
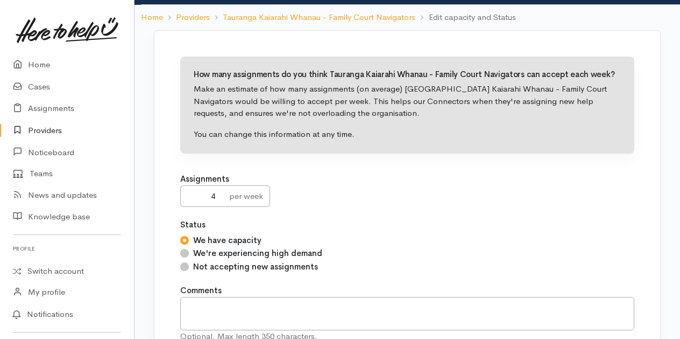
scroll to position [156, 0]
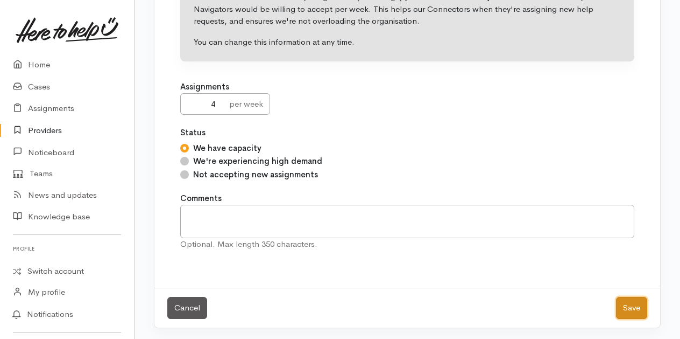
click at [638, 303] on button "Save" at bounding box center [631, 308] width 31 height 22
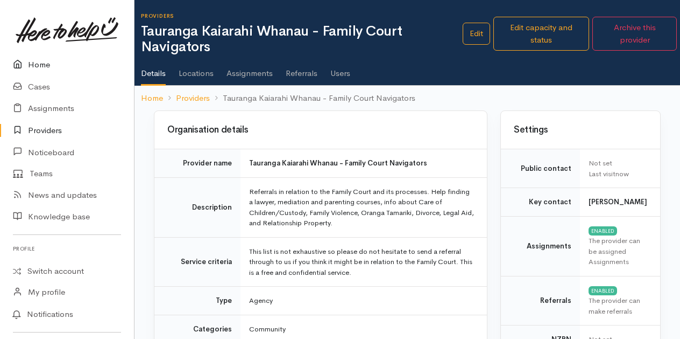
click at [40, 64] on link "Home" at bounding box center [67, 65] width 134 height 22
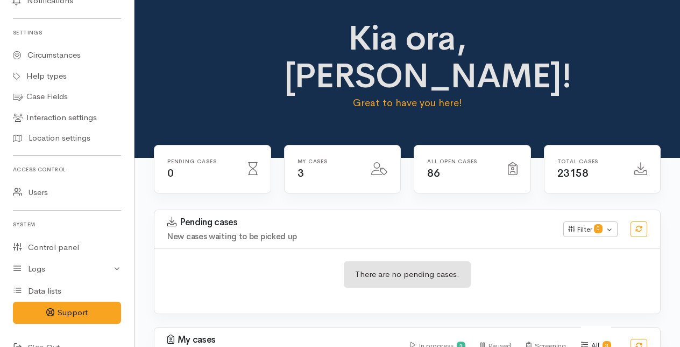
scroll to position [331, 0]
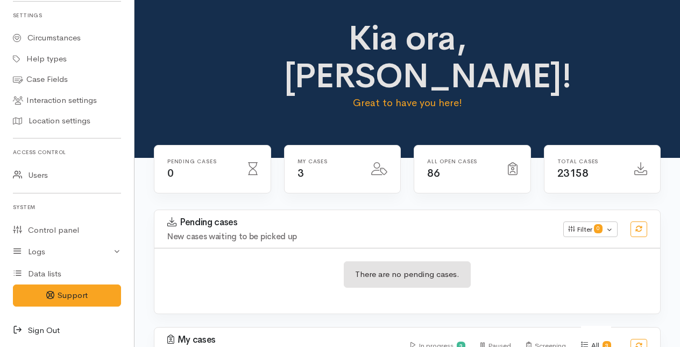
click at [16, 326] on icon at bounding box center [20, 330] width 15 height 13
